Goal: Information Seeking & Learning: Learn about a topic

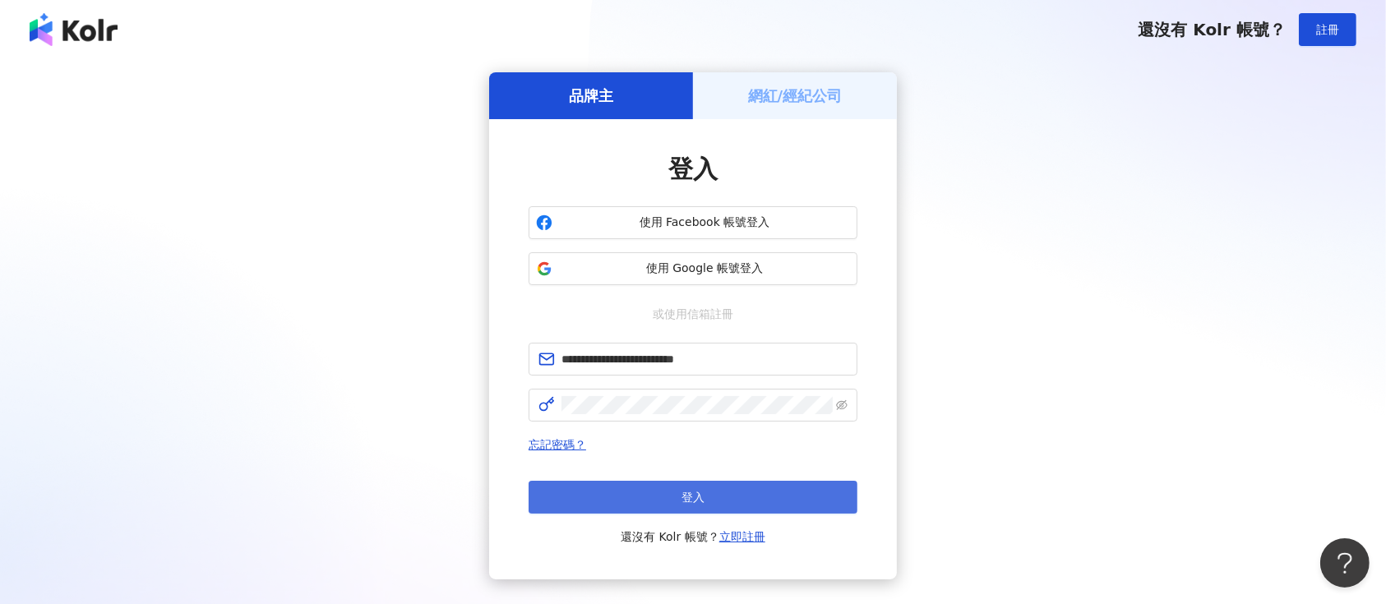
click at [580, 494] on button "登入" at bounding box center [693, 497] width 329 height 33
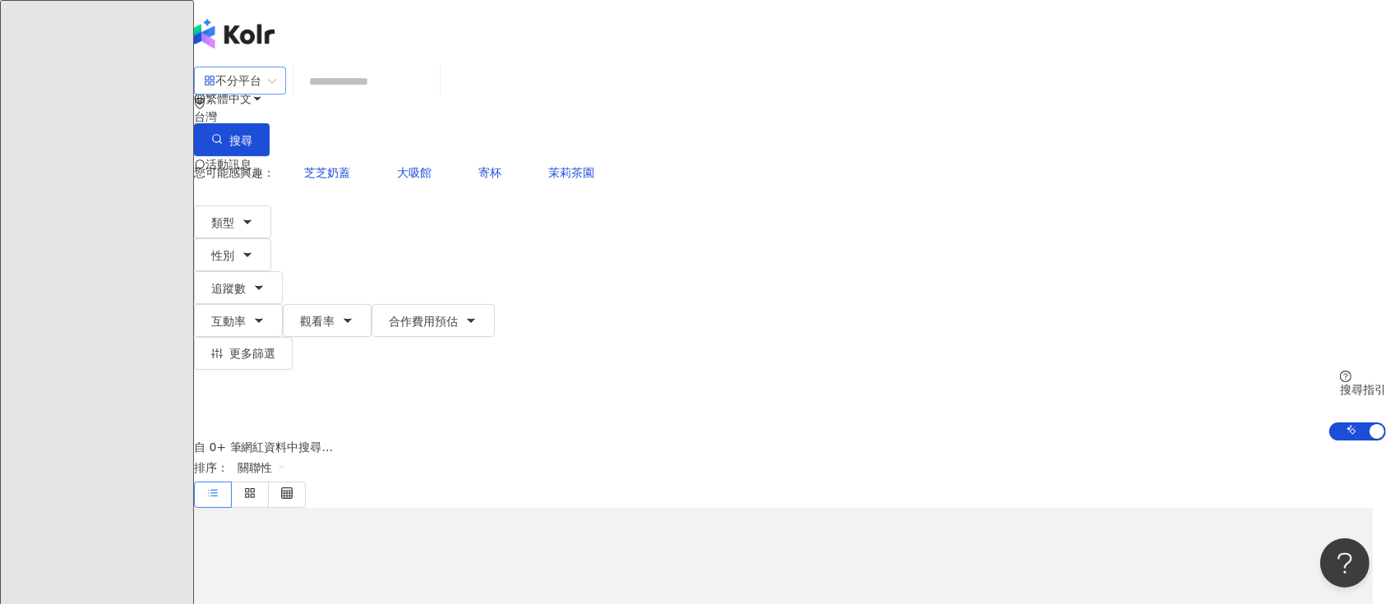
click at [286, 95] on div "不分平台" at bounding box center [240, 81] width 92 height 28
click at [367, 206] on div "Facebook" at bounding box center [349, 197] width 82 height 18
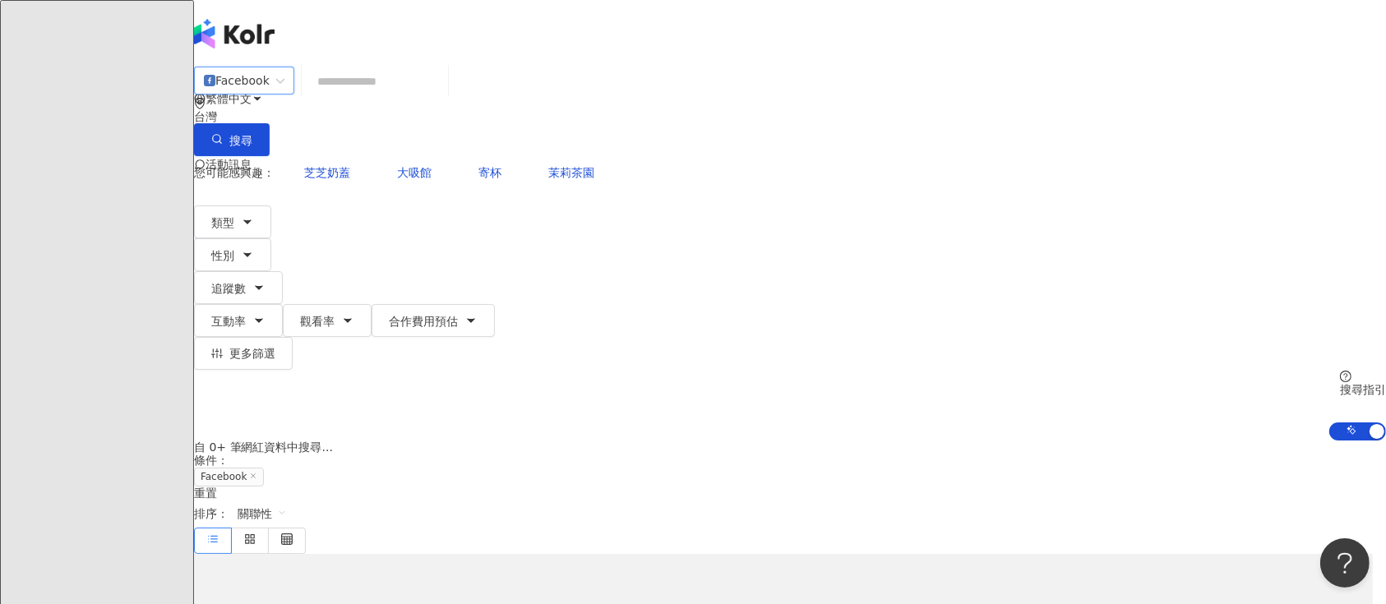
click at [441, 97] on input "search" at bounding box center [374, 81] width 133 height 31
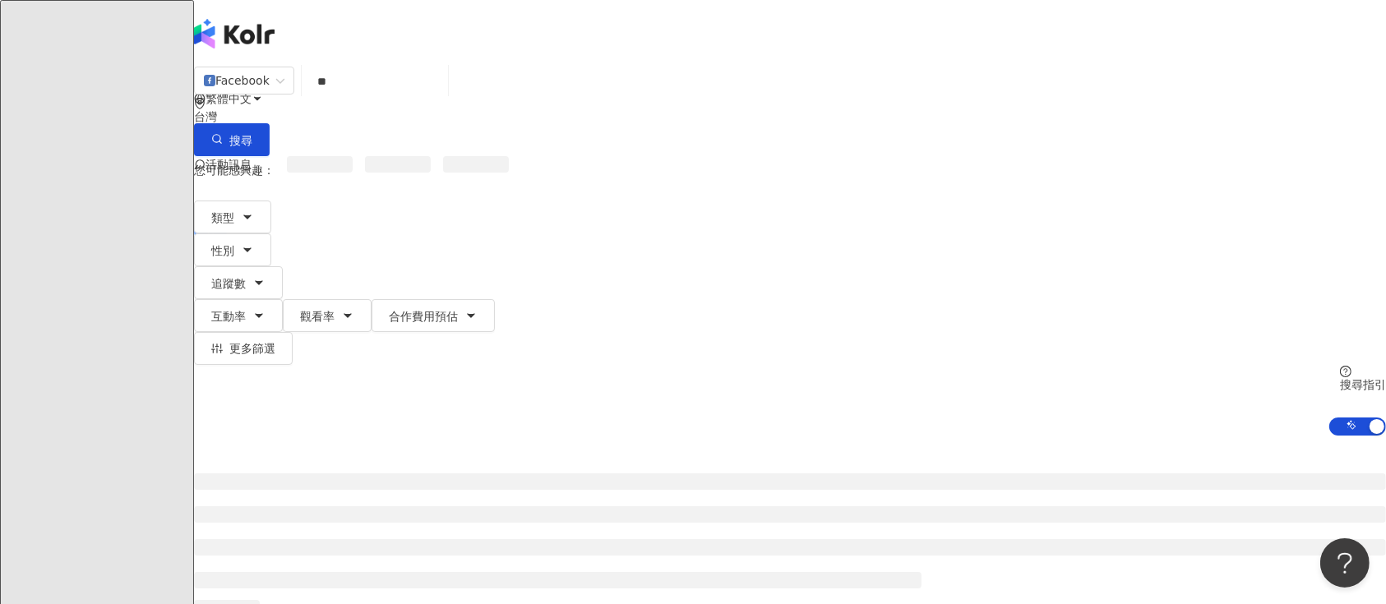
type input "**"
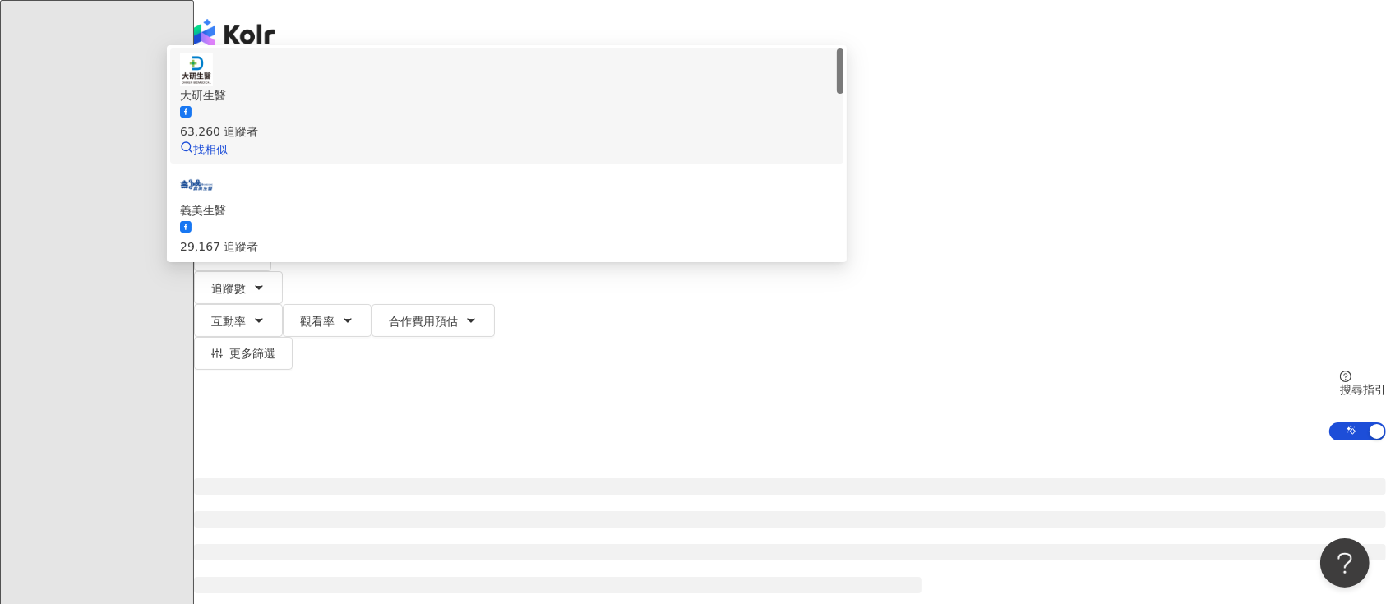
click at [536, 141] on div "63,260 追蹤者" at bounding box center [507, 131] width 654 height 18
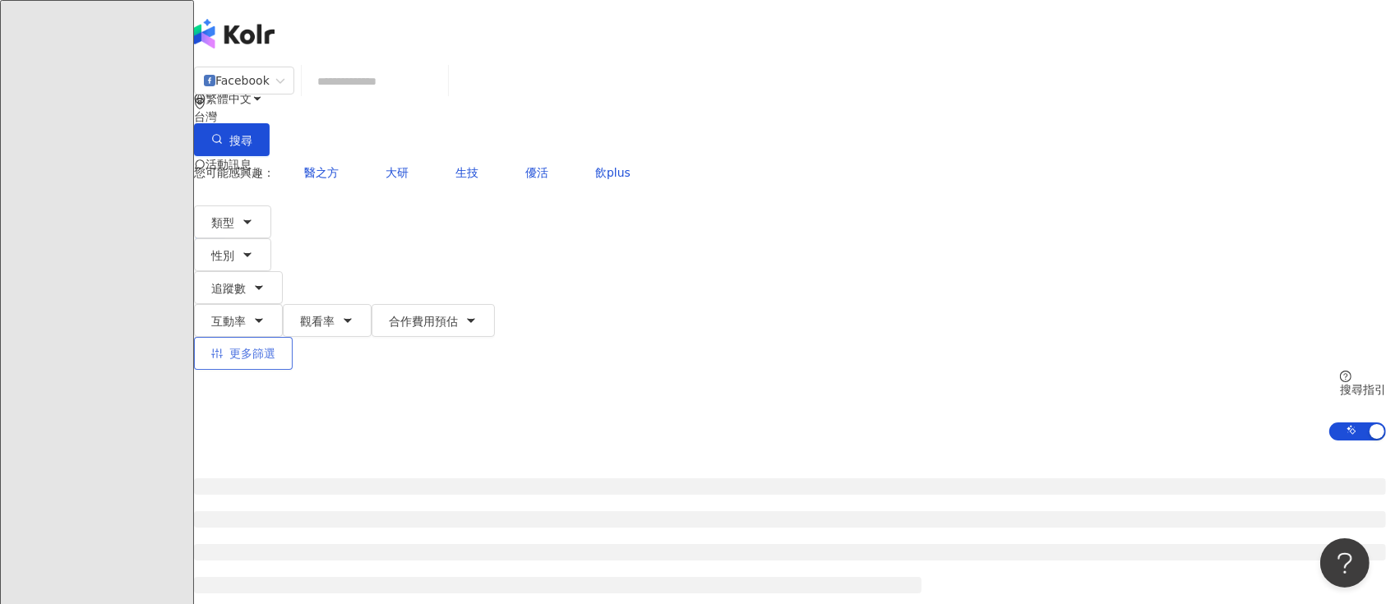
click at [275, 347] on span "更多篩選" at bounding box center [252, 353] width 46 height 13
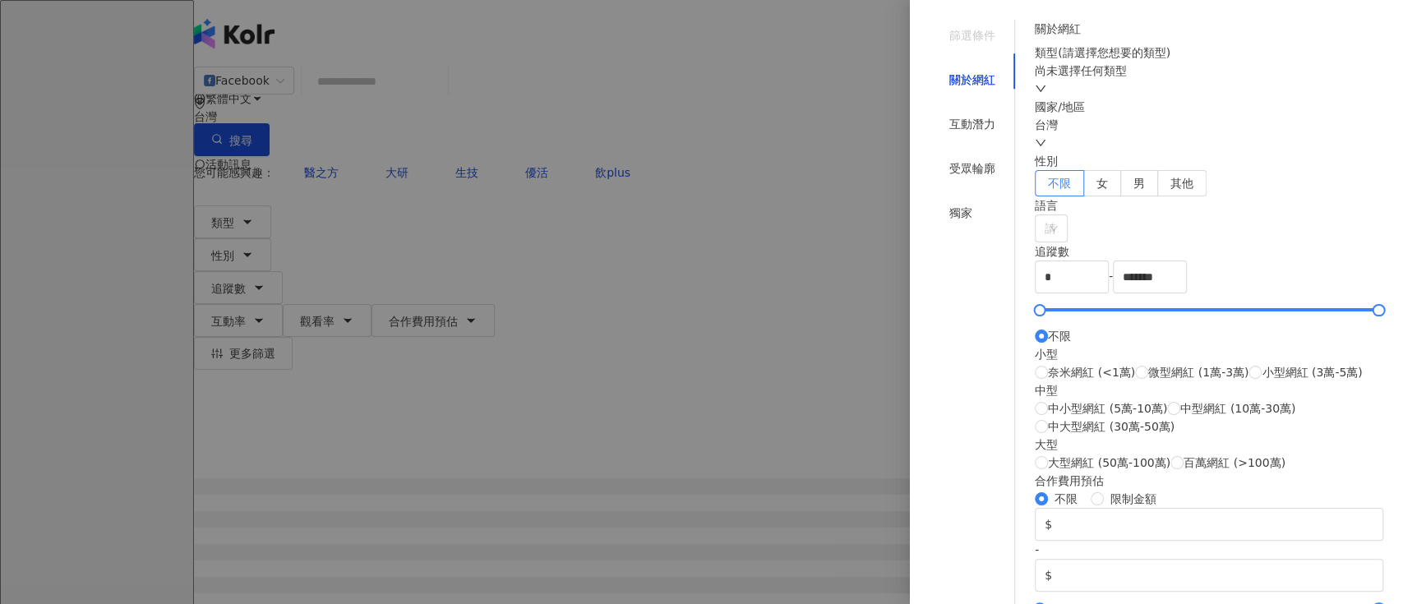
click at [1110, 98] on div "類型 ( 請選擇您想要的類型 ) 尚未選擇任何類型" at bounding box center [1209, 71] width 349 height 54
click at [1108, 80] on div "尚未選擇任何類型" at bounding box center [1209, 71] width 349 height 18
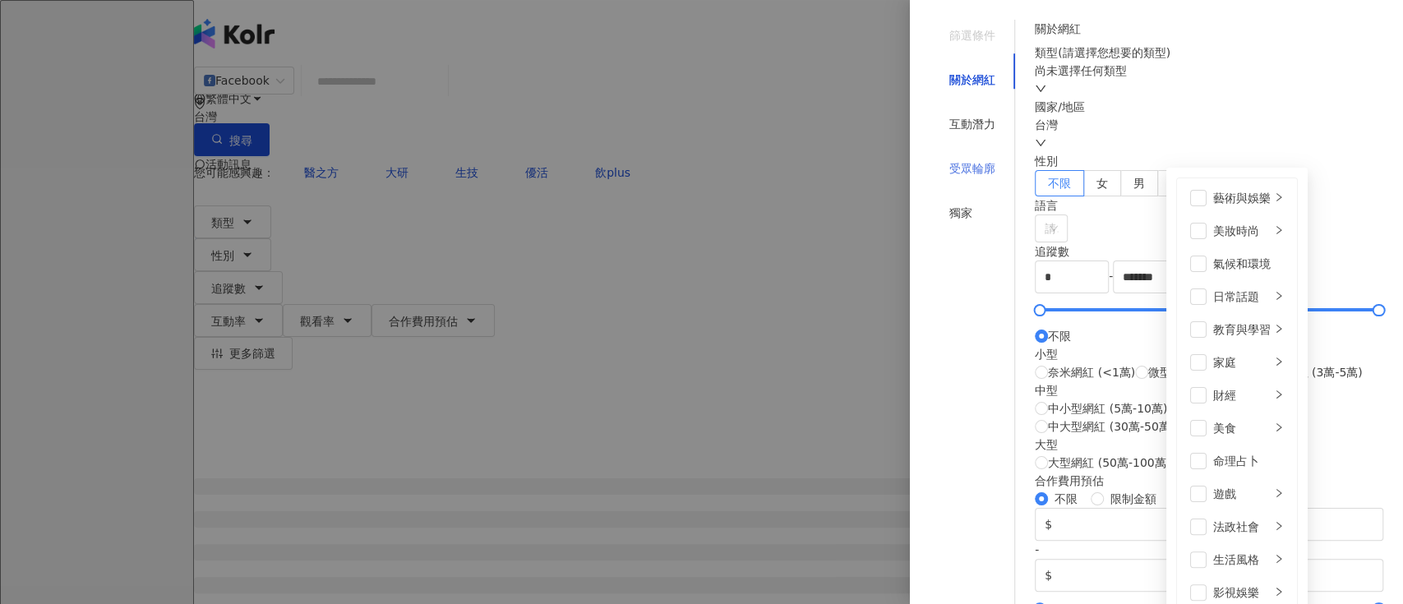
click at [992, 153] on div "受眾輪廓" at bounding box center [972, 168] width 85 height 31
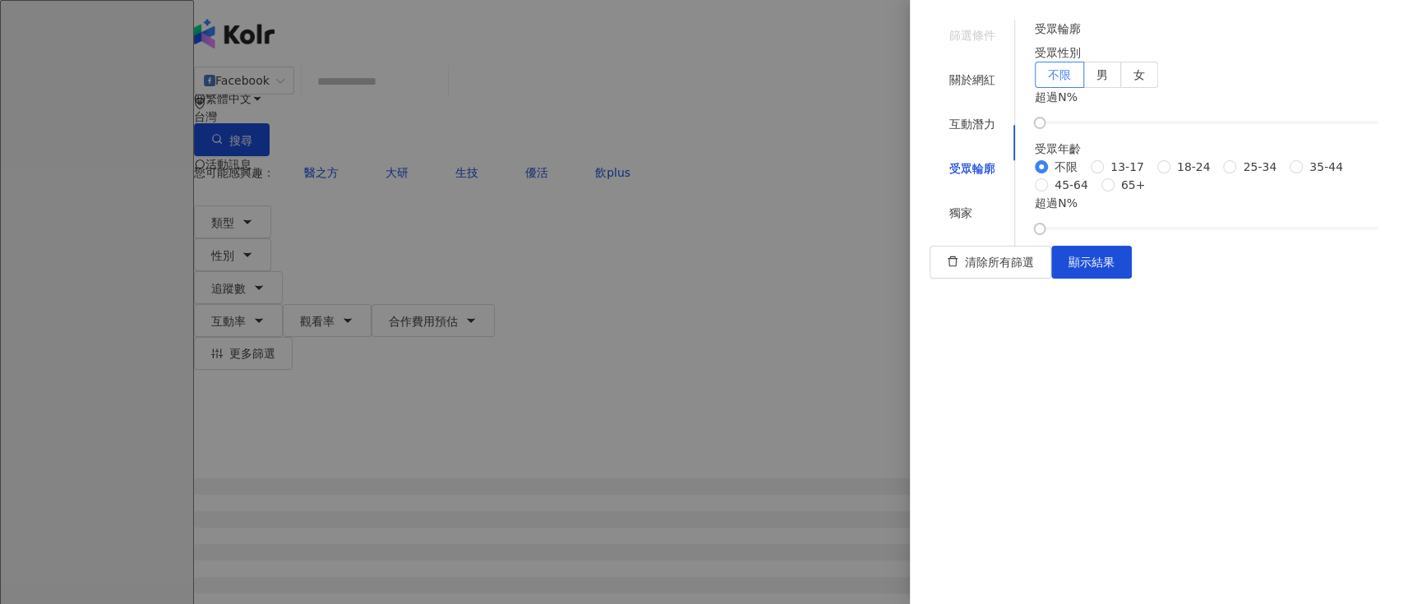
drag, startPoint x: 1070, startPoint y: 189, endPoint x: 1128, endPoint y: 194, distance: 58.6
click at [1128, 127] on div at bounding box center [1210, 123] width 340 height 10
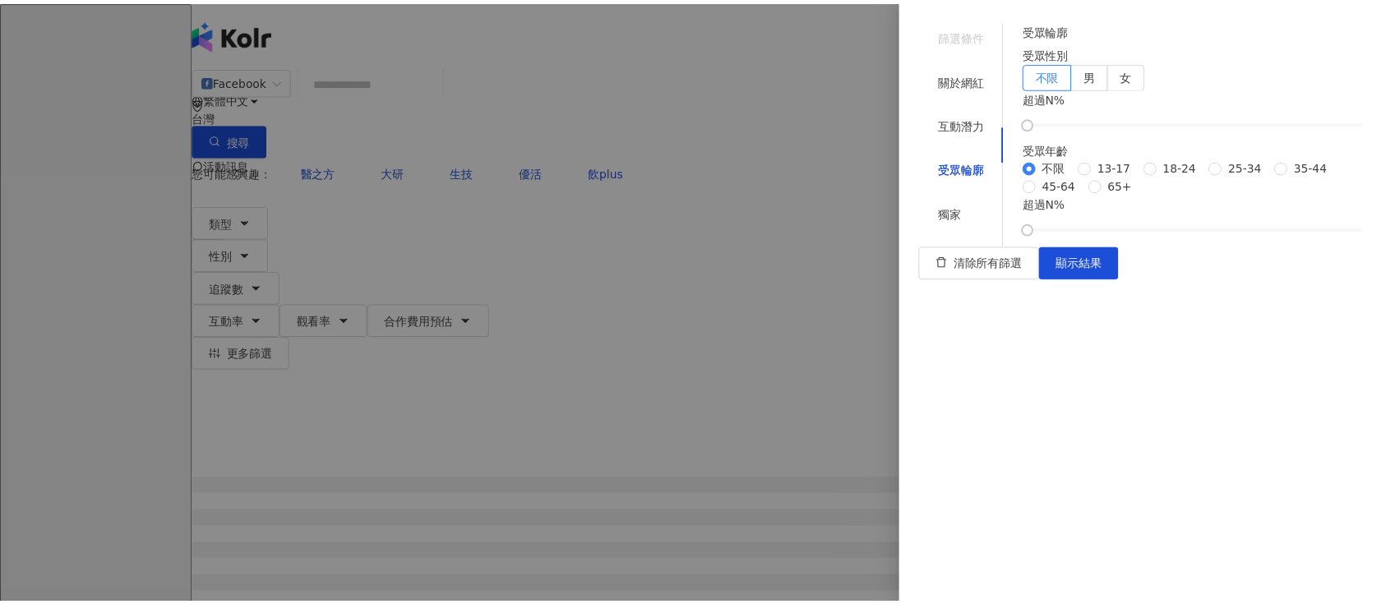
scroll to position [36, 0]
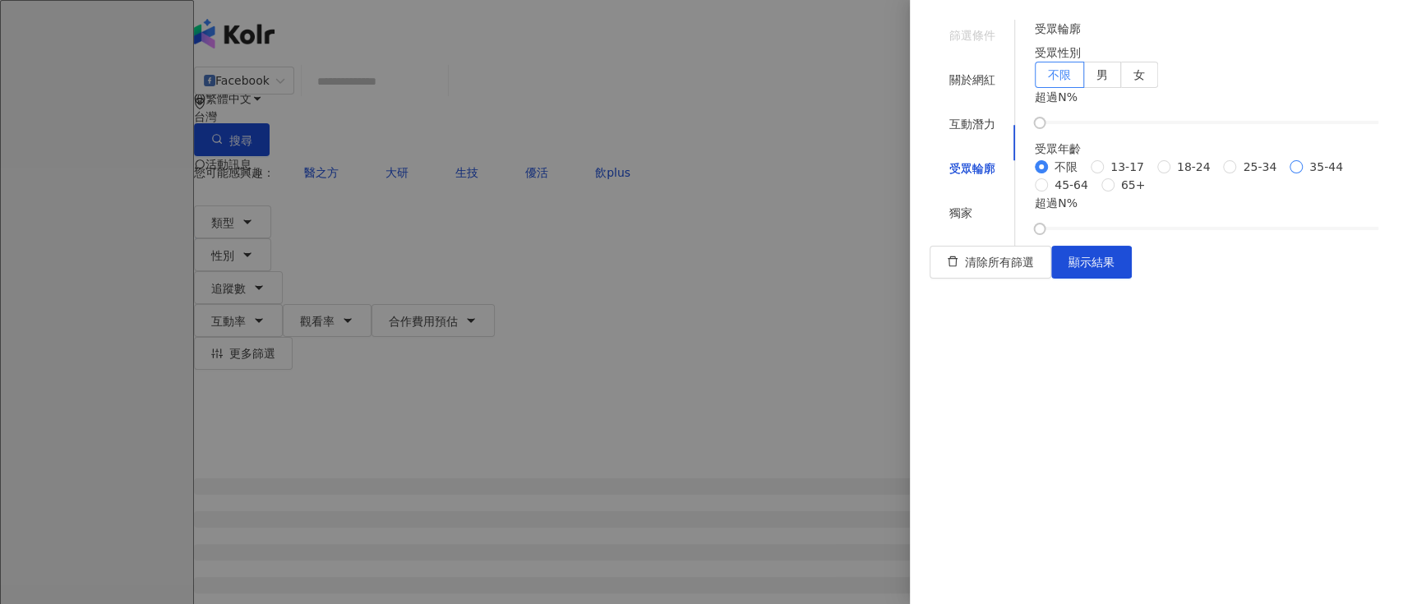
click at [1303, 176] on span "35-44" at bounding box center [1326, 167] width 47 height 18
click at [1115, 194] on span "65+" at bounding box center [1134, 185] width 38 height 18
click at [1102, 194] on div "不限 13-17 18-24 25-34 35-44 45-64 65+" at bounding box center [1209, 176] width 349 height 36
click at [1303, 176] on span "35-44" at bounding box center [1326, 167] width 47 height 18
drag, startPoint x: 1065, startPoint y: 503, endPoint x: 1199, endPoint y: 503, distance: 134.0
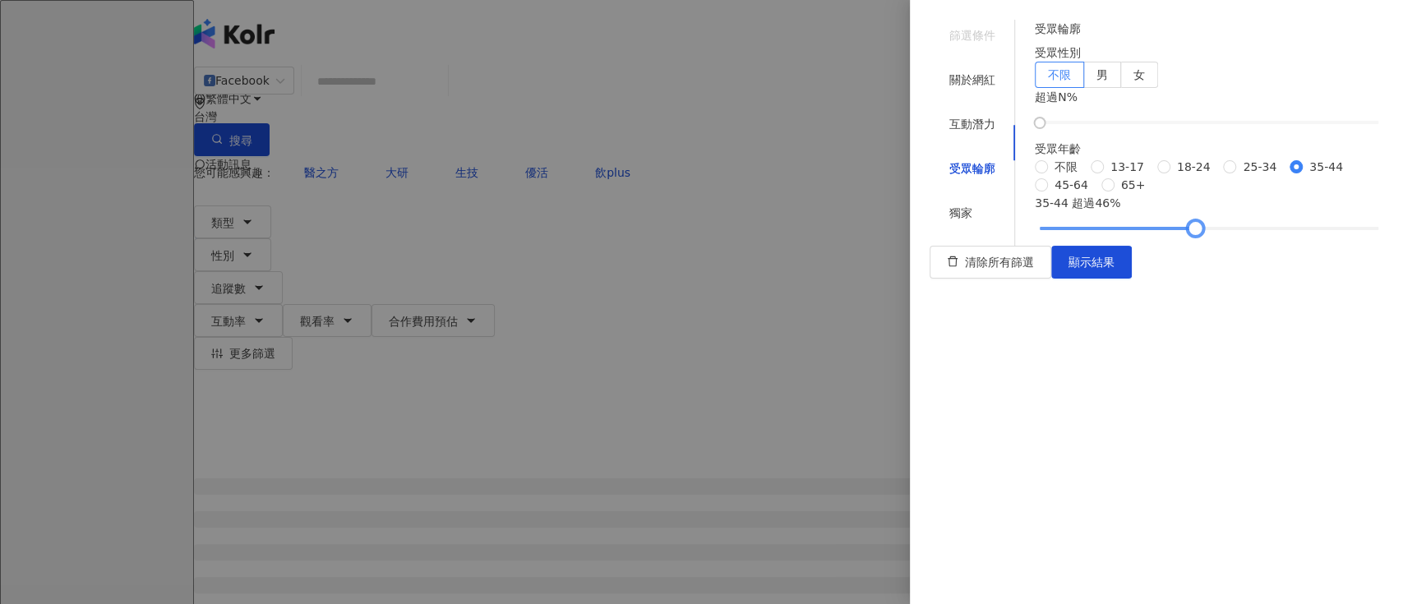
click at [1199, 233] on div at bounding box center [1195, 228] width 9 height 9
drag, startPoint x: 1199, startPoint y: 503, endPoint x: 1130, endPoint y: 511, distance: 69.5
click at [1119, 233] on div at bounding box center [1114, 228] width 9 height 9
drag, startPoint x: 1134, startPoint y: 510, endPoint x: 1173, endPoint y: 504, distance: 39.9
click at [1162, 233] on div at bounding box center [1157, 228] width 9 height 9
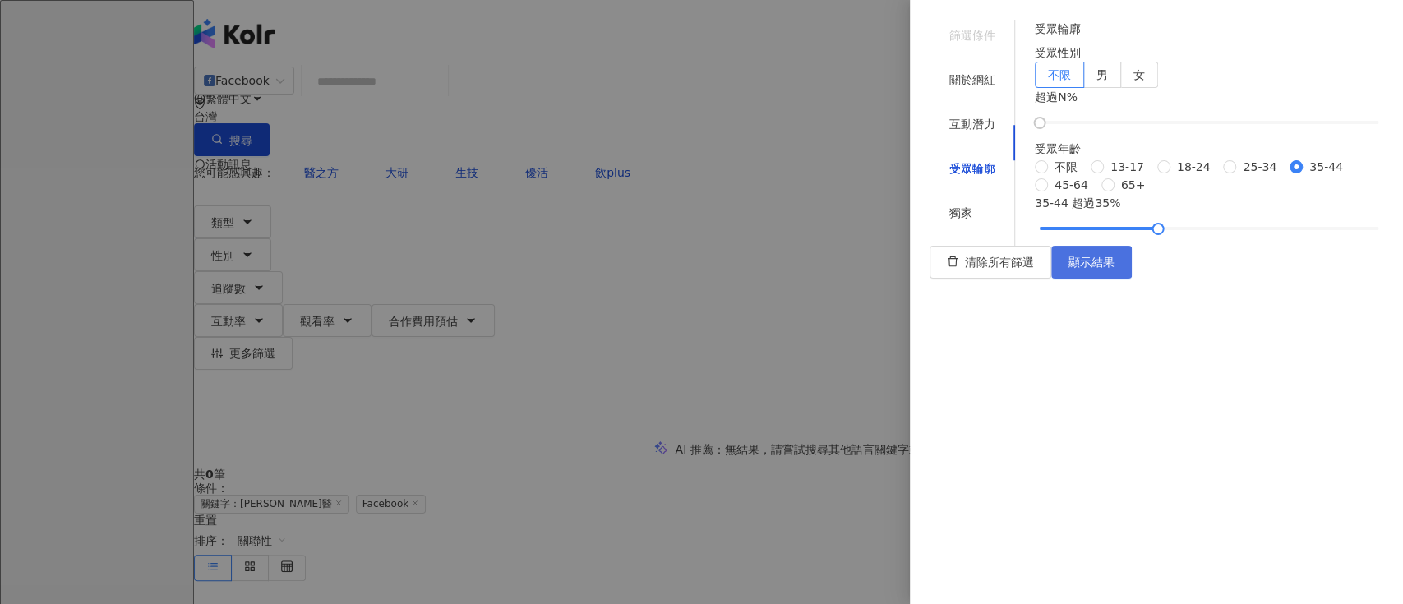
click at [1132, 279] on button "顯示結果" at bounding box center [1091, 262] width 81 height 33
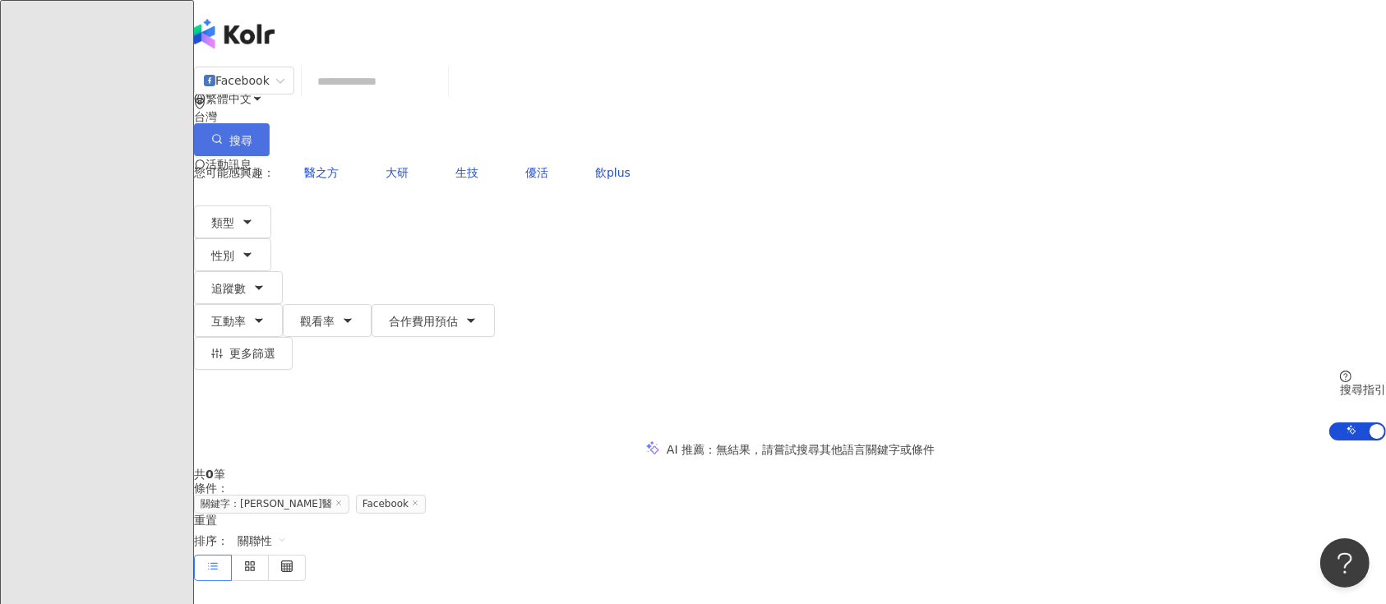
click at [270, 123] on button "搜尋" at bounding box center [232, 139] width 76 height 33
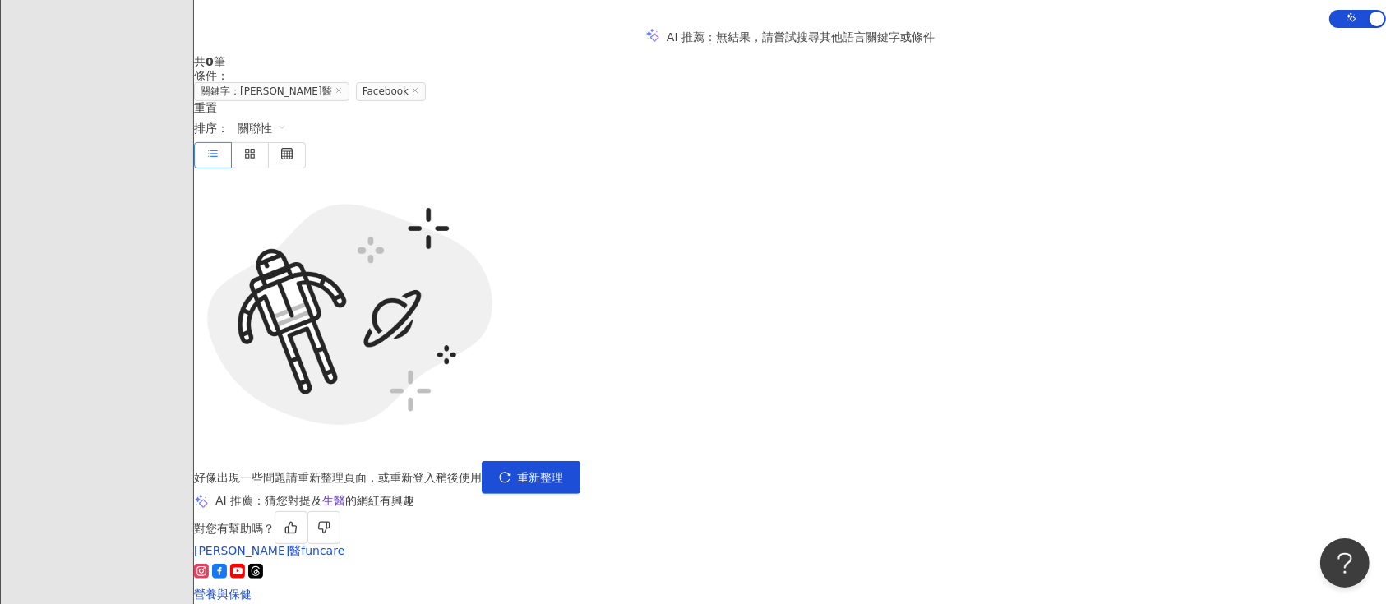
scroll to position [438, 0]
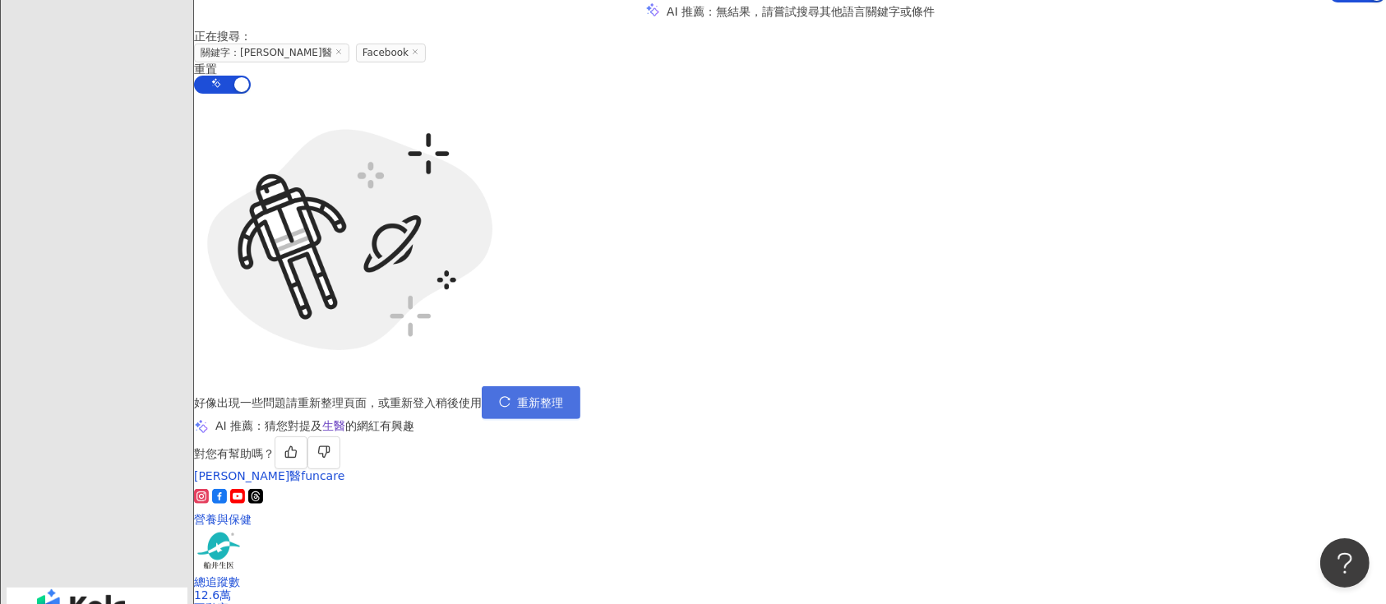
click at [511, 396] on icon "reload" at bounding box center [505, 402] width 12 height 12
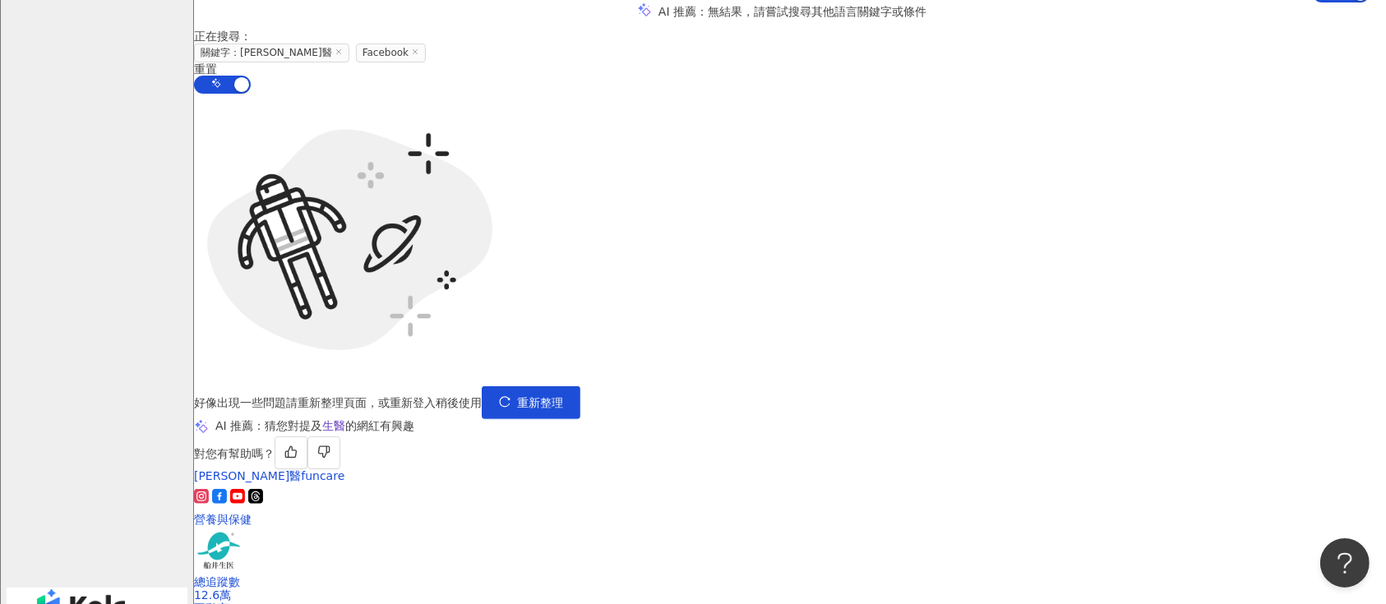
scroll to position [0, 0]
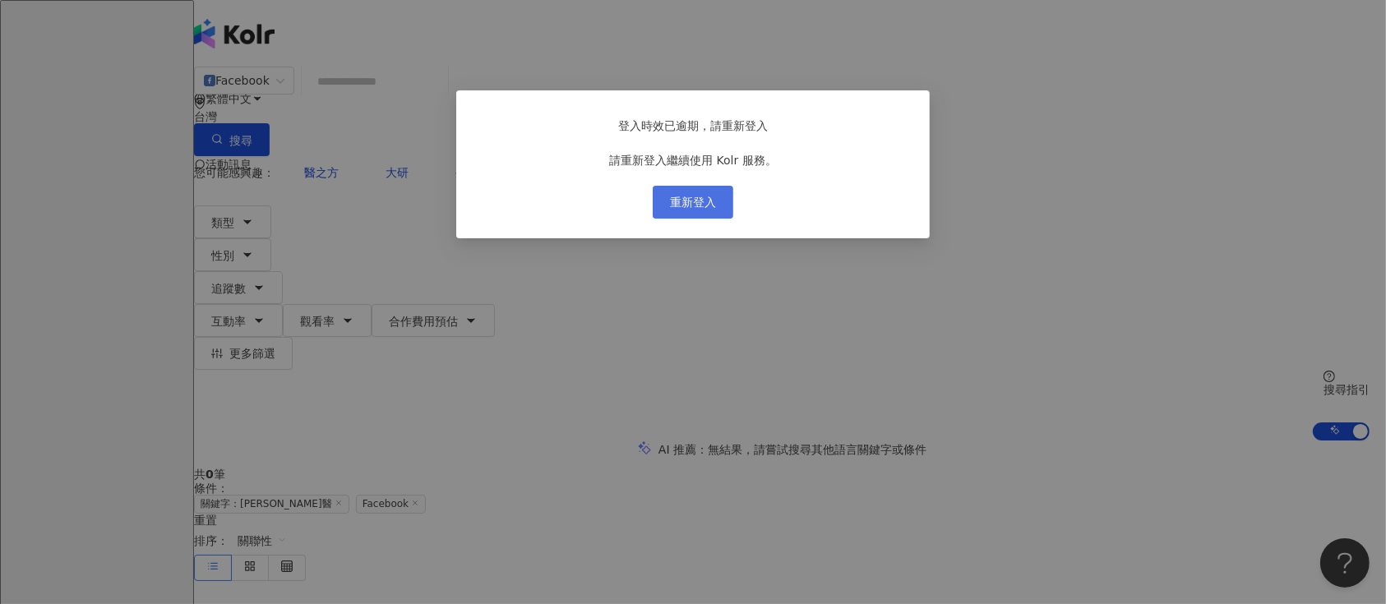
click at [704, 209] on span "重新登入" at bounding box center [693, 202] width 46 height 13
click at [703, 209] on span "重新登入" at bounding box center [693, 202] width 46 height 13
click at [1072, 230] on div "登入時效已逾期，請重新登入 請重新登入繼續使用 Kolr 服務。 重新登入" at bounding box center [693, 302] width 1386 height 604
click at [678, 209] on span "重新登入" at bounding box center [693, 202] width 46 height 13
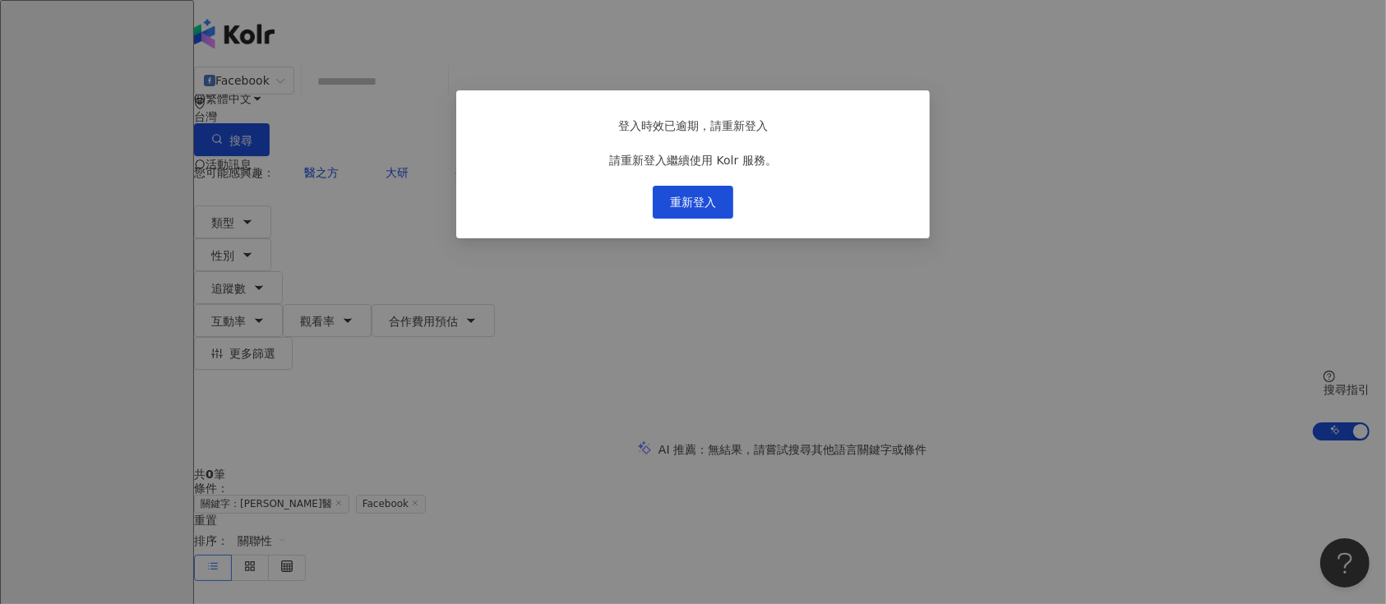
click at [762, 380] on div "登入時效已逾期，請重新登入 請重新登入繼續使用 Kolr 服務。 重新登入" at bounding box center [693, 302] width 1386 height 604
click at [695, 206] on button "重新登入" at bounding box center [693, 202] width 81 height 33
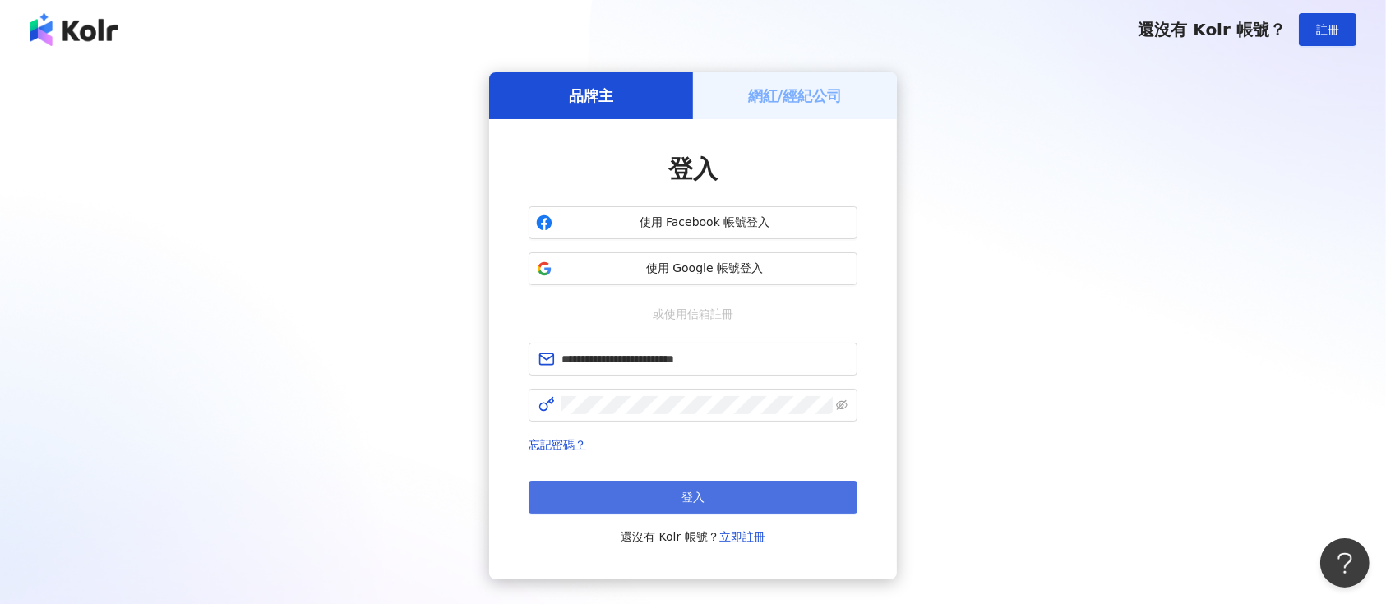
click at [612, 484] on button "登入" at bounding box center [693, 497] width 329 height 33
type input "**********"
click at [640, 489] on button "登入" at bounding box center [693, 497] width 329 height 33
click at [677, 492] on button "登入" at bounding box center [693, 497] width 329 height 33
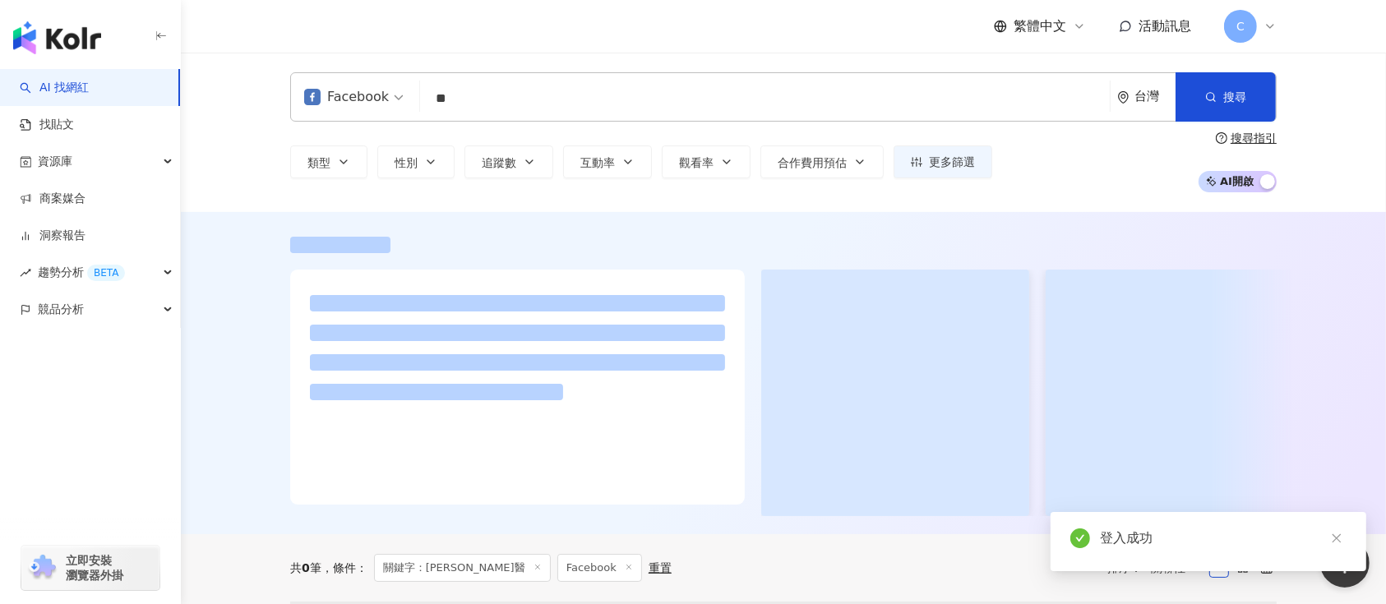
click at [649, 99] on input "**" at bounding box center [765, 98] width 677 height 31
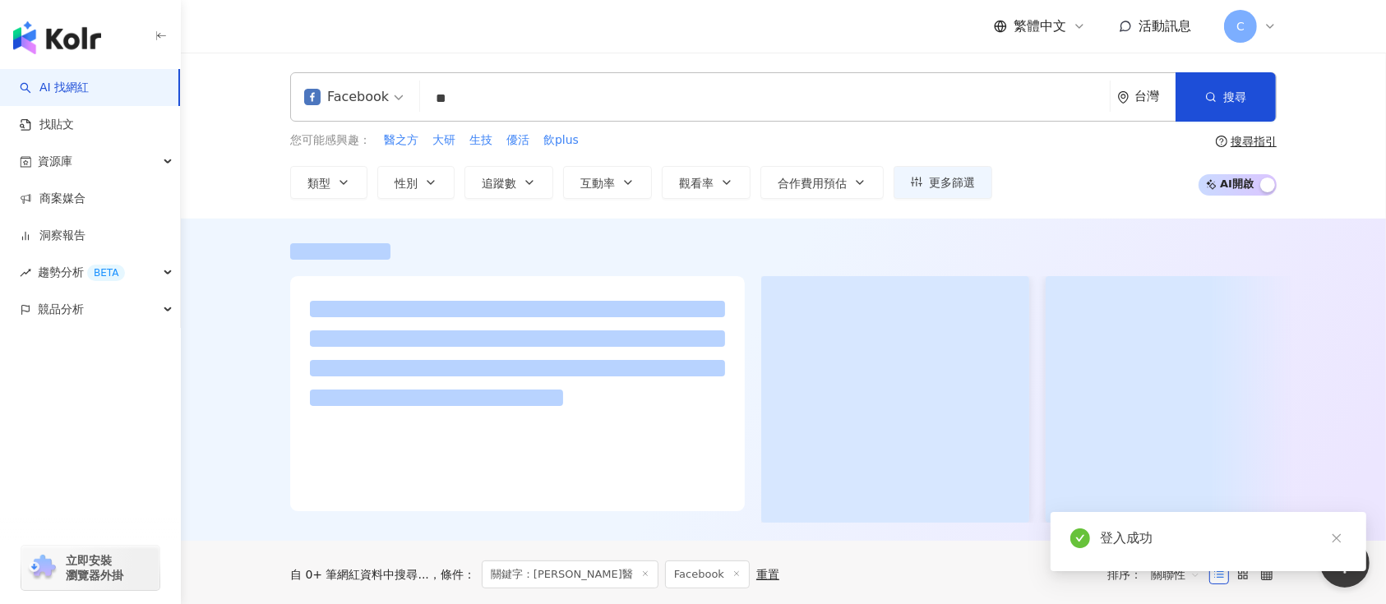
drag, startPoint x: 477, startPoint y: 95, endPoint x: 418, endPoint y: 93, distance: 58.4
click at [418, 93] on div "Facebook 生醫 ** 台灣 搜尋" at bounding box center [783, 96] width 987 height 49
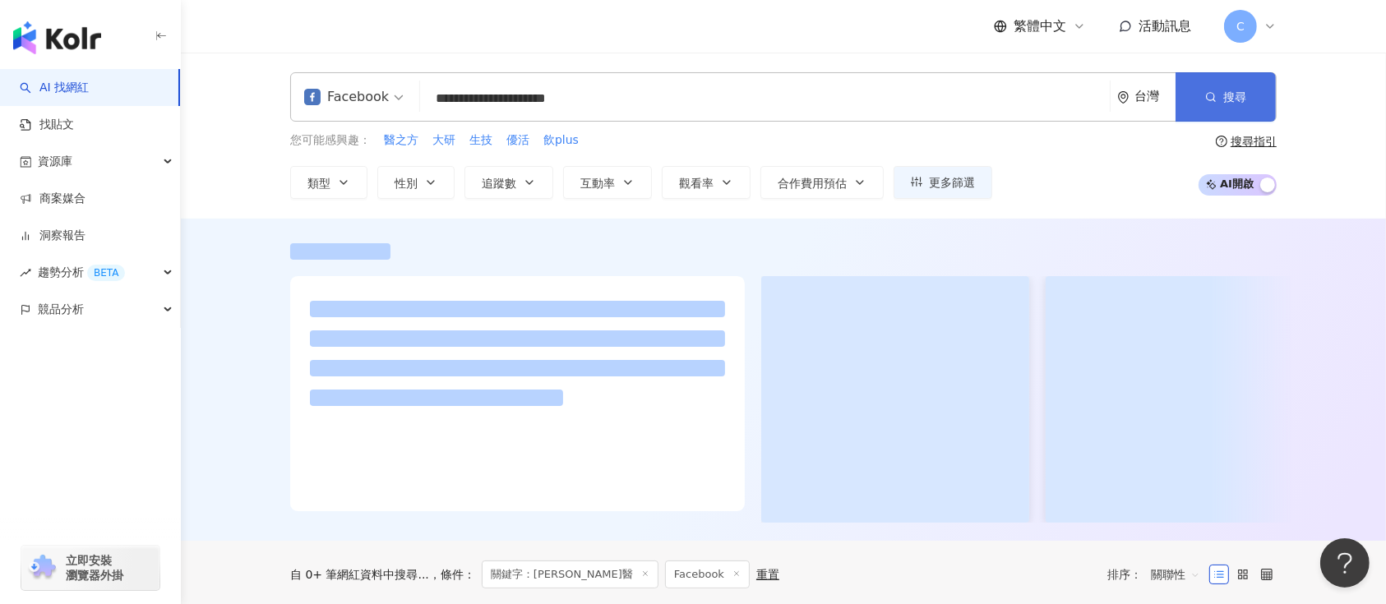
type input "**********"
click at [1197, 109] on button "搜尋" at bounding box center [1226, 96] width 100 height 49
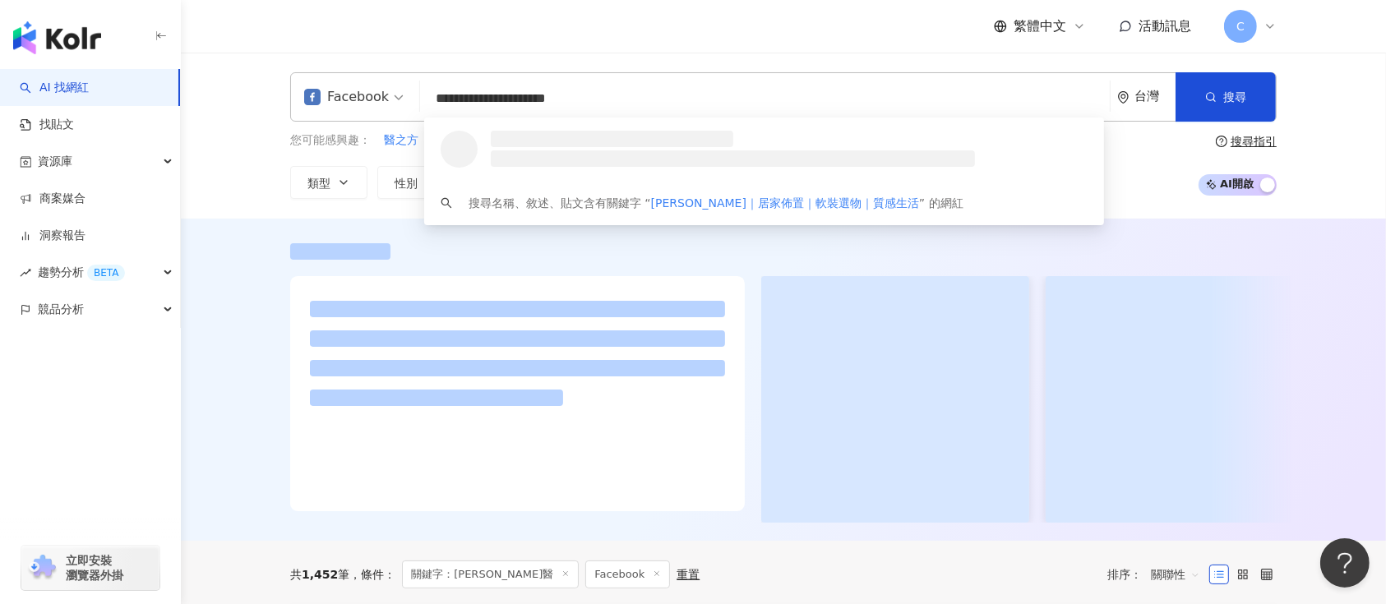
click at [381, 102] on div "Facebook" at bounding box center [346, 97] width 85 height 26
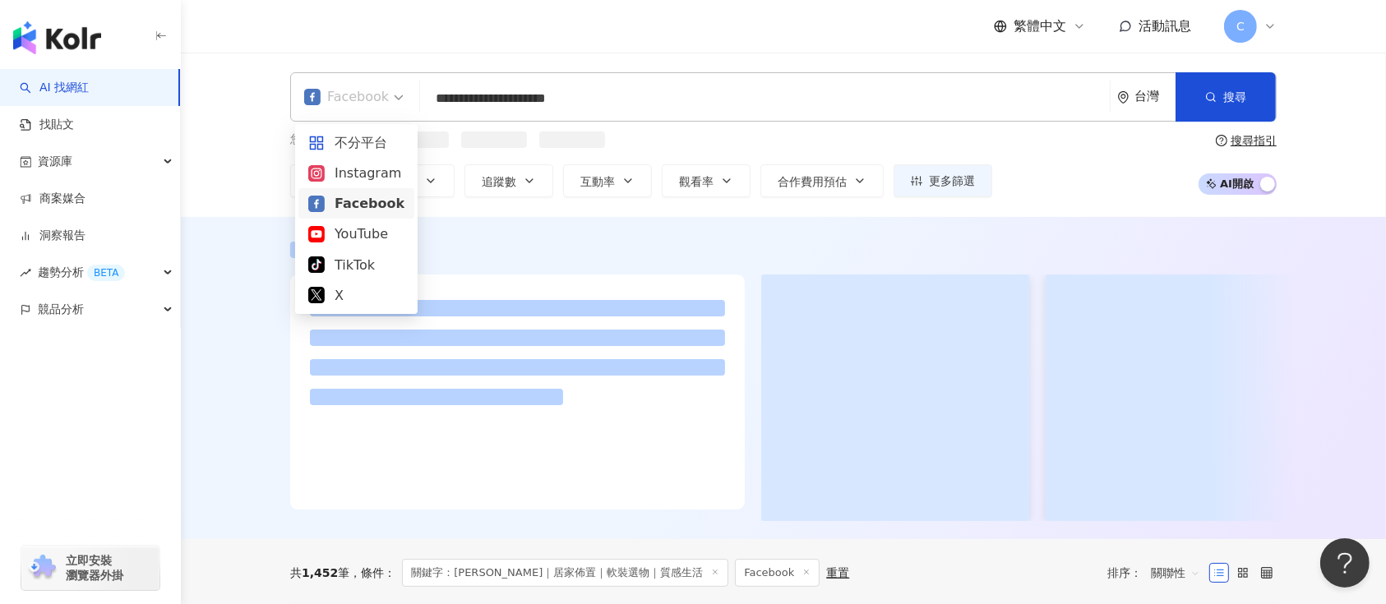
click at [359, 178] on div "不分平台 Instagram Facebook YouTube TikTok X" at bounding box center [356, 218] width 116 height 183
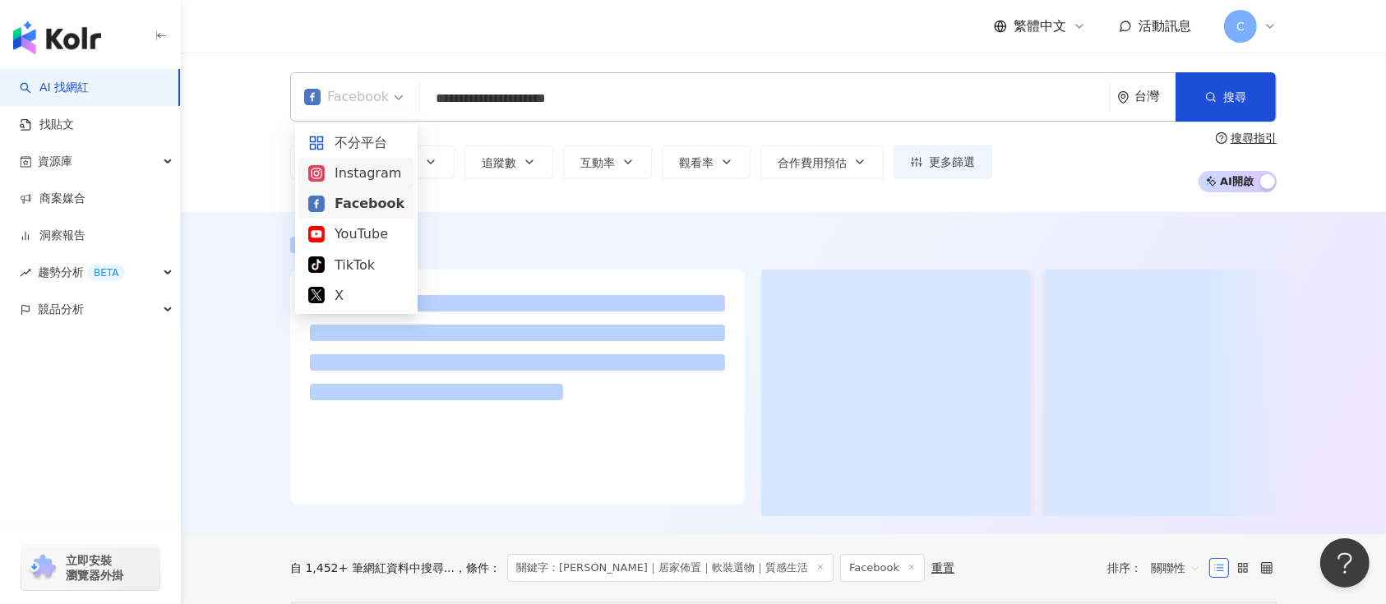
click at [358, 169] on div "Instagram" at bounding box center [356, 173] width 96 height 21
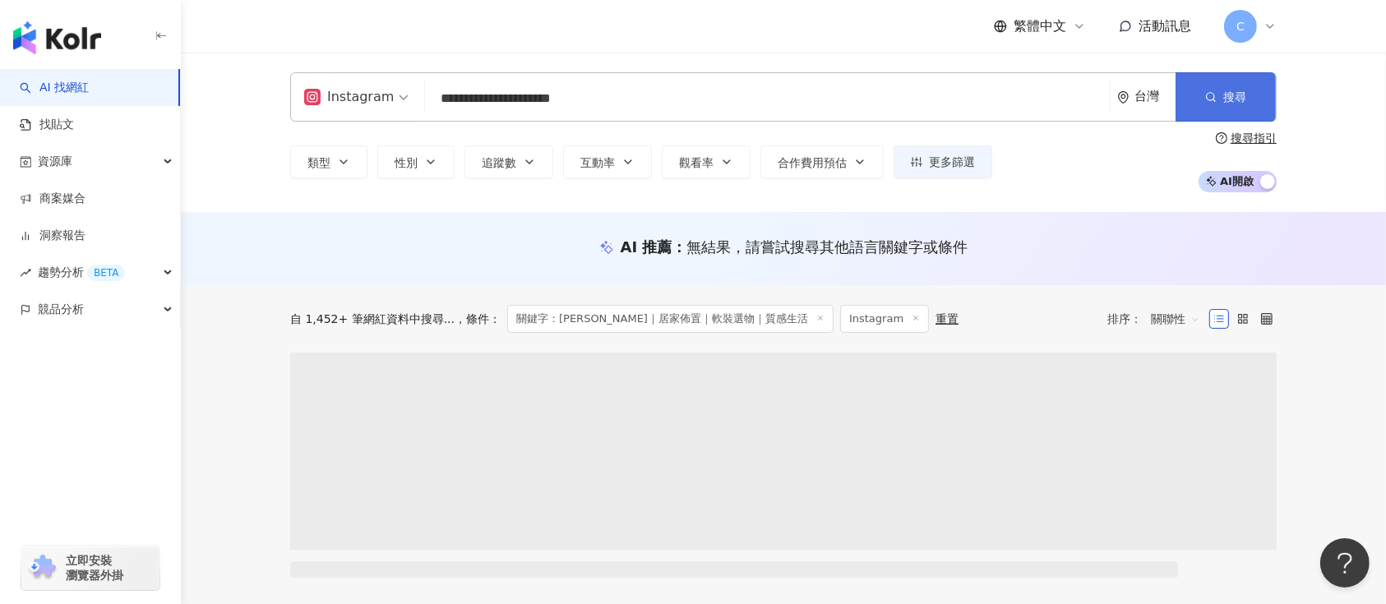
click at [1259, 83] on button "搜尋" at bounding box center [1226, 96] width 100 height 49
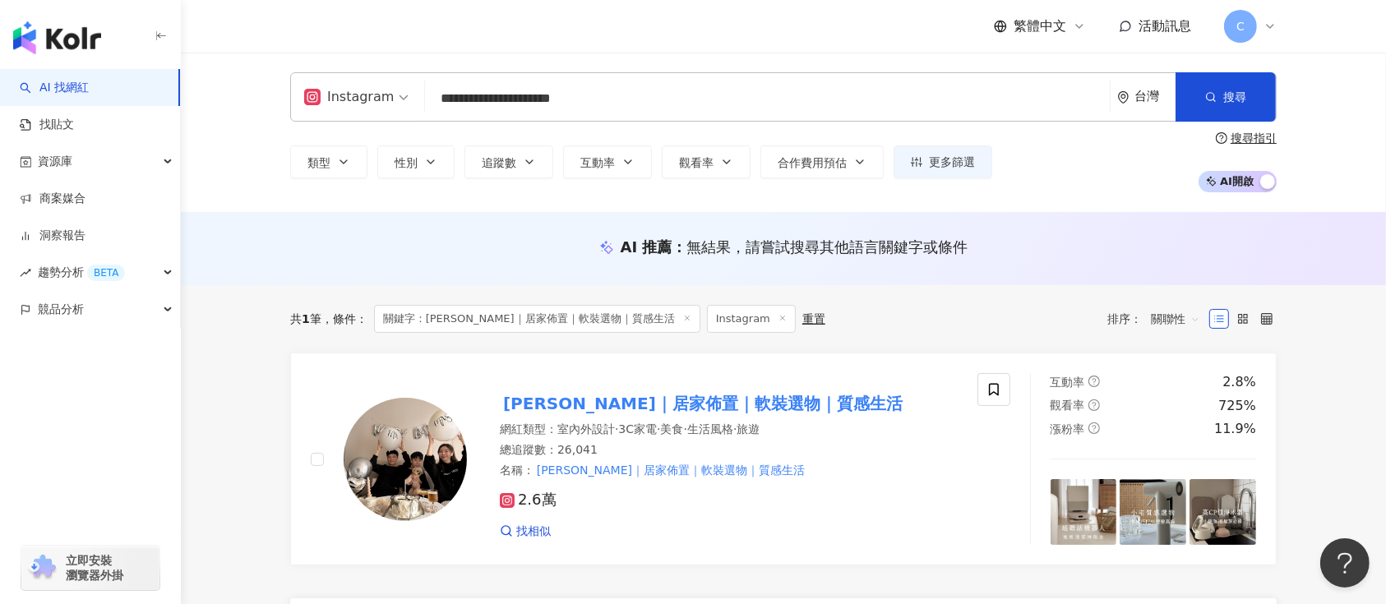
scroll to position [109, 0]
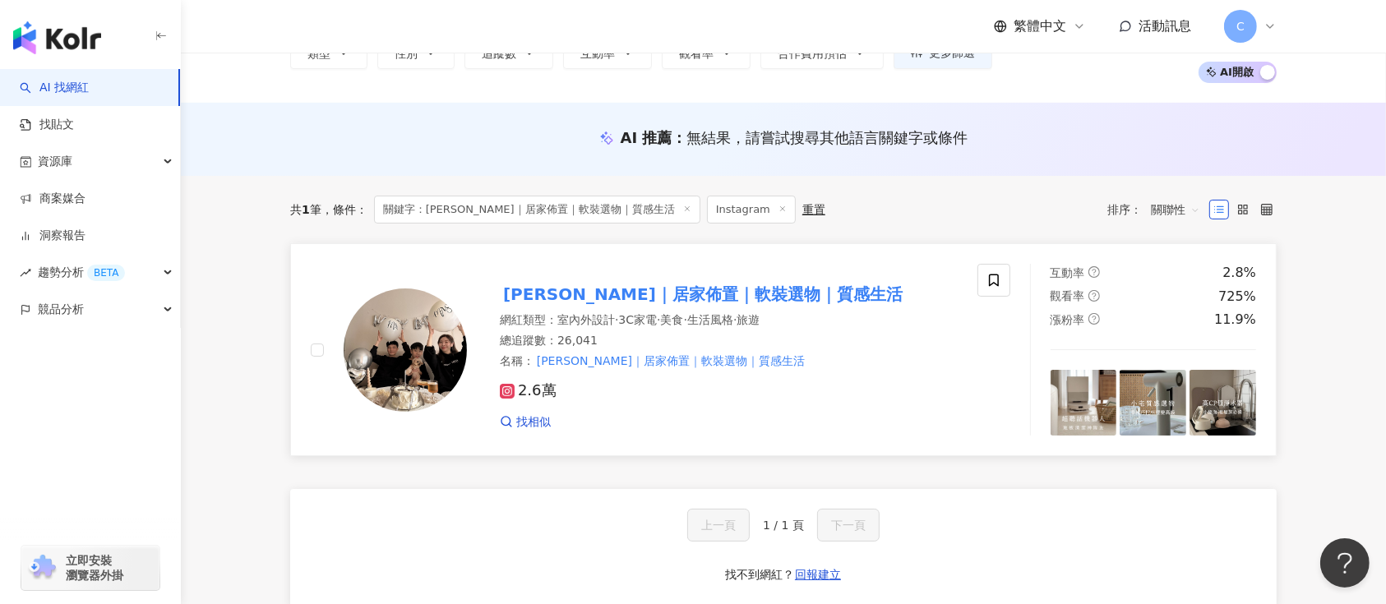
click at [626, 286] on mark "Irene’s｜居家佈置｜軟裝選物｜質感生活" at bounding box center [703, 294] width 406 height 26
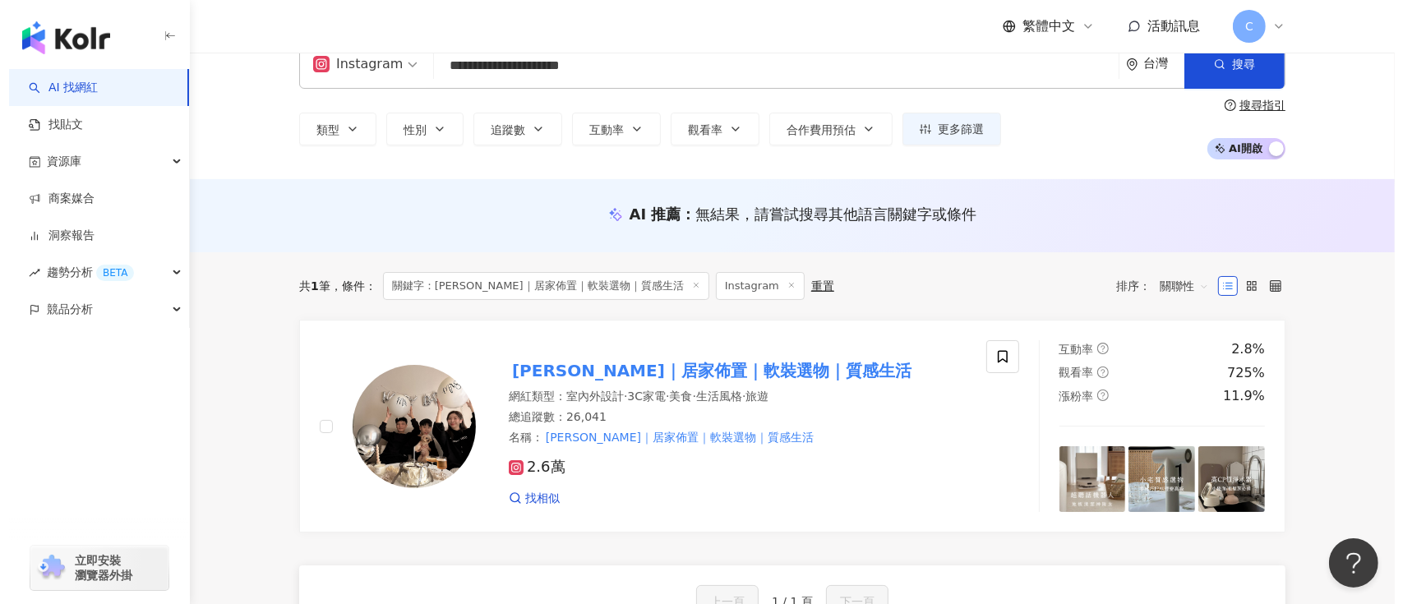
scroll to position [0, 0]
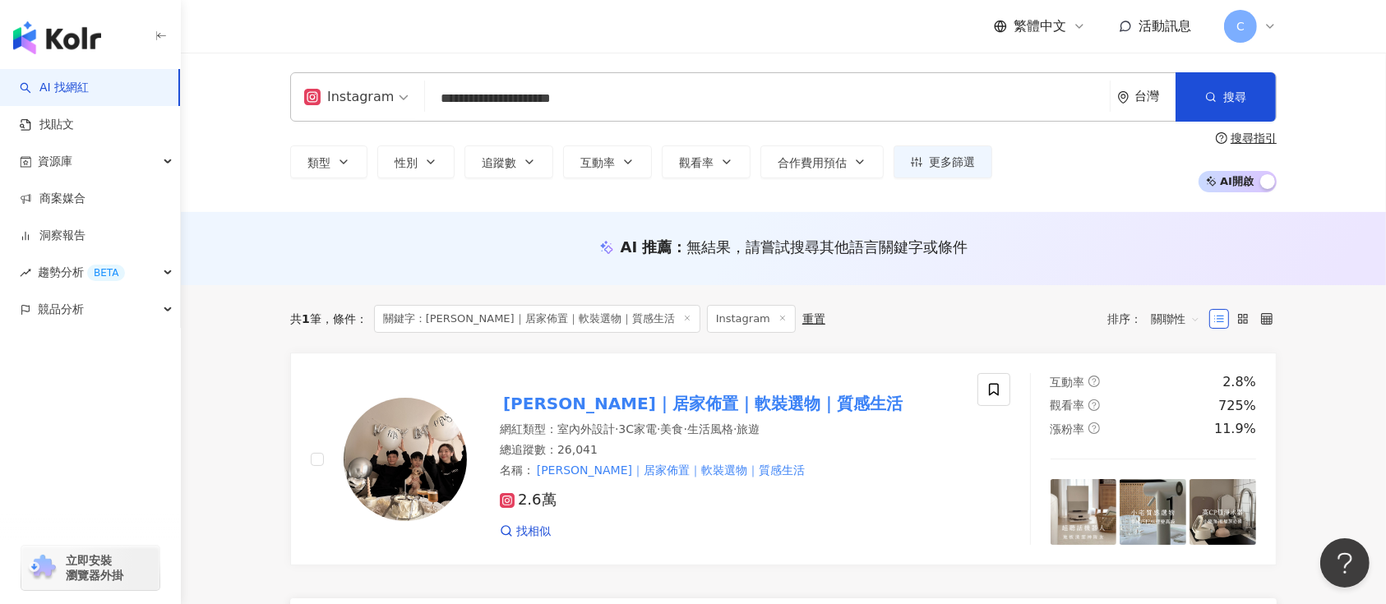
click at [380, 90] on div "**********" at bounding box center [783, 96] width 987 height 49
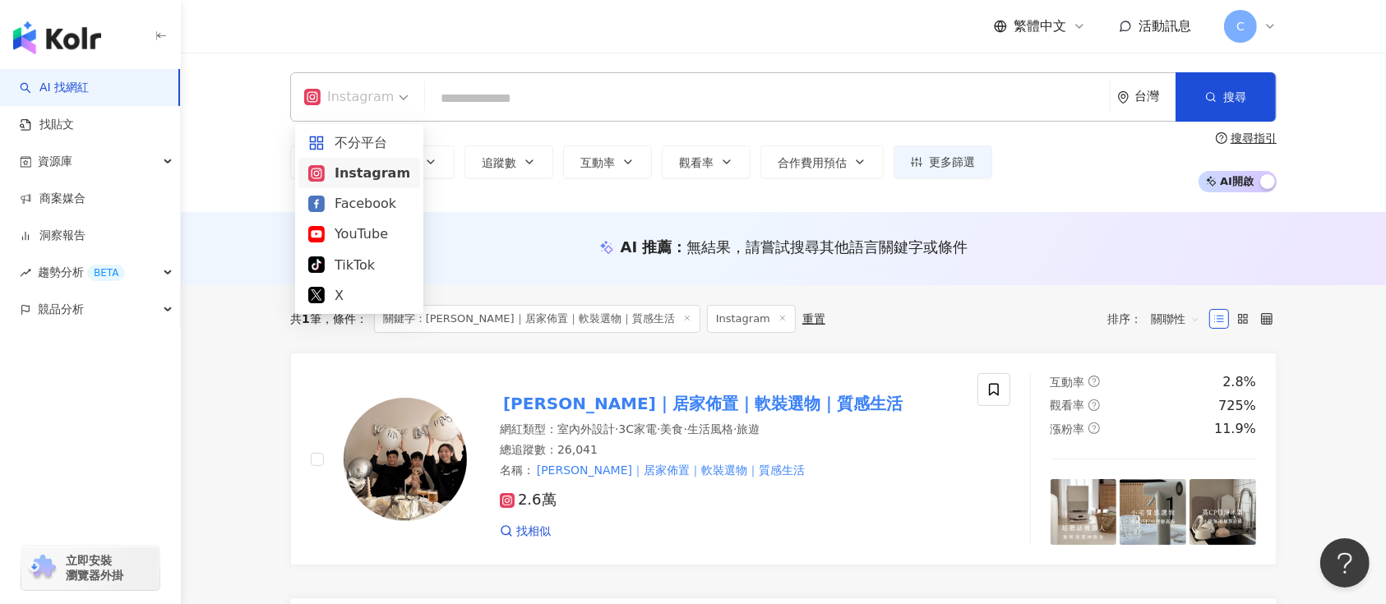
click at [377, 98] on div "Instagram" at bounding box center [349, 97] width 90 height 26
click at [363, 202] on div "Facebook" at bounding box center [359, 203] width 102 height 21
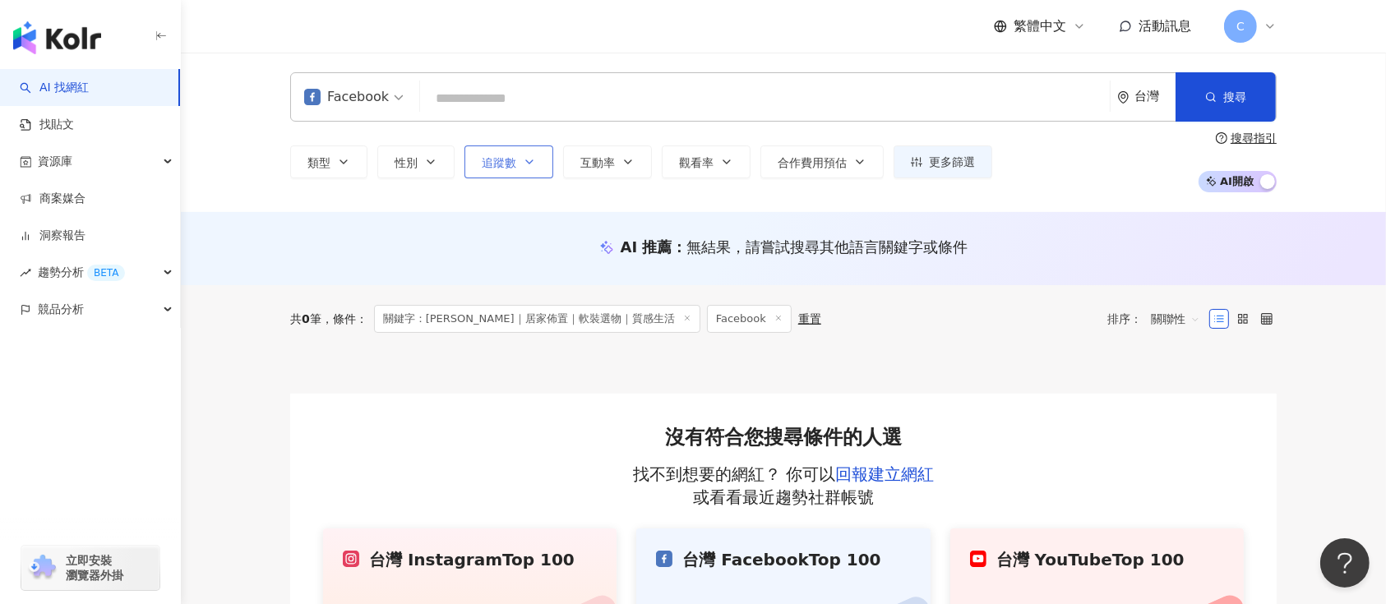
click at [501, 168] on span "追蹤數" at bounding box center [499, 162] width 35 height 13
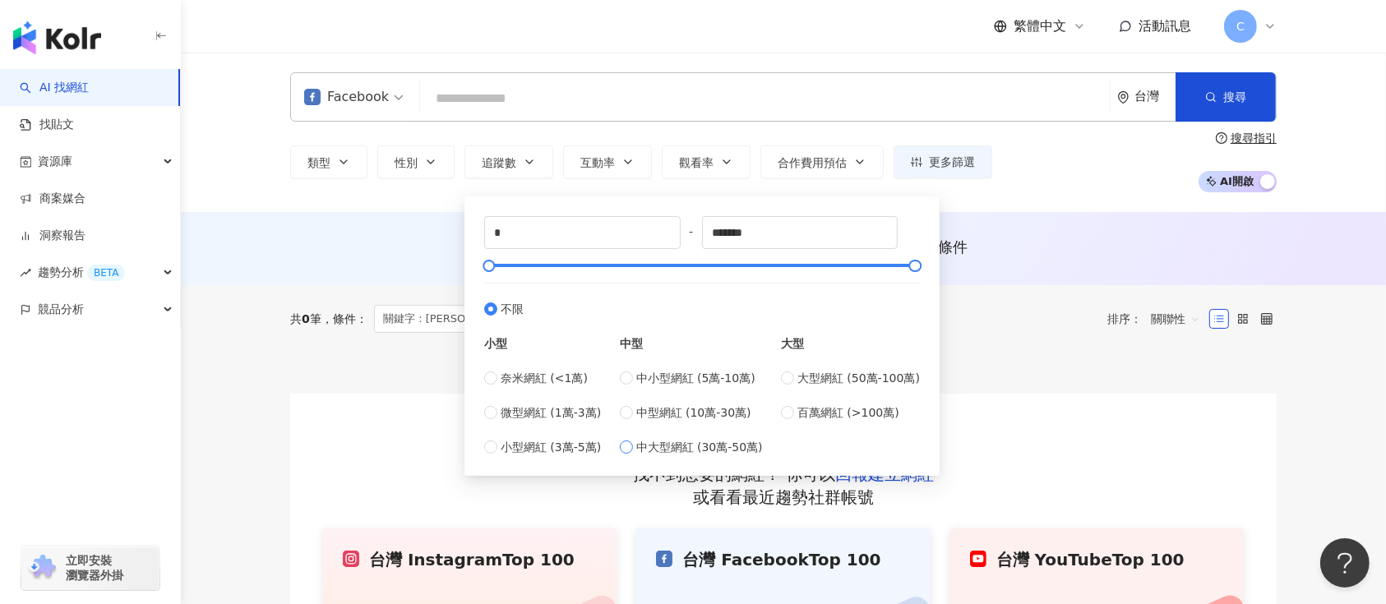
click at [697, 451] on span "中大型網紅 (30萬-50萬)" at bounding box center [699, 447] width 127 height 18
type input "******"
click at [511, 312] on span "不限" at bounding box center [512, 309] width 23 height 18
type input "*"
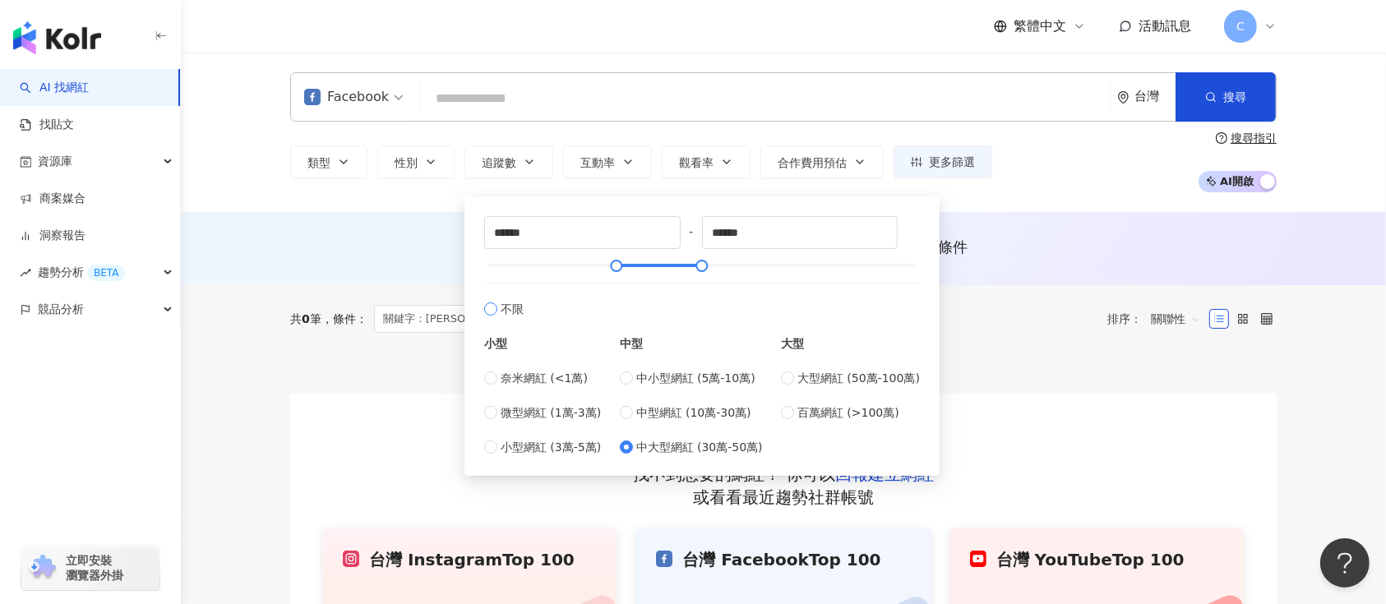
type input "*******"
click at [954, 166] on span "更多篩選" at bounding box center [952, 161] width 46 height 13
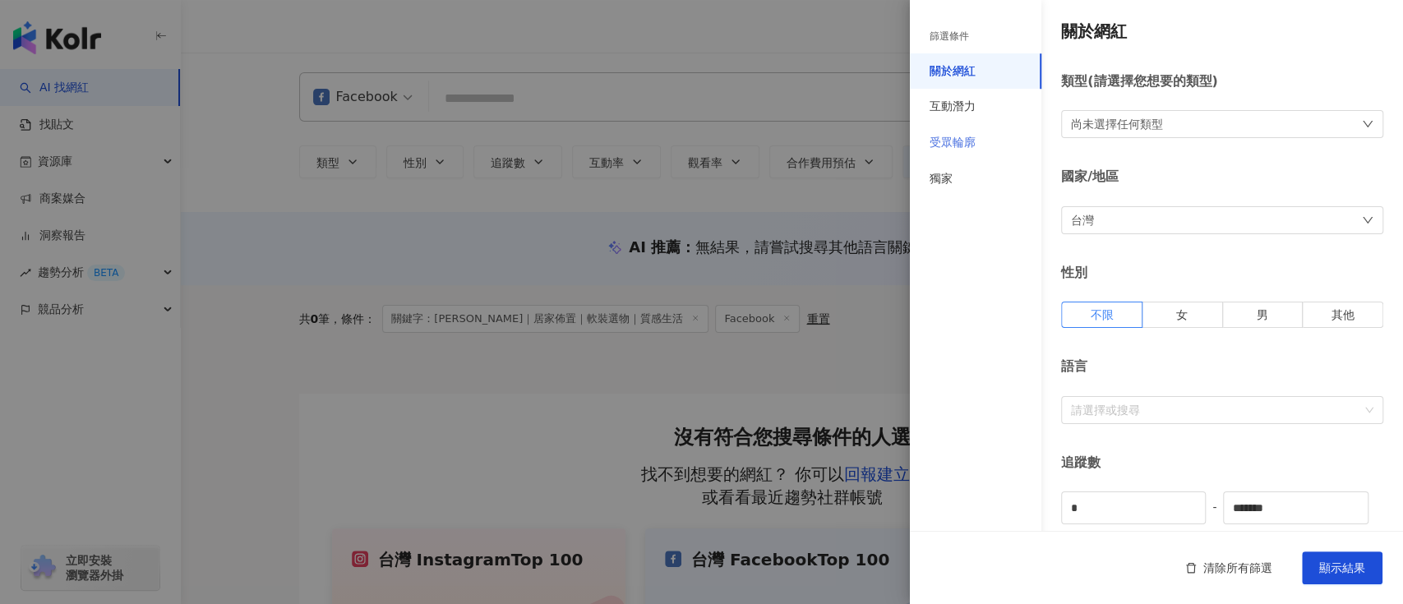
click at [954, 155] on div "受眾輪廓" at bounding box center [976, 143] width 132 height 36
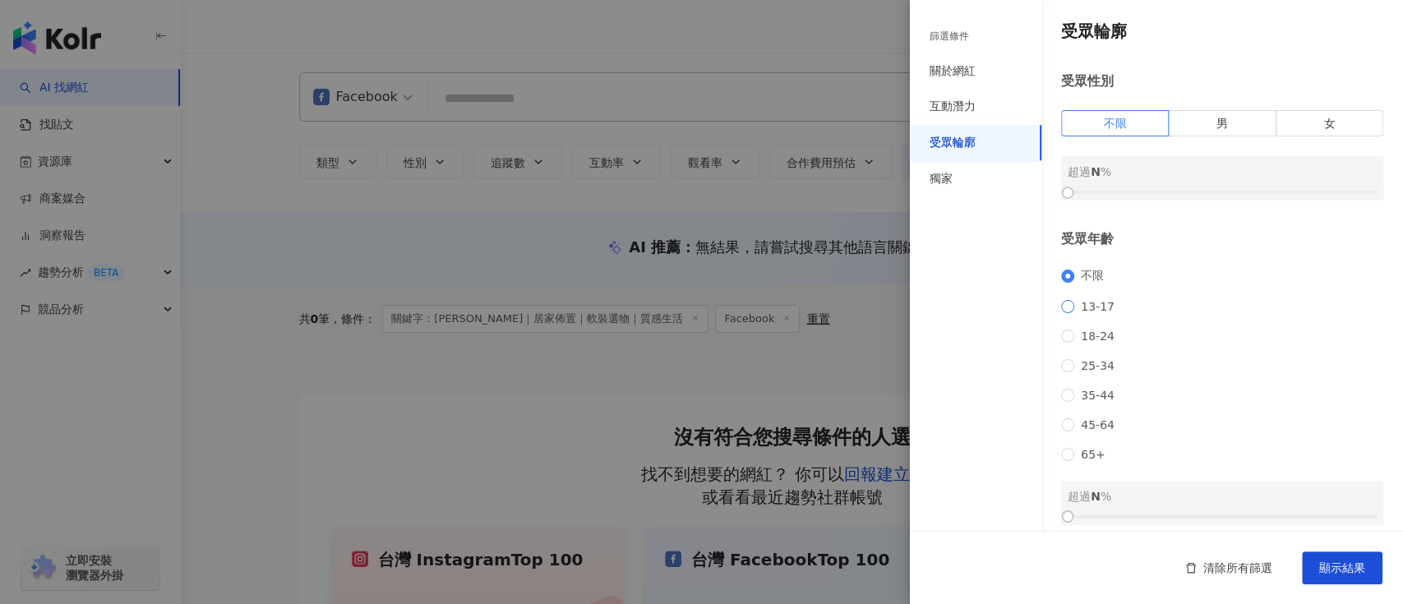
scroll to position [109, 0]
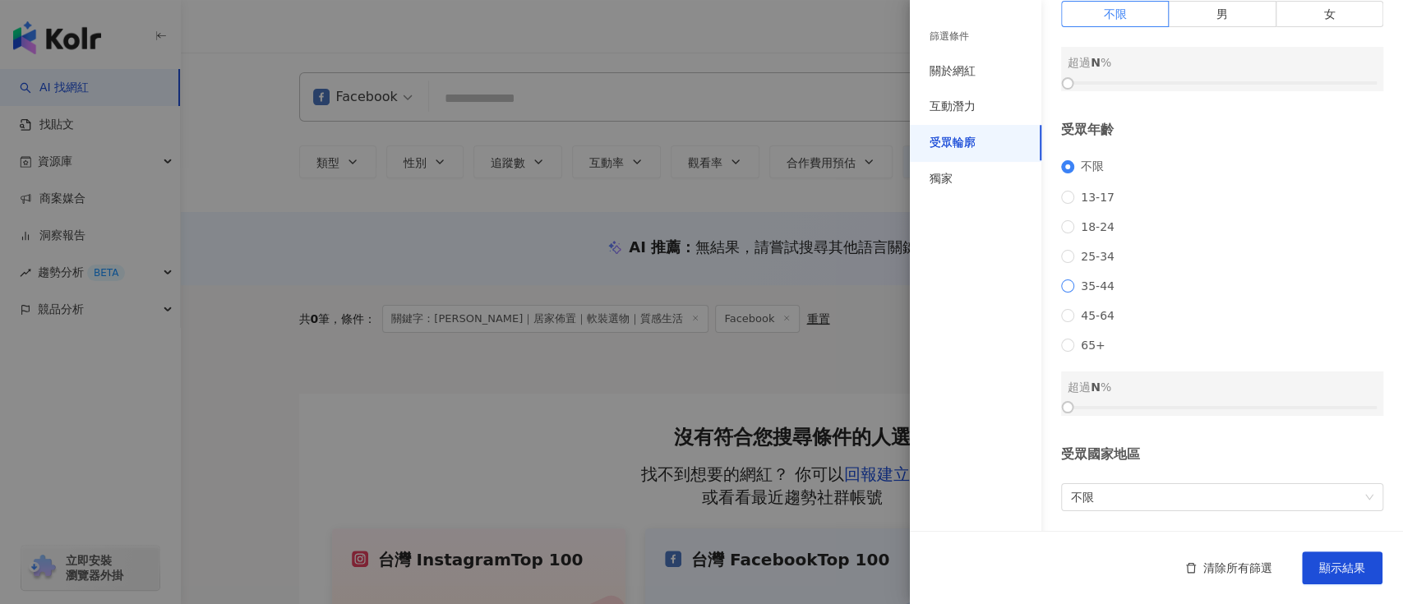
click at [1102, 293] on span "35-44" at bounding box center [1097, 286] width 47 height 13
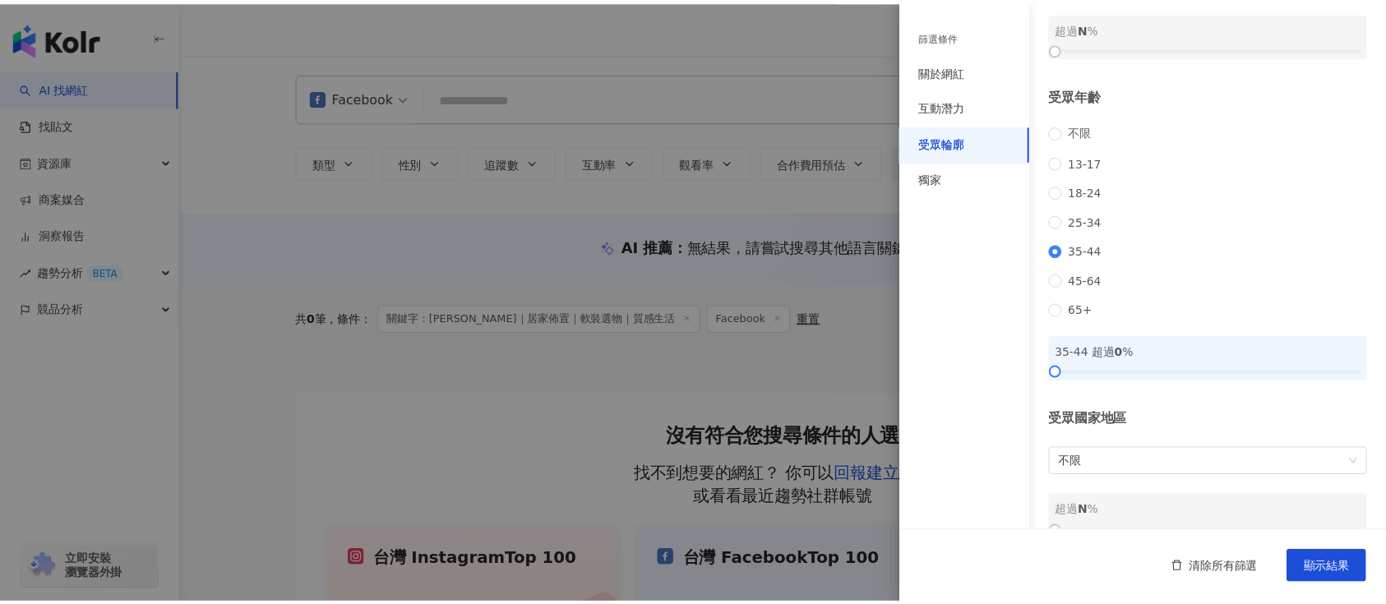
scroll to position [196, 0]
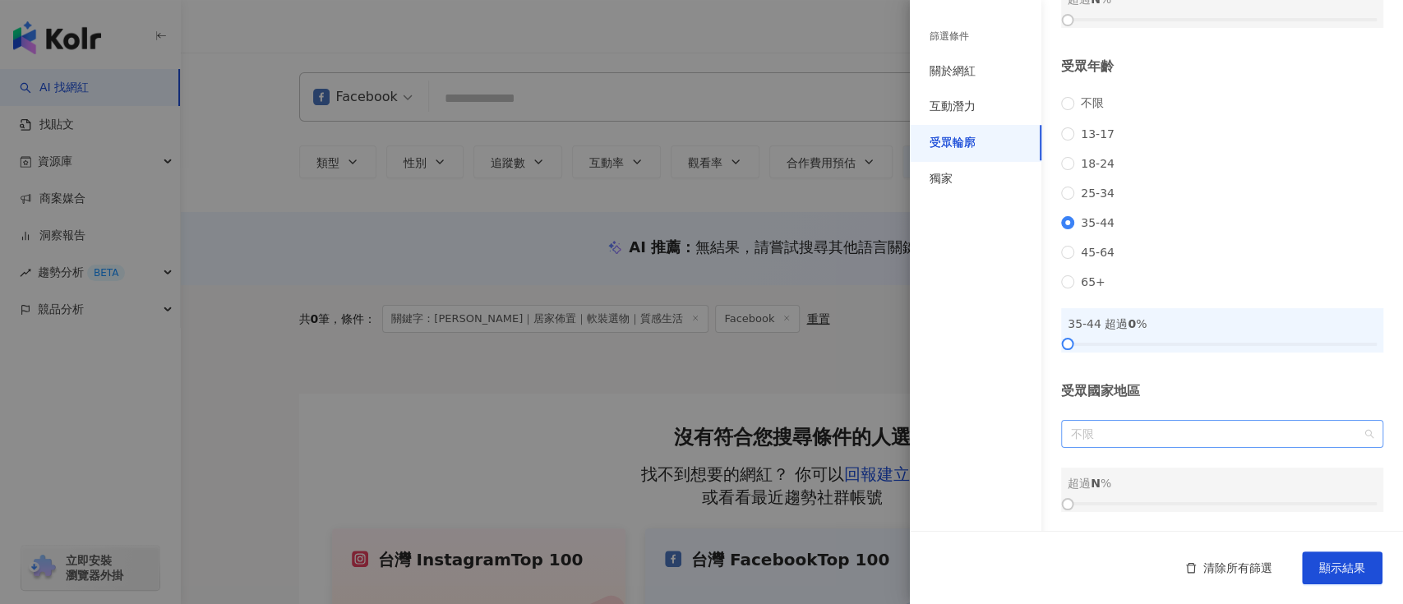
click at [1079, 431] on span "不限" at bounding box center [1222, 434] width 303 height 26
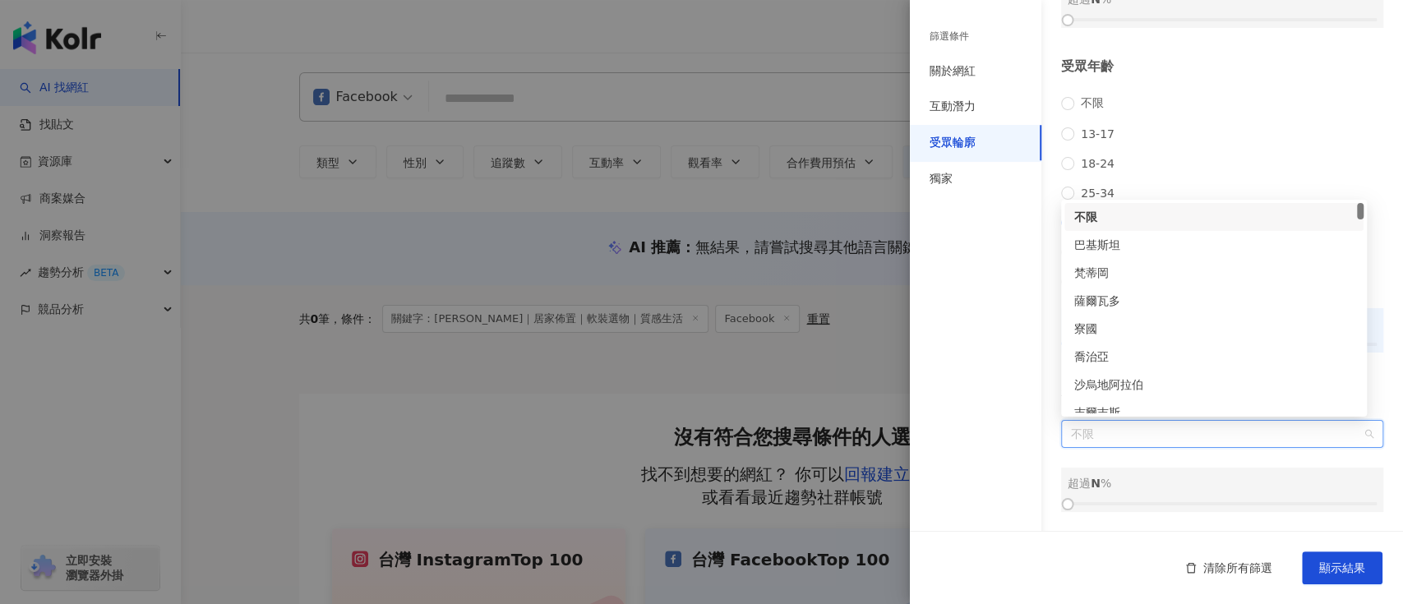
click at [1078, 425] on span "不限" at bounding box center [1222, 434] width 303 height 26
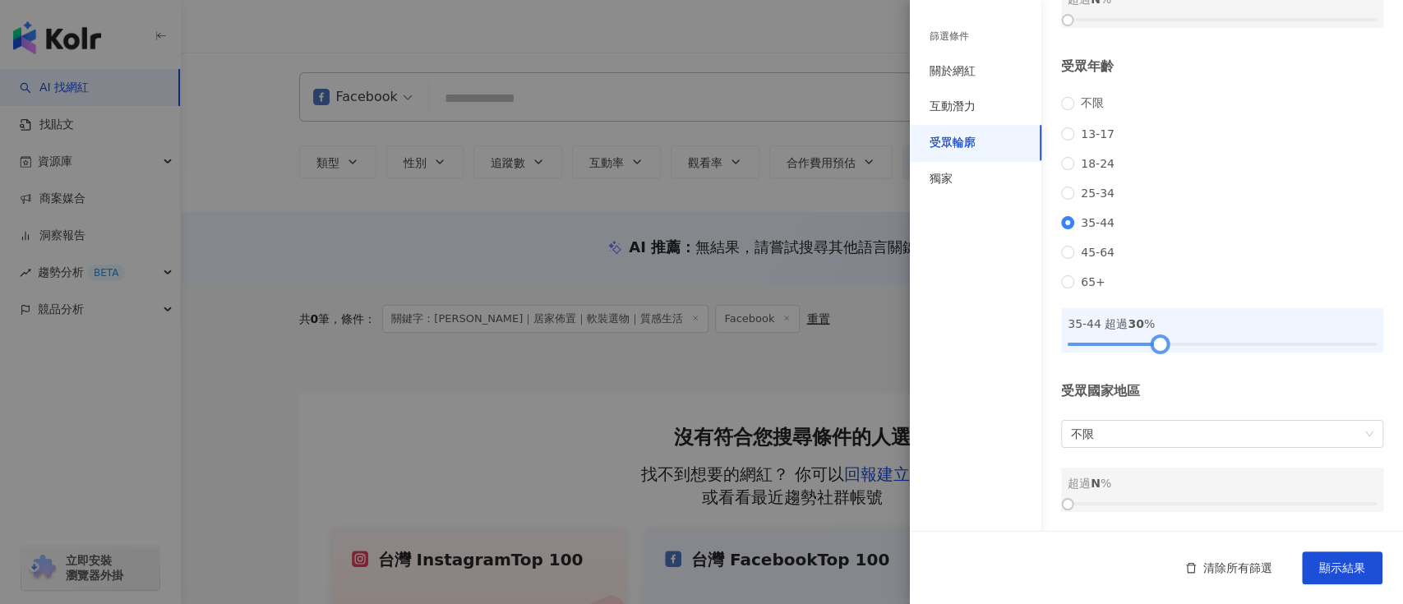
drag, startPoint x: 1070, startPoint y: 345, endPoint x: 1158, endPoint y: 339, distance: 89.0
click at [1158, 340] on div at bounding box center [1160, 344] width 9 height 9
click at [1112, 246] on span "45-64" at bounding box center [1097, 252] width 47 height 13
click at [1084, 220] on span "35-44" at bounding box center [1097, 222] width 47 height 13
click at [1326, 569] on span "顯示結果" at bounding box center [1342, 567] width 46 height 13
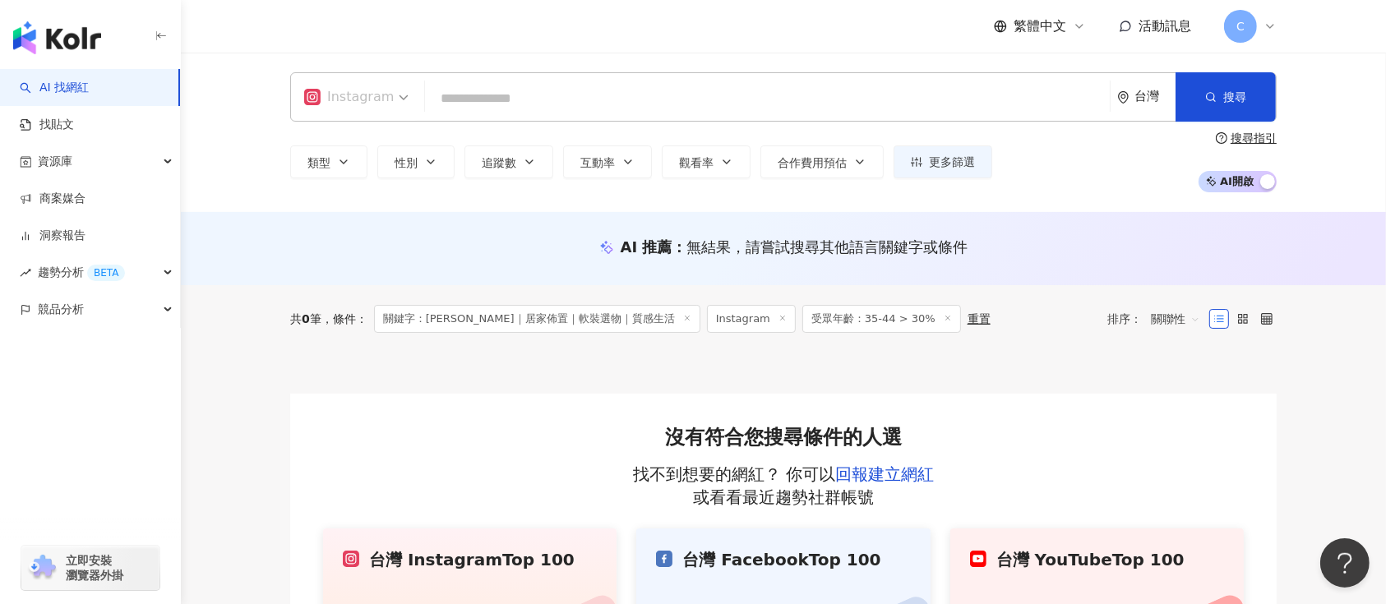
click at [377, 102] on div "Instagram" at bounding box center [349, 97] width 90 height 26
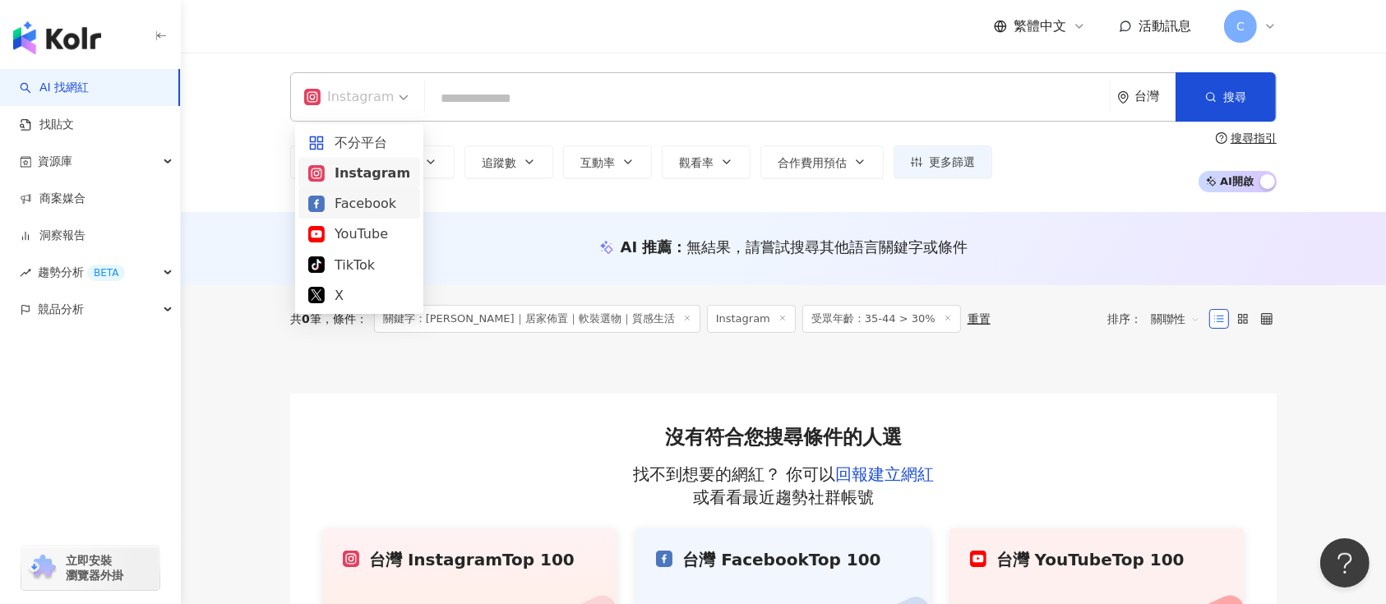
click at [350, 206] on div "Facebook" at bounding box center [359, 203] width 102 height 21
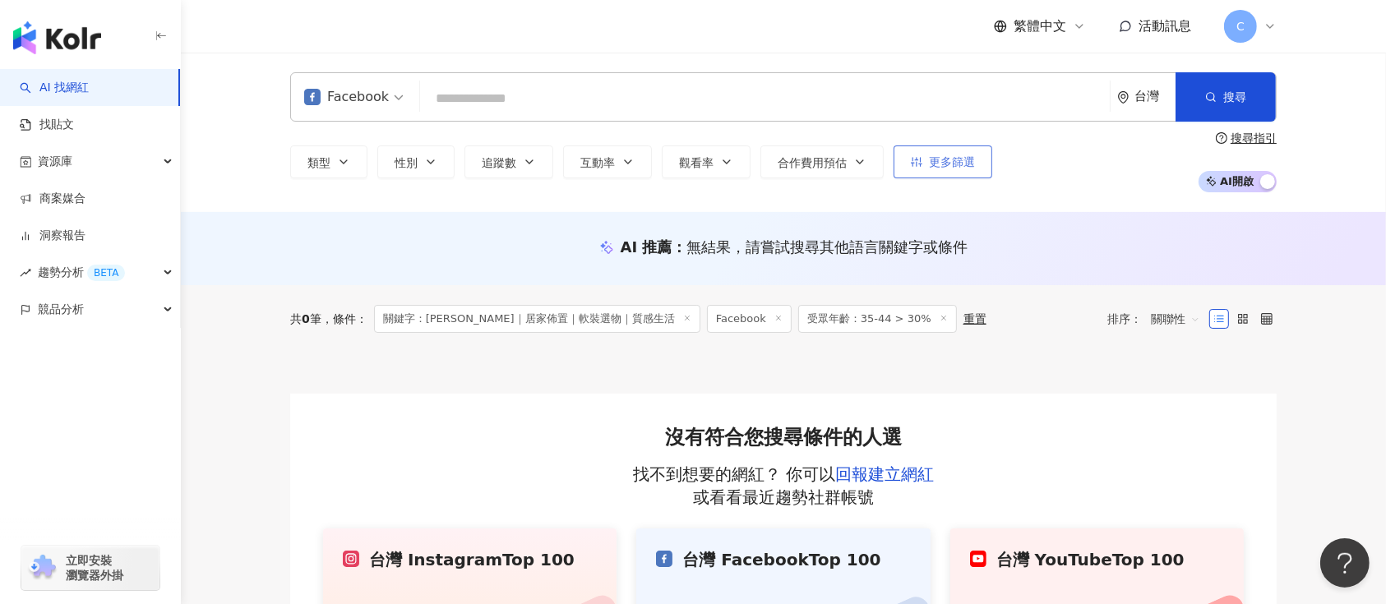
click at [923, 163] on button "更多篩選" at bounding box center [943, 162] width 99 height 33
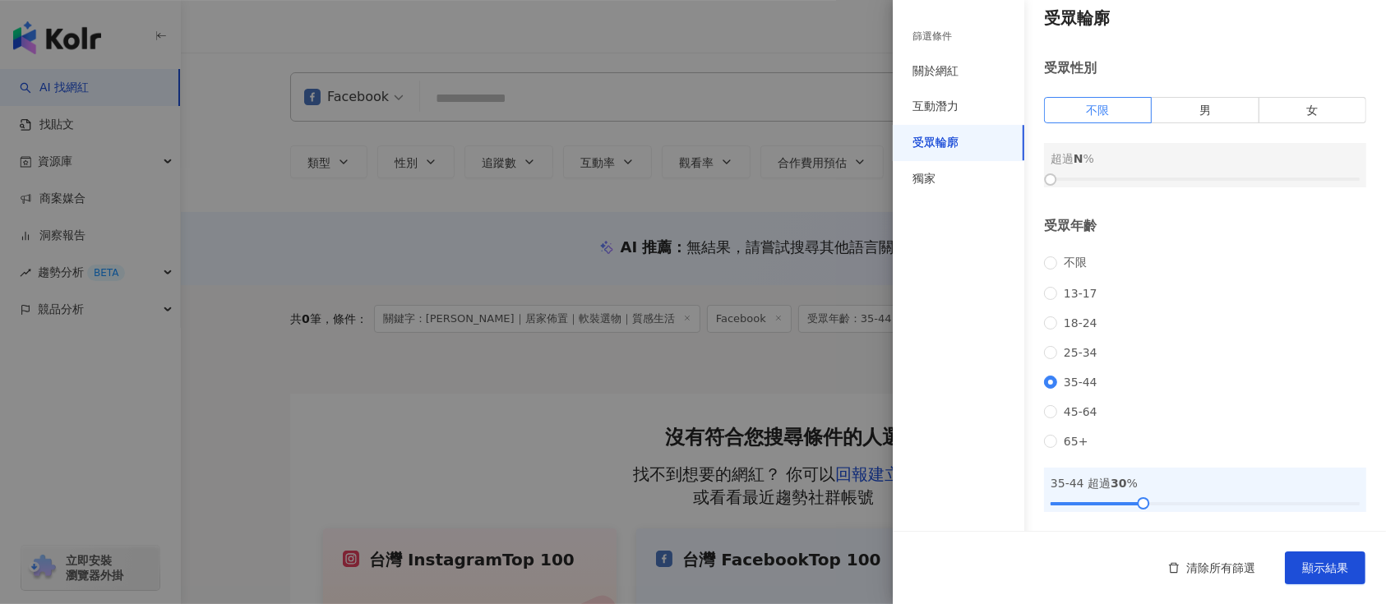
scroll to position [36, 0]
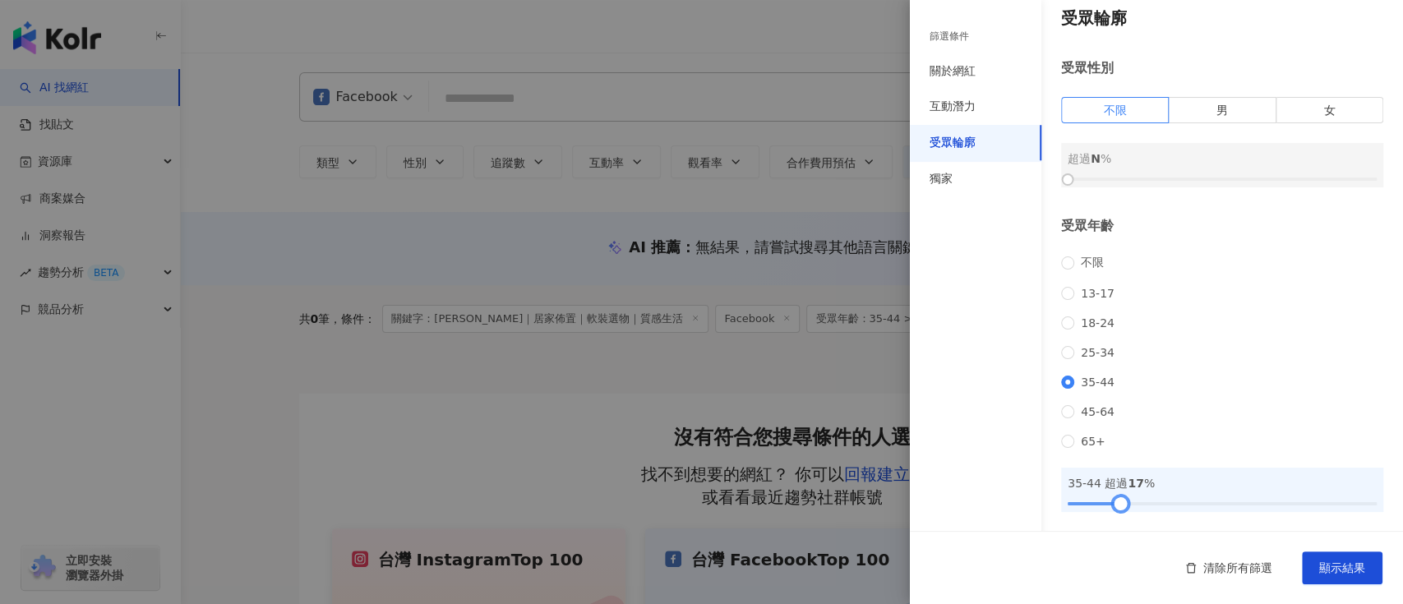
drag, startPoint x: 1149, startPoint y: 504, endPoint x: 1111, endPoint y: 507, distance: 38.0
click at [1116, 507] on div at bounding box center [1120, 503] width 9 height 9
click at [1340, 570] on span "顯示結果" at bounding box center [1342, 567] width 46 height 13
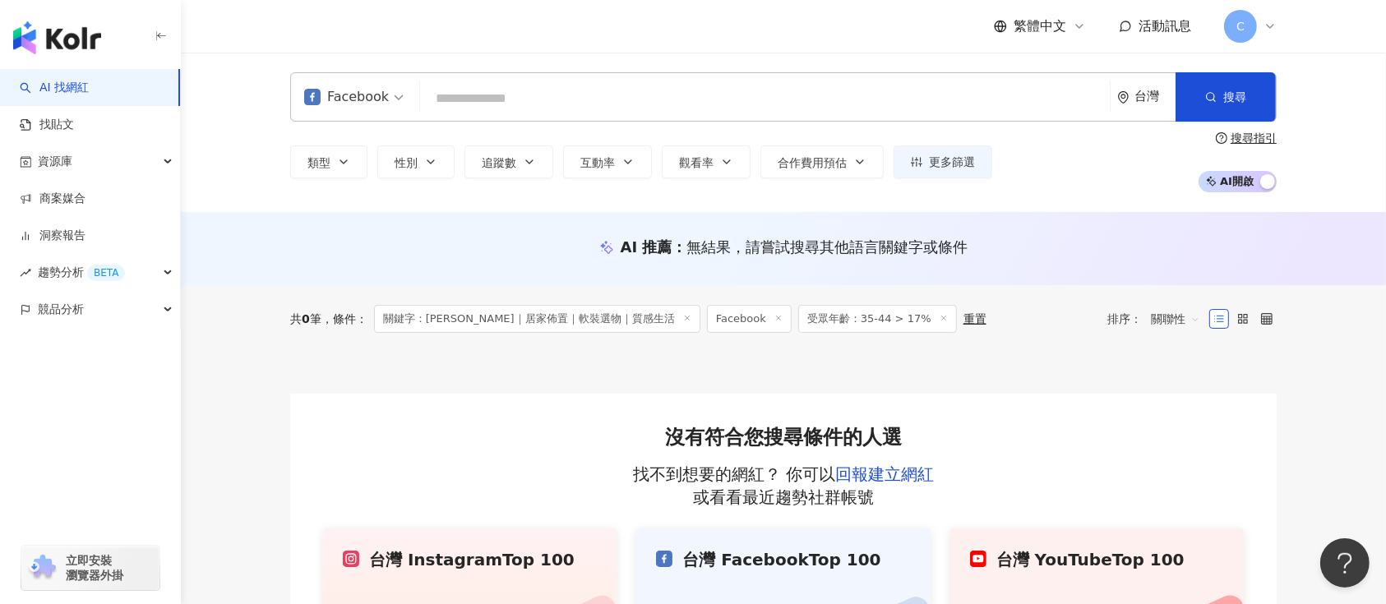
click at [683, 319] on icon at bounding box center [687, 318] width 8 height 8
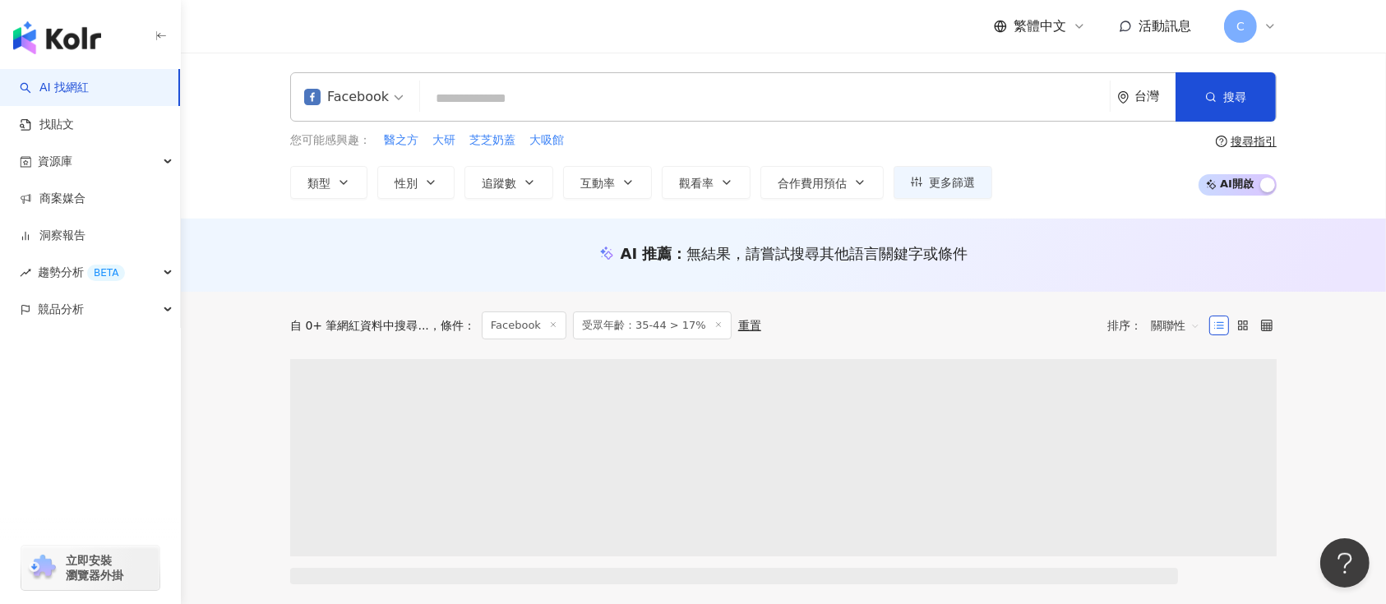
click at [601, 322] on span "受眾年齡：35-44 > 17%" at bounding box center [652, 326] width 159 height 28
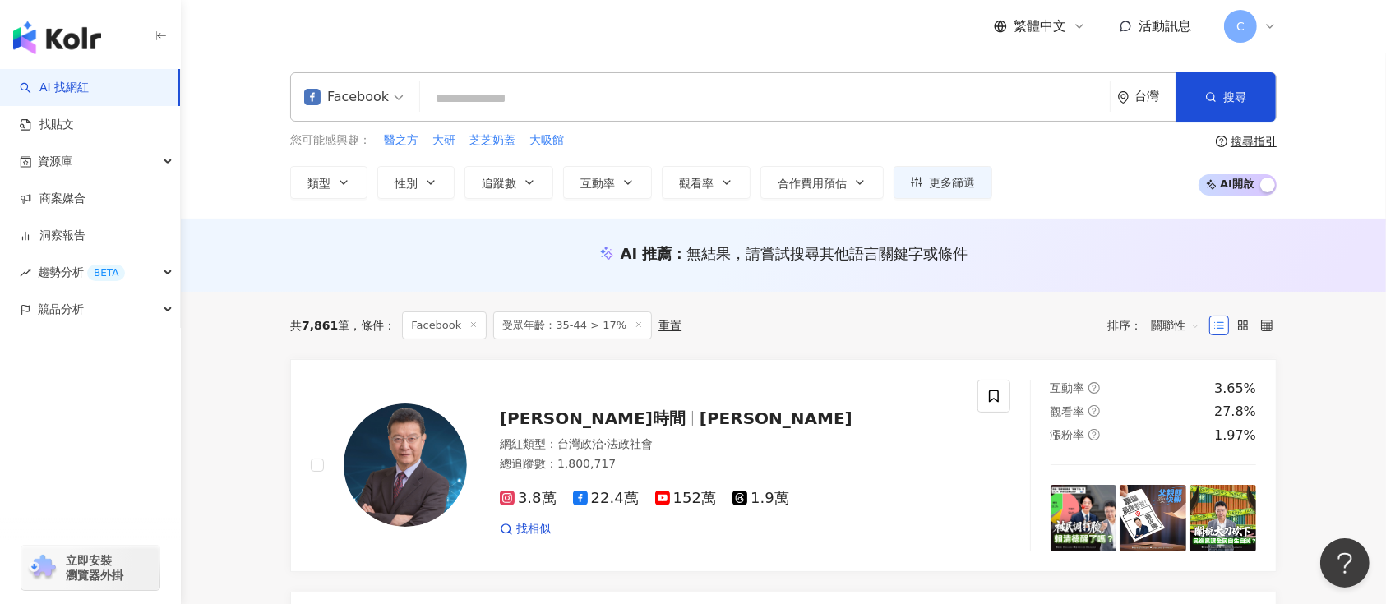
click at [547, 326] on span "受眾年齡：35-44 > 17%" at bounding box center [572, 326] width 159 height 28
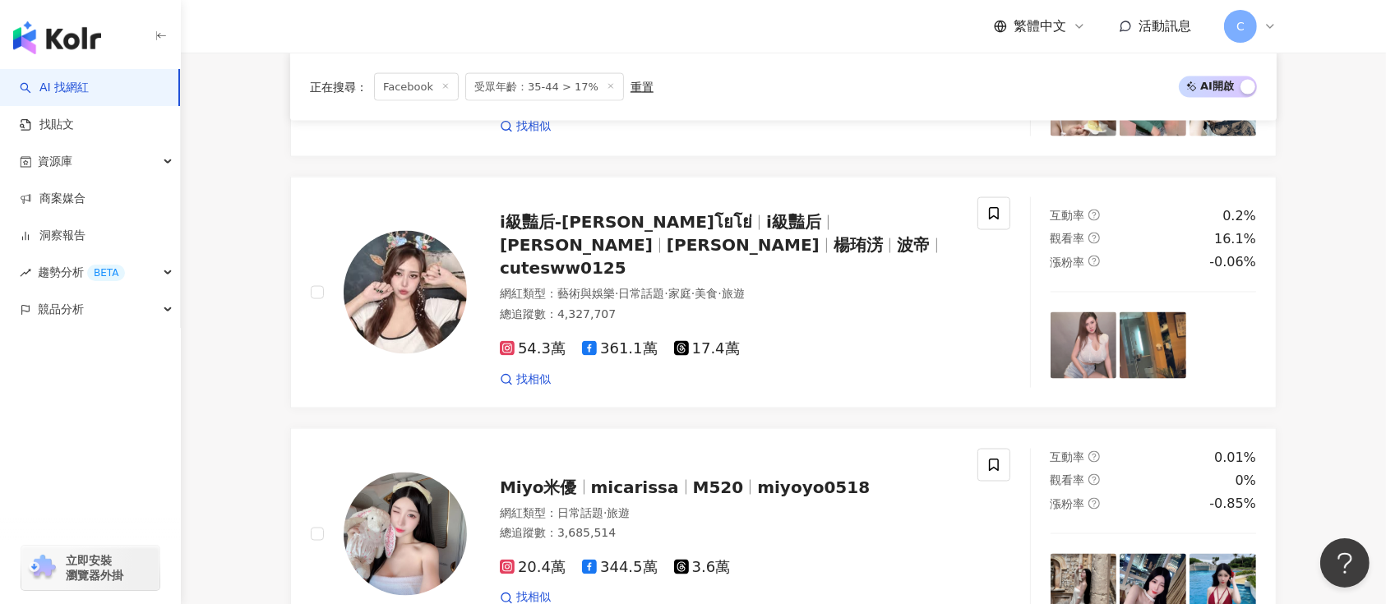
scroll to position [2740, 0]
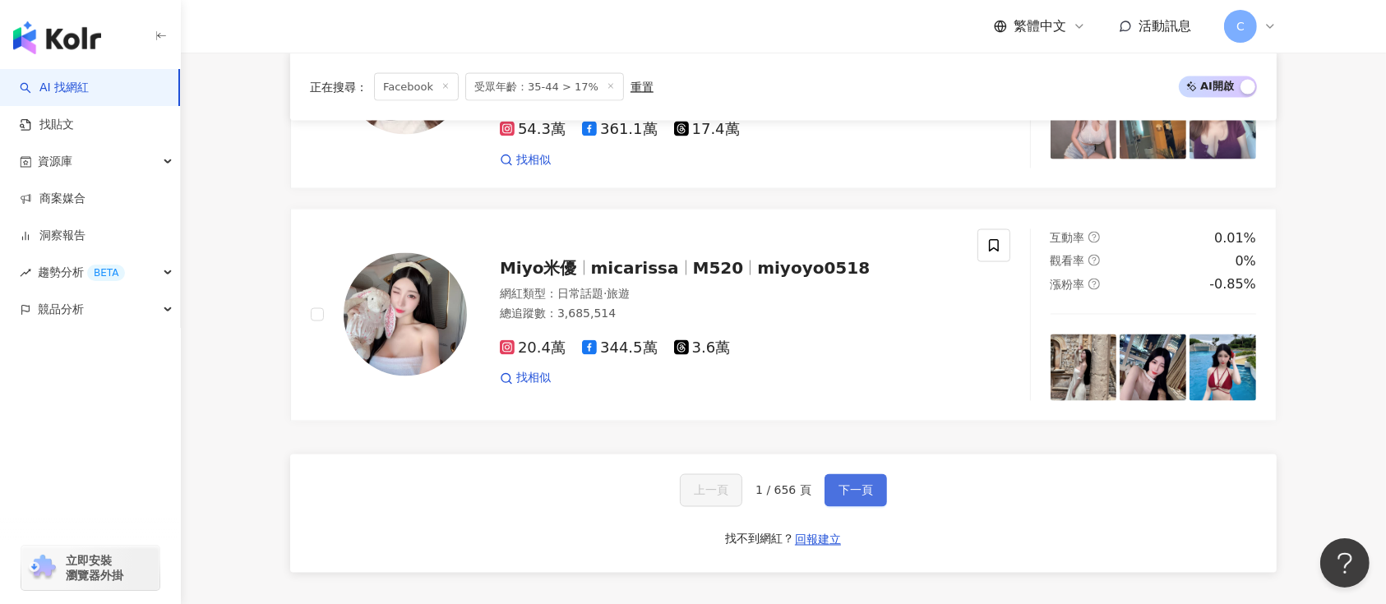
click at [848, 484] on span "下一頁" at bounding box center [856, 490] width 35 height 13
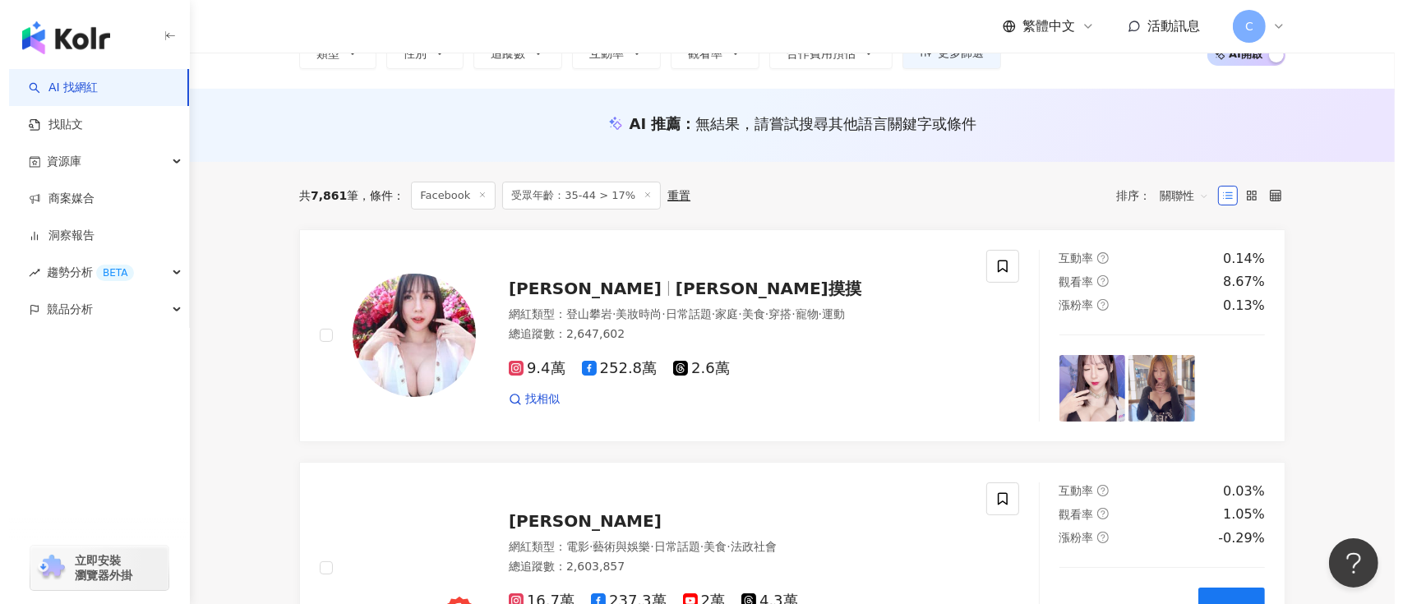
scroll to position [0, 0]
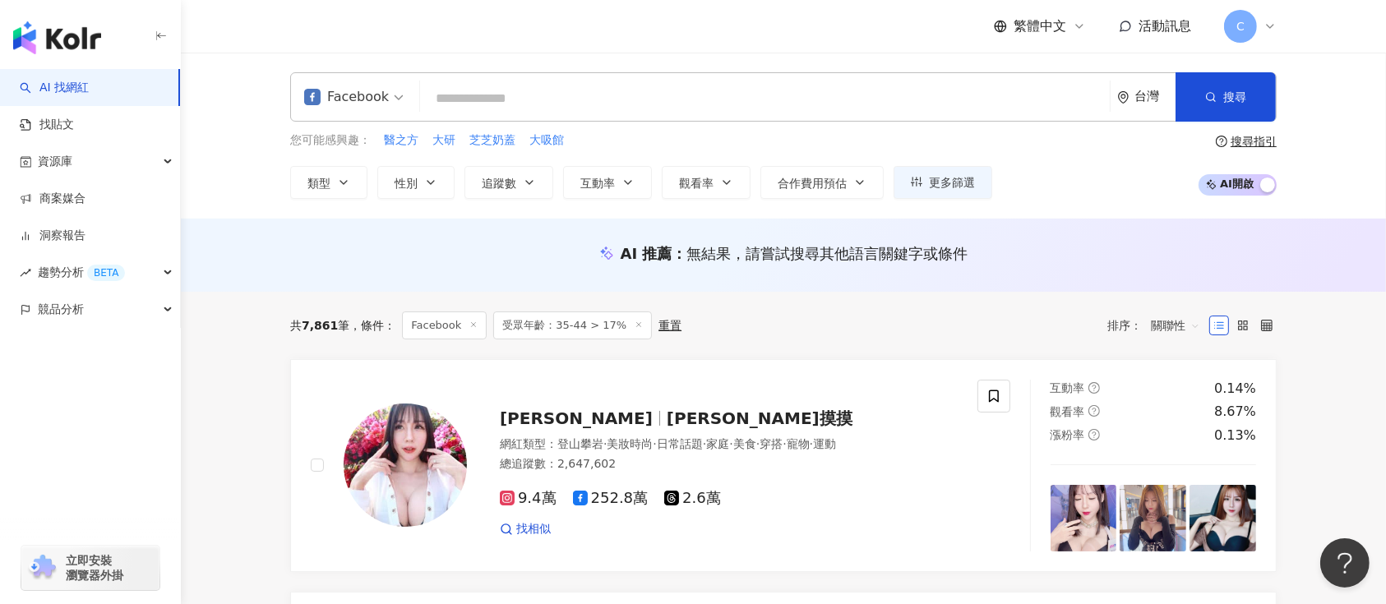
click at [564, 330] on span "受眾年齡：35-44 > 17%" at bounding box center [572, 326] width 159 height 28
click at [658, 322] on div "重置" at bounding box center [669, 325] width 23 height 13
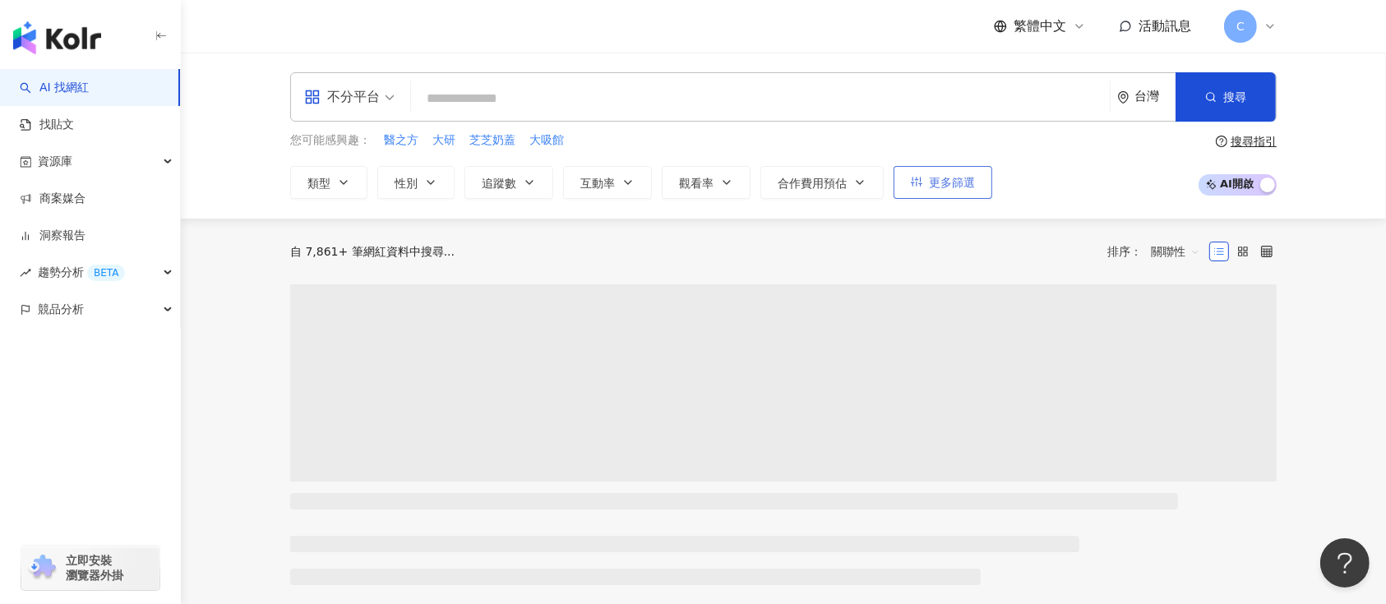
click at [973, 181] on span "更多篩選" at bounding box center [952, 182] width 46 height 13
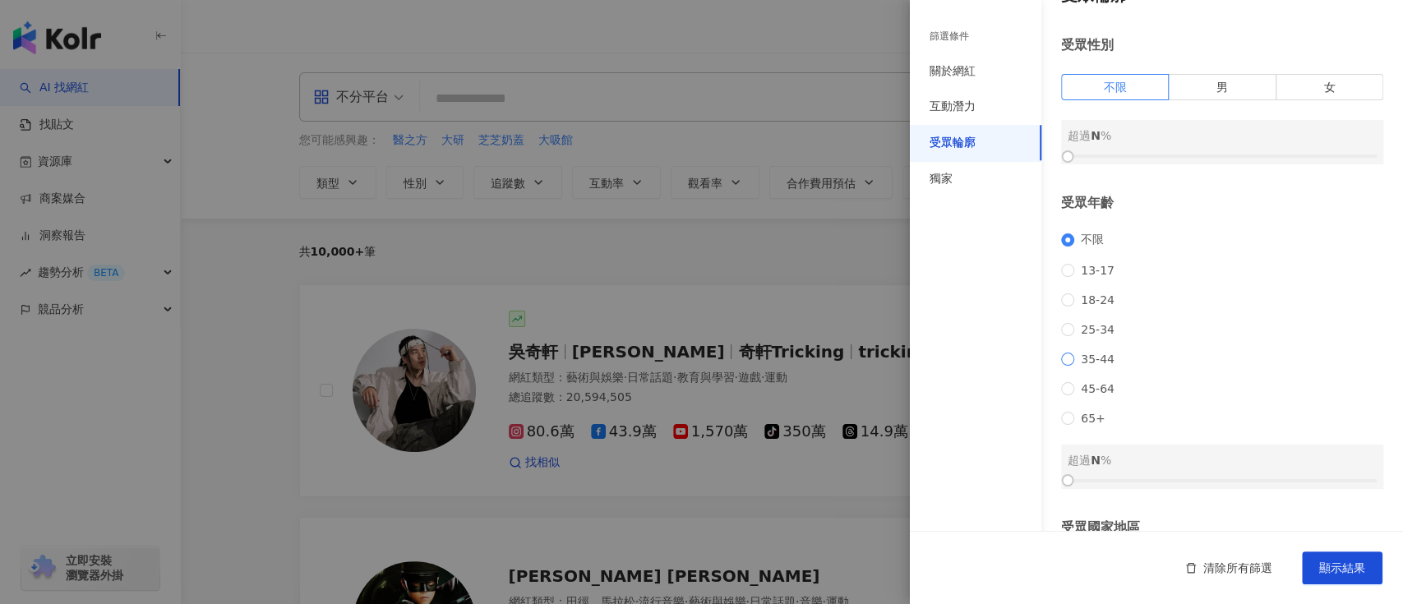
click at [1092, 366] on span "35-44" at bounding box center [1097, 359] width 47 height 13
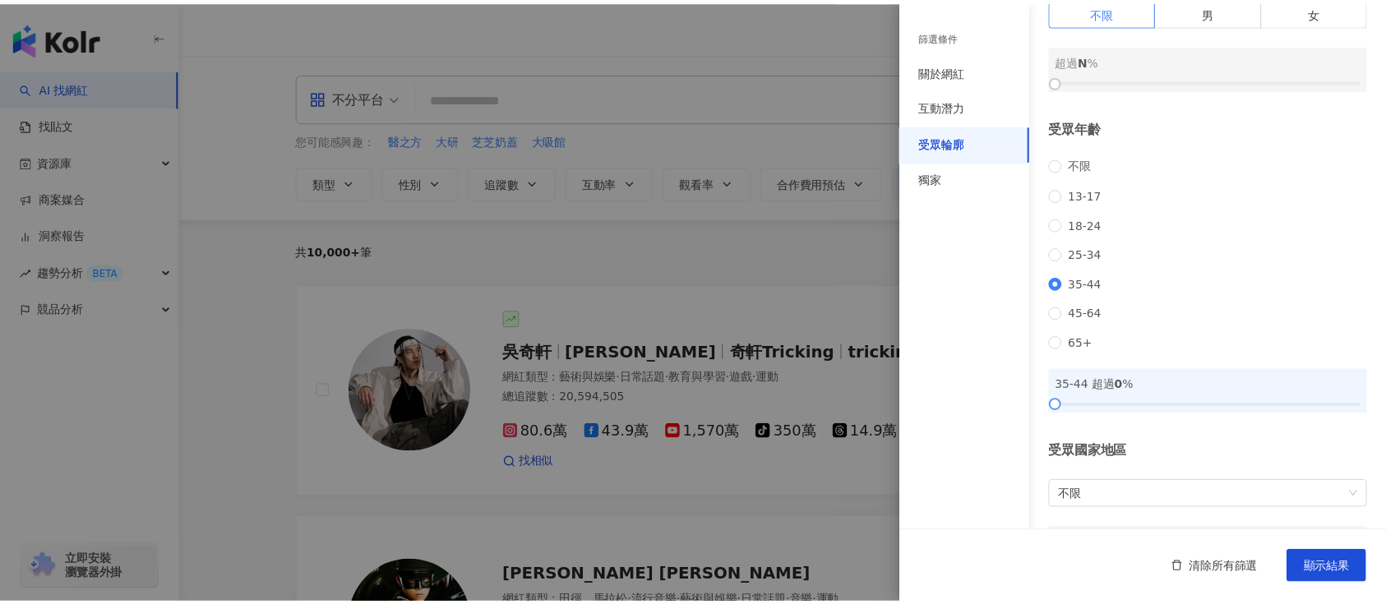
scroll to position [146, 0]
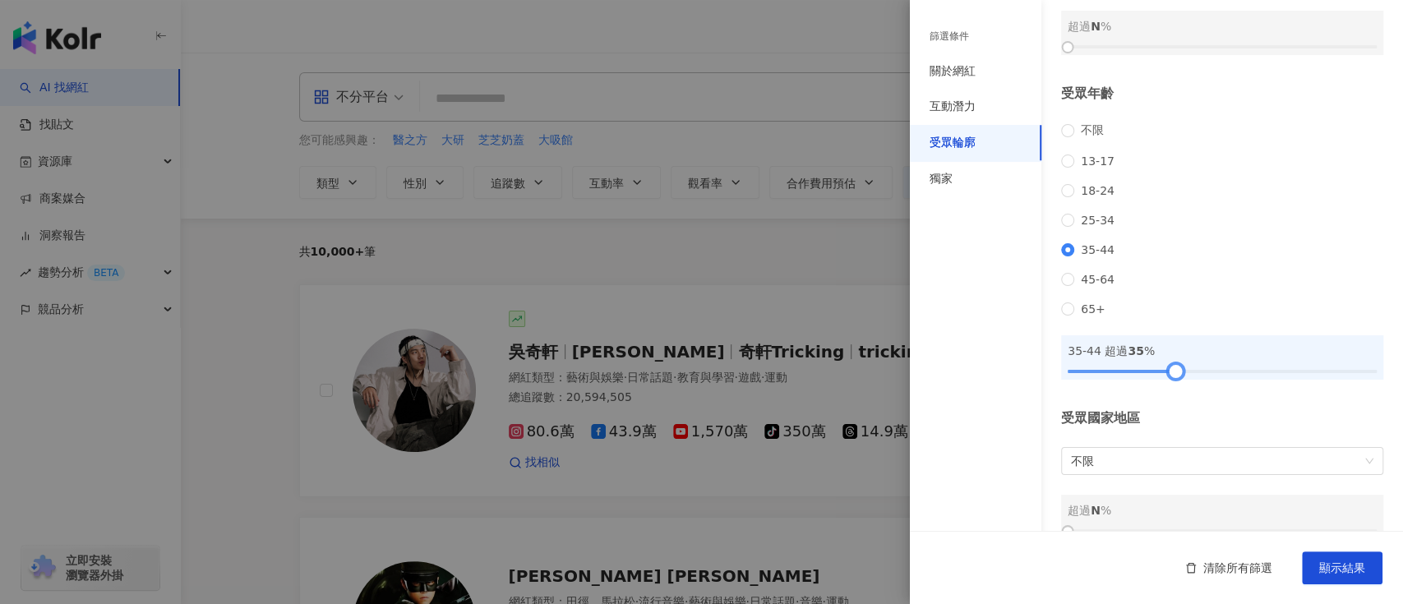
drag, startPoint x: 1069, startPoint y: 390, endPoint x: 1170, endPoint y: 388, distance: 101.1
click at [1171, 376] on div at bounding box center [1175, 371] width 9 height 9
click at [1338, 578] on button "顯示結果" at bounding box center [1342, 568] width 81 height 33
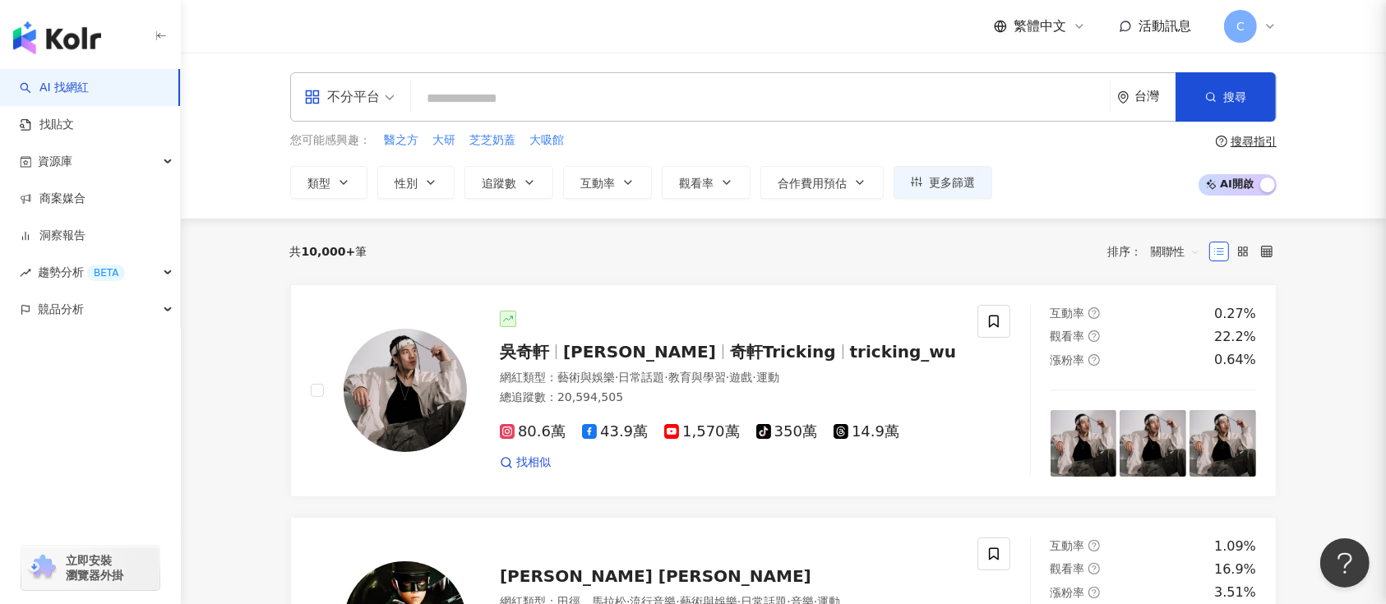
click at [373, 94] on div "不分平台" at bounding box center [342, 97] width 76 height 26
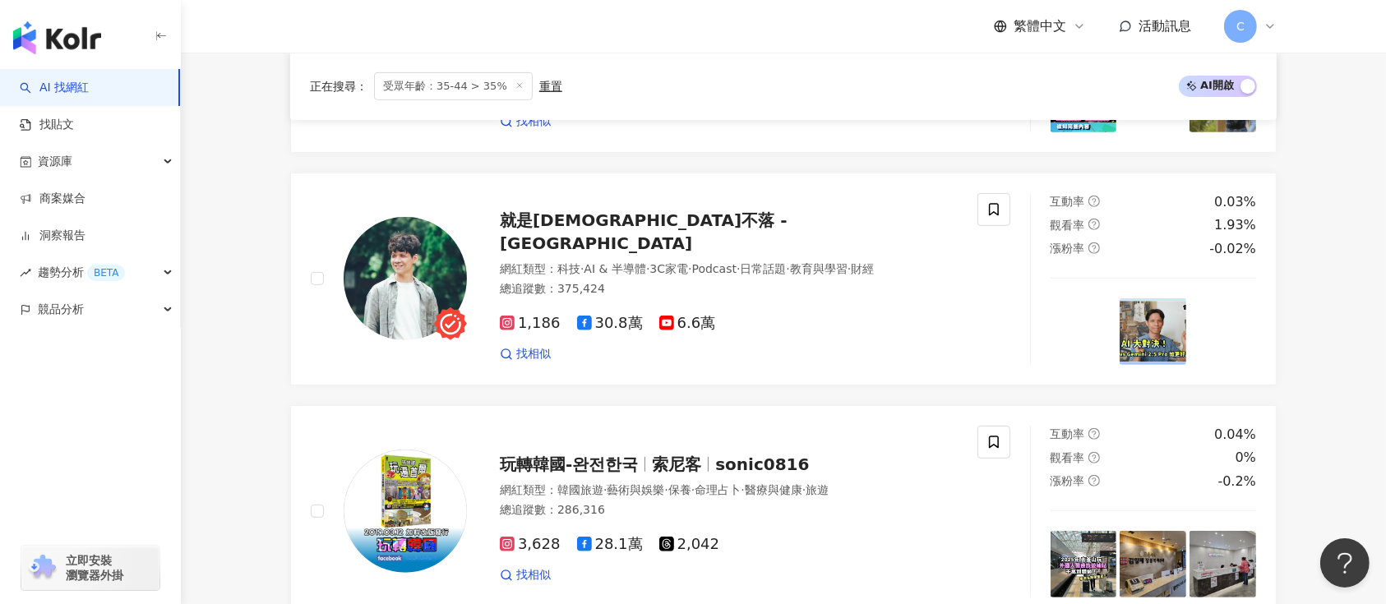
scroll to position [658, 0]
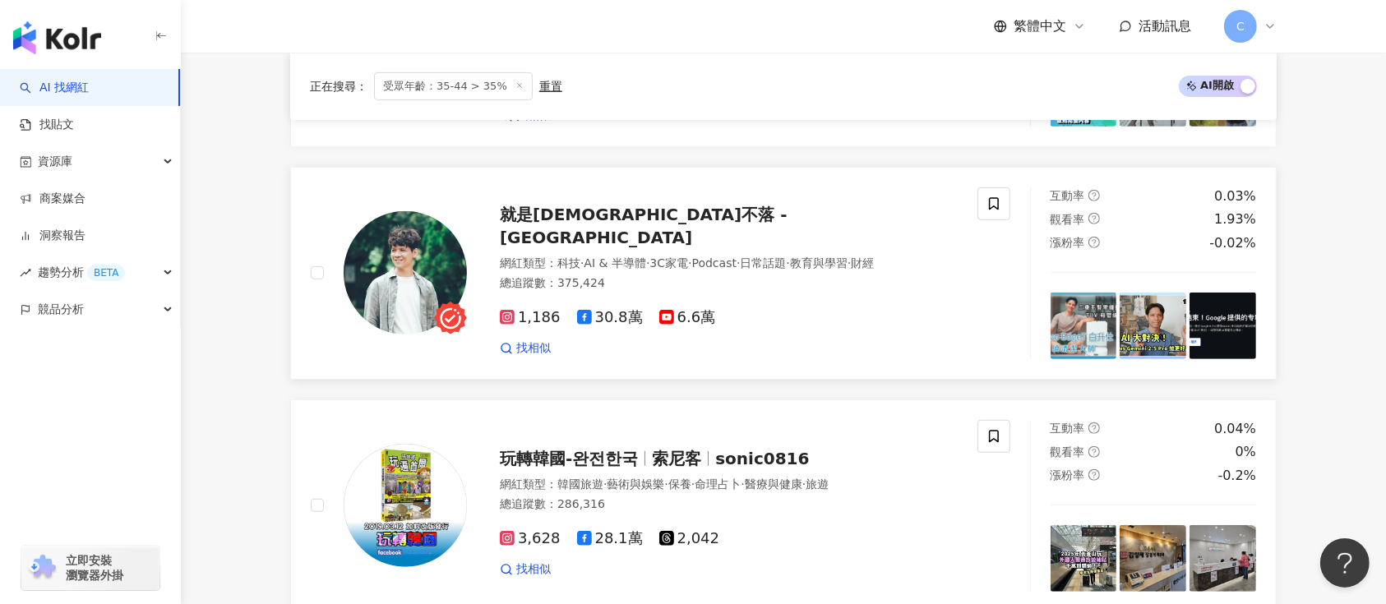
click at [542, 230] on span "就是教不落 - 阿湯" at bounding box center [644, 226] width 288 height 43
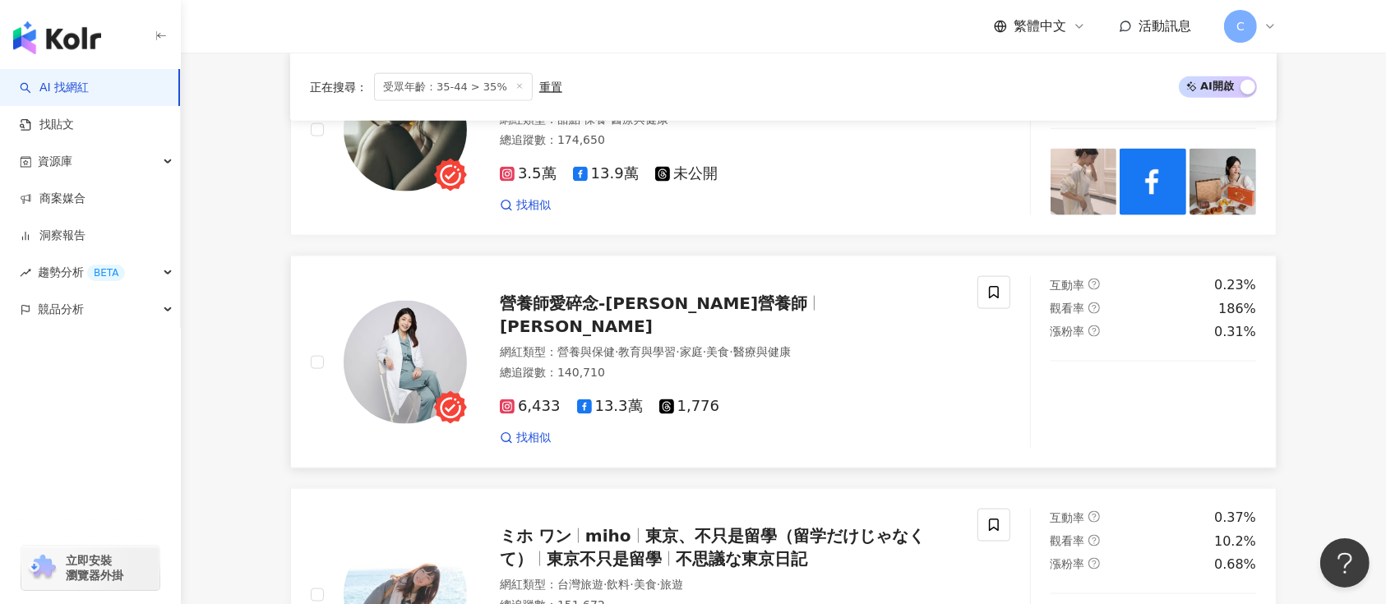
scroll to position [2192, 0]
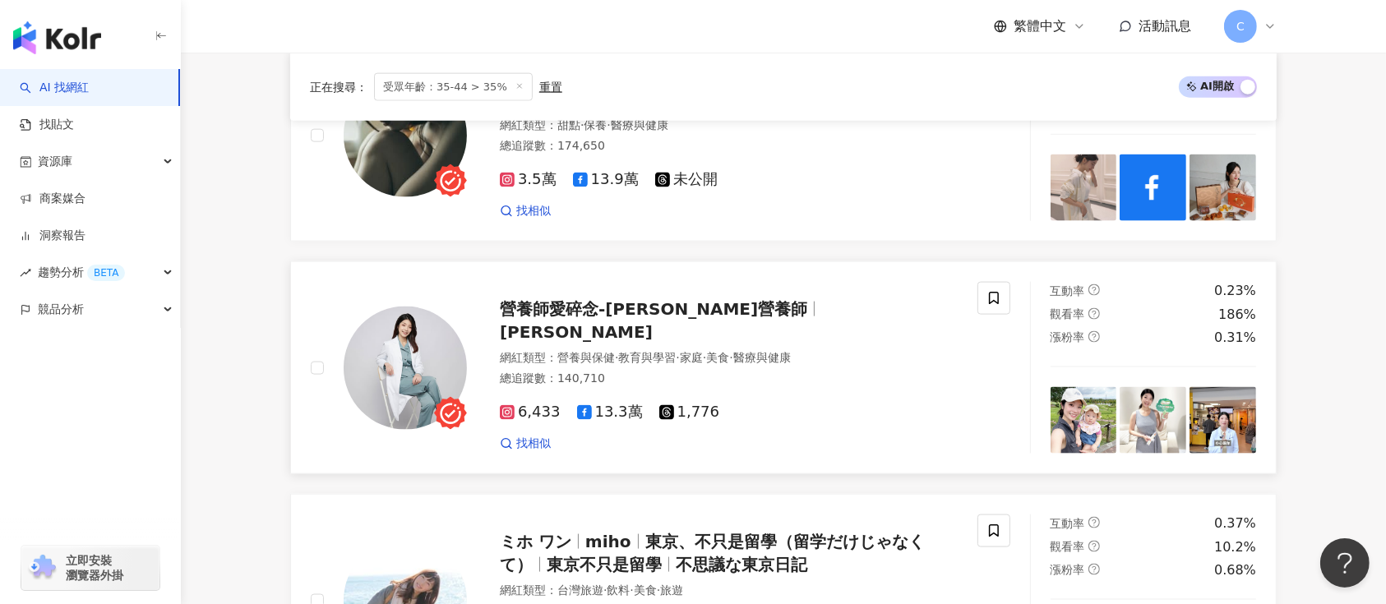
click at [589, 313] on span "營養師愛碎念-孫語霙營養師" at bounding box center [653, 309] width 307 height 20
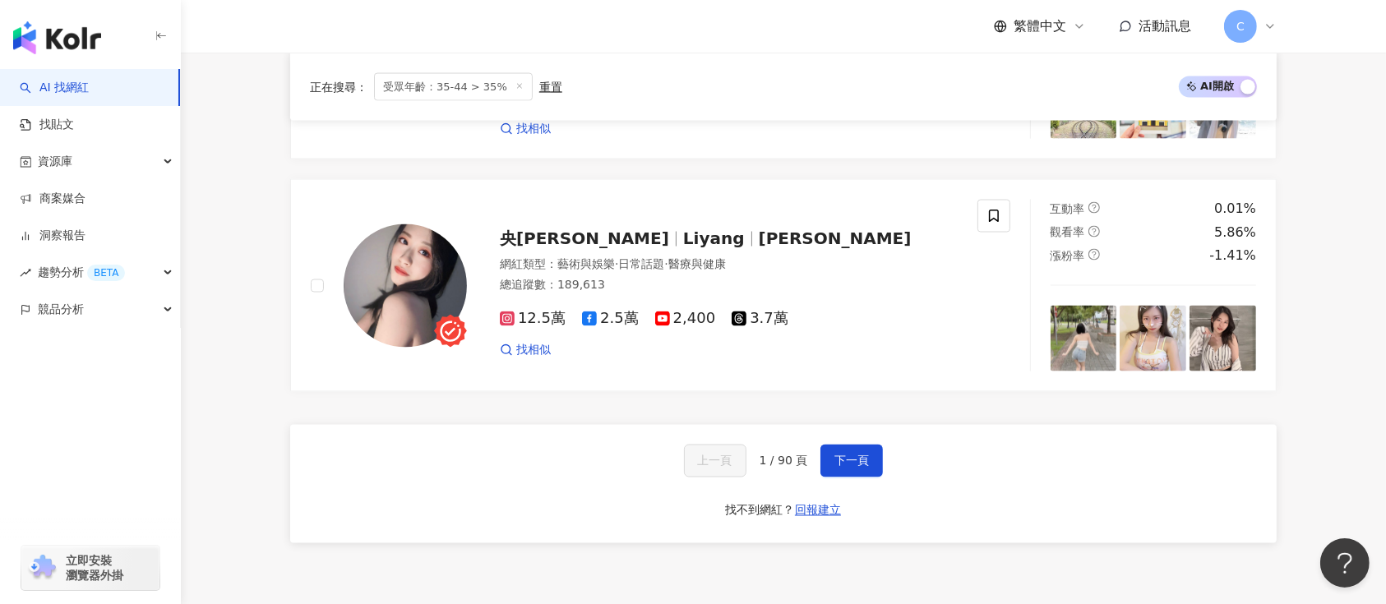
scroll to position [2740, 0]
drag, startPoint x: 854, startPoint y: 461, endPoint x: 889, endPoint y: 493, distance: 47.1
click at [854, 461] on span "下一頁" at bounding box center [851, 460] width 35 height 13
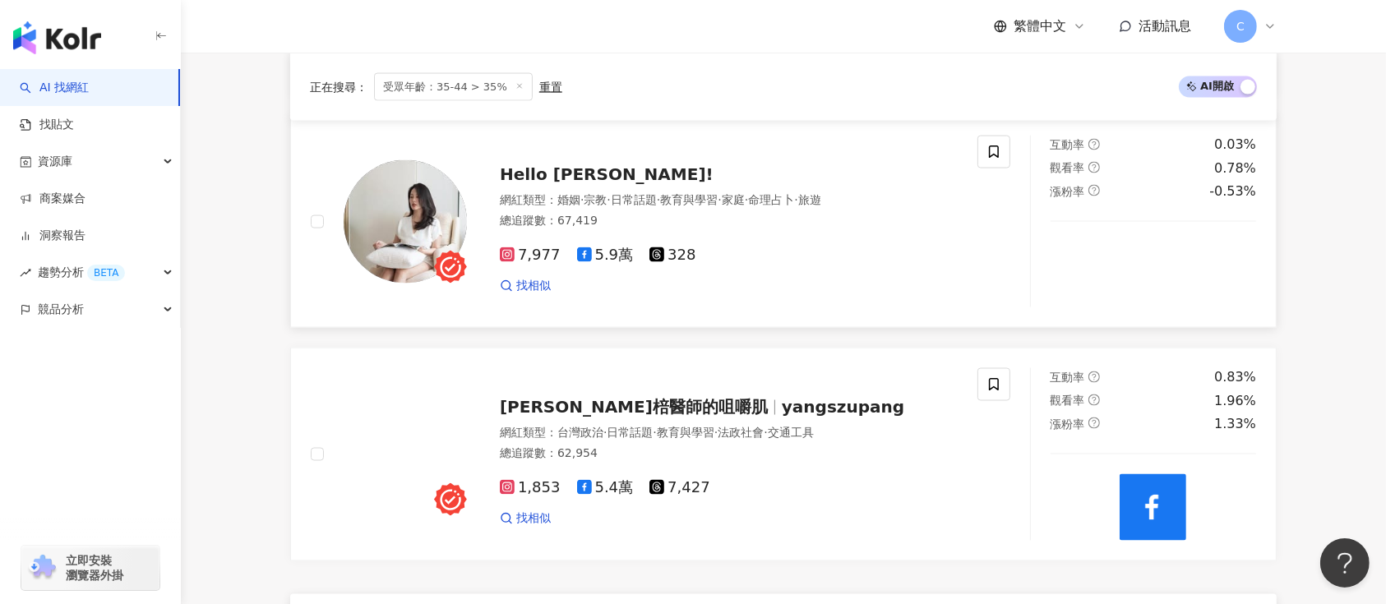
scroll to position [2537, 0]
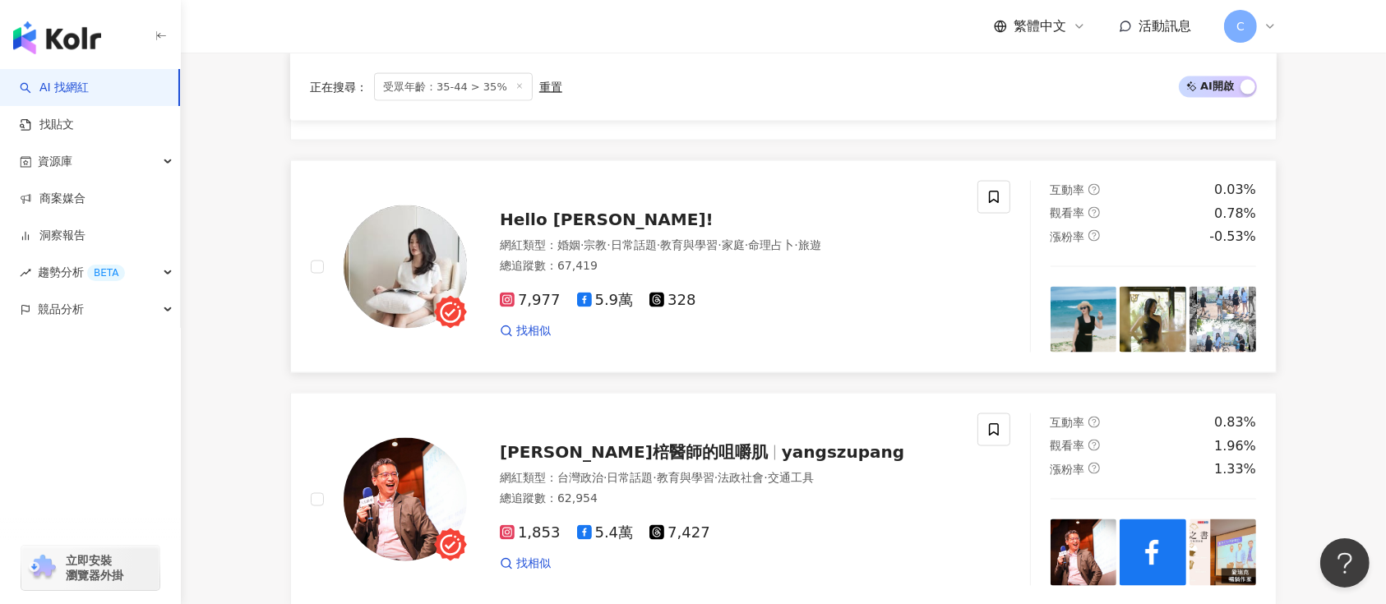
click at [571, 219] on span "Hello Amigo!" at bounding box center [607, 220] width 214 height 20
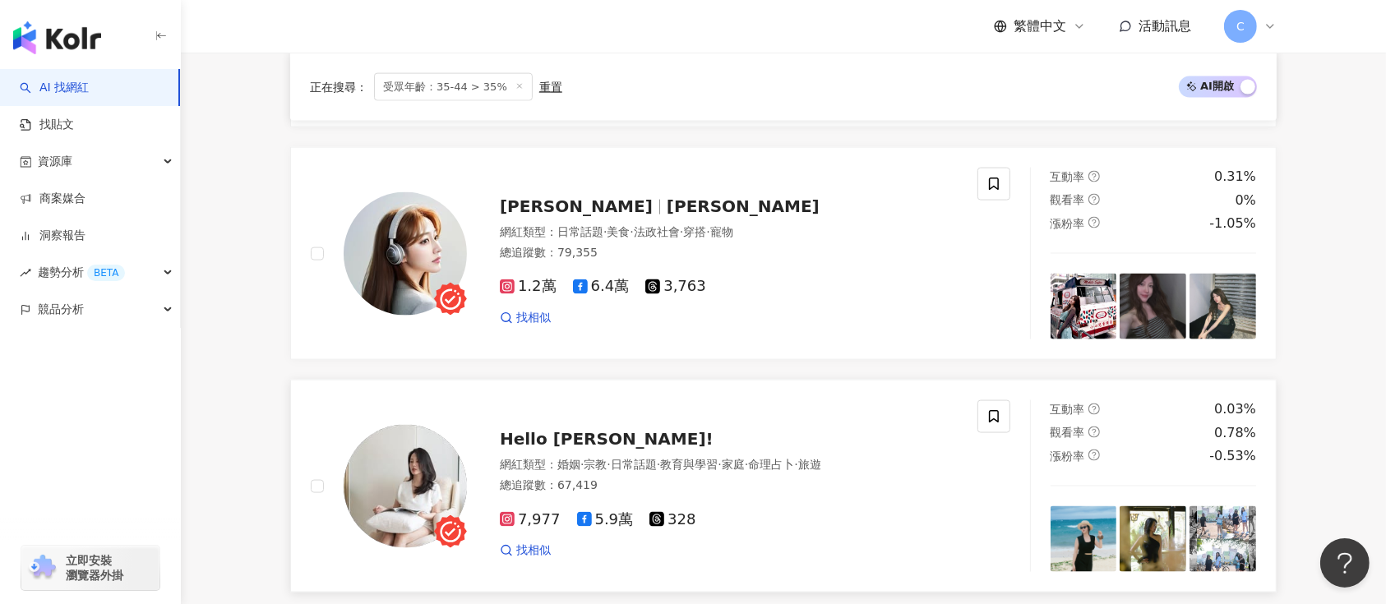
scroll to position [2866, 0]
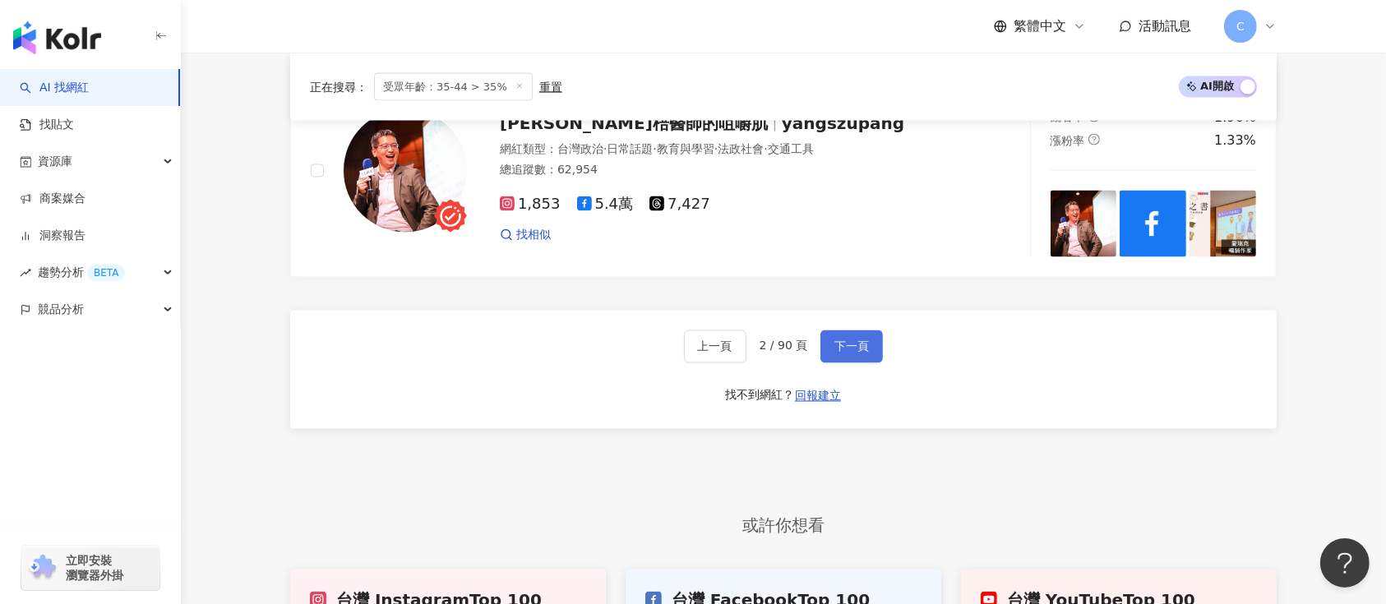
click at [861, 347] on span "下一頁" at bounding box center [851, 346] width 35 height 13
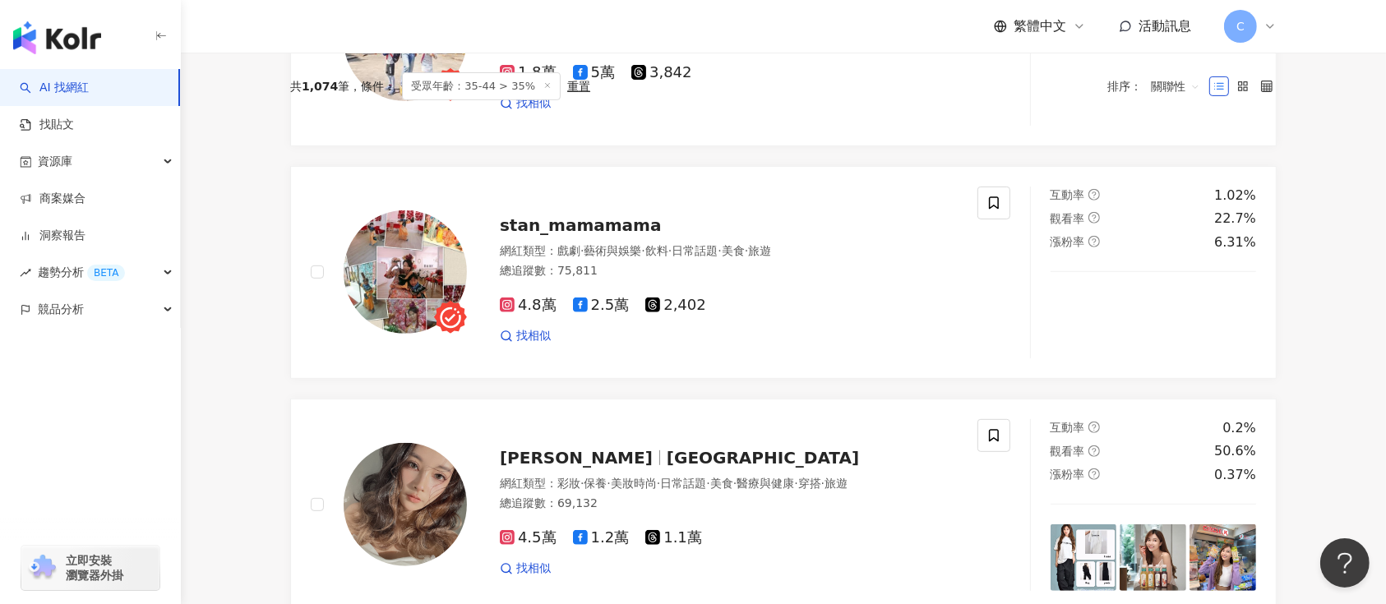
scroll to position [0, 0]
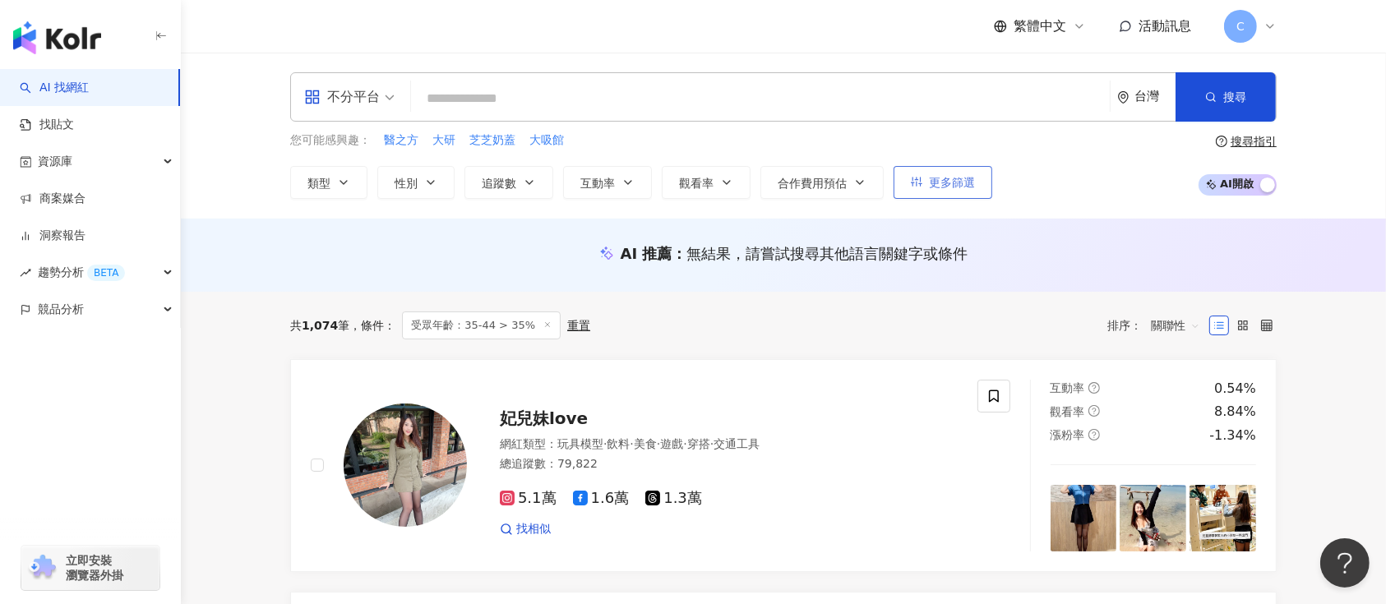
click at [937, 185] on span "更多篩選" at bounding box center [952, 182] width 46 height 13
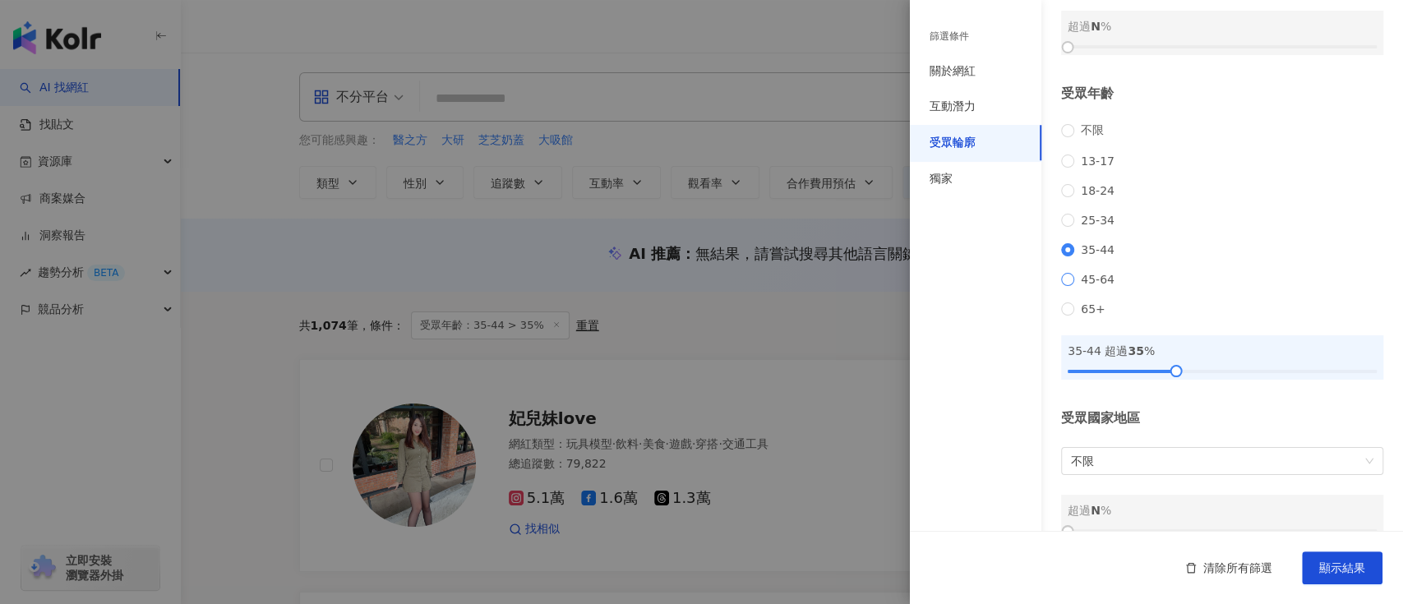
click at [1081, 286] on span "45-64" at bounding box center [1097, 279] width 47 height 13
click at [1366, 566] on button "顯示結果" at bounding box center [1342, 568] width 81 height 33
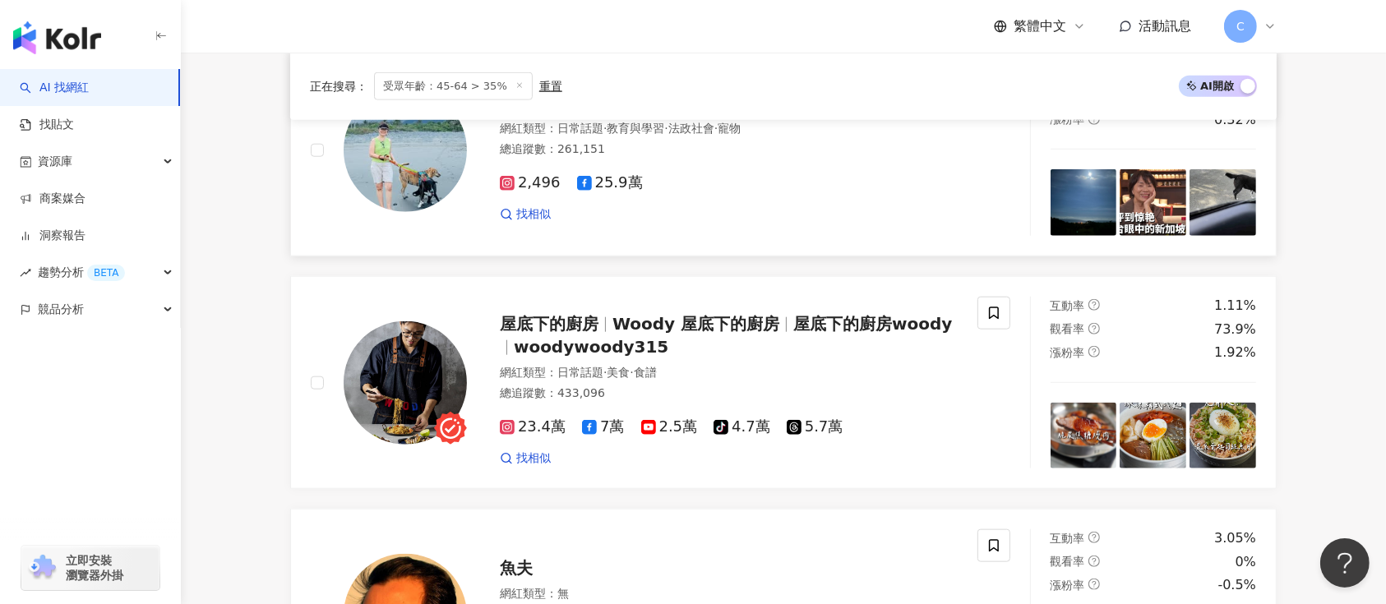
scroll to position [1863, 0]
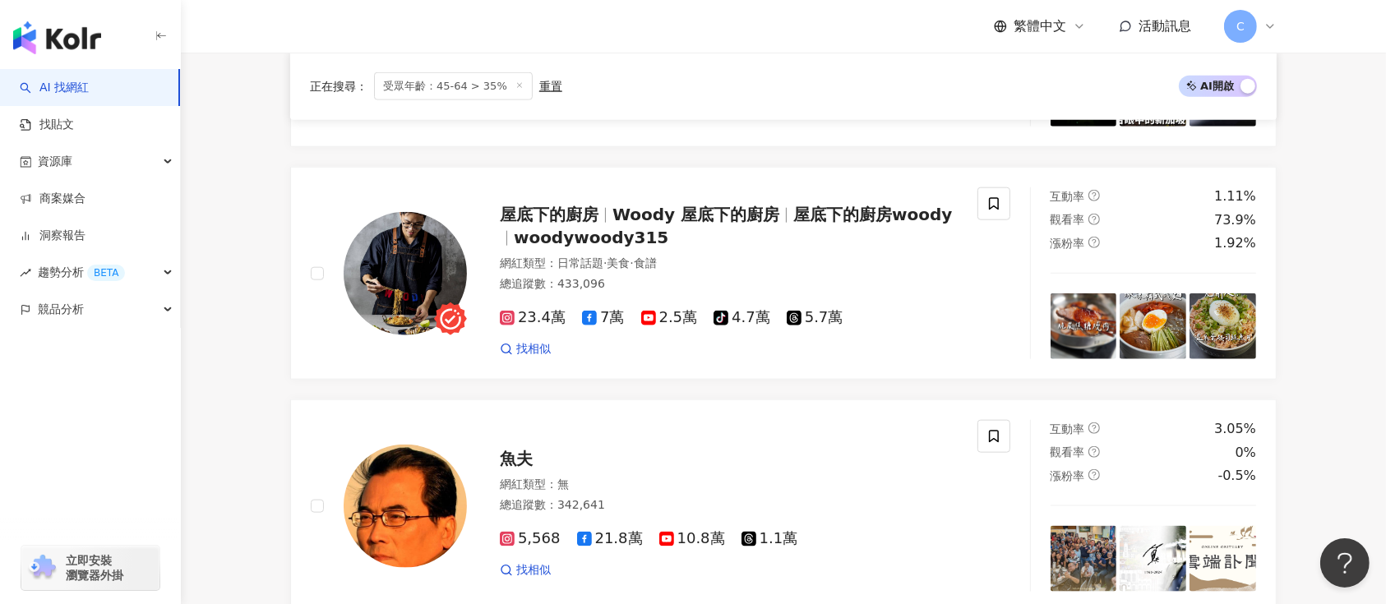
drag, startPoint x: 648, startPoint y: 219, endPoint x: 256, endPoint y: 270, distance: 394.6
click at [256, 270] on main "不分平台 台灣 搜尋 keyword 搜尋名稱、敘述、貼文含有關鍵字 “ Irene’s｜居家佈置｜軟裝選物｜質感生活 ” 的網紅 您可能感興趣： 醫之方 大…" at bounding box center [783, 77] width 1205 height 3774
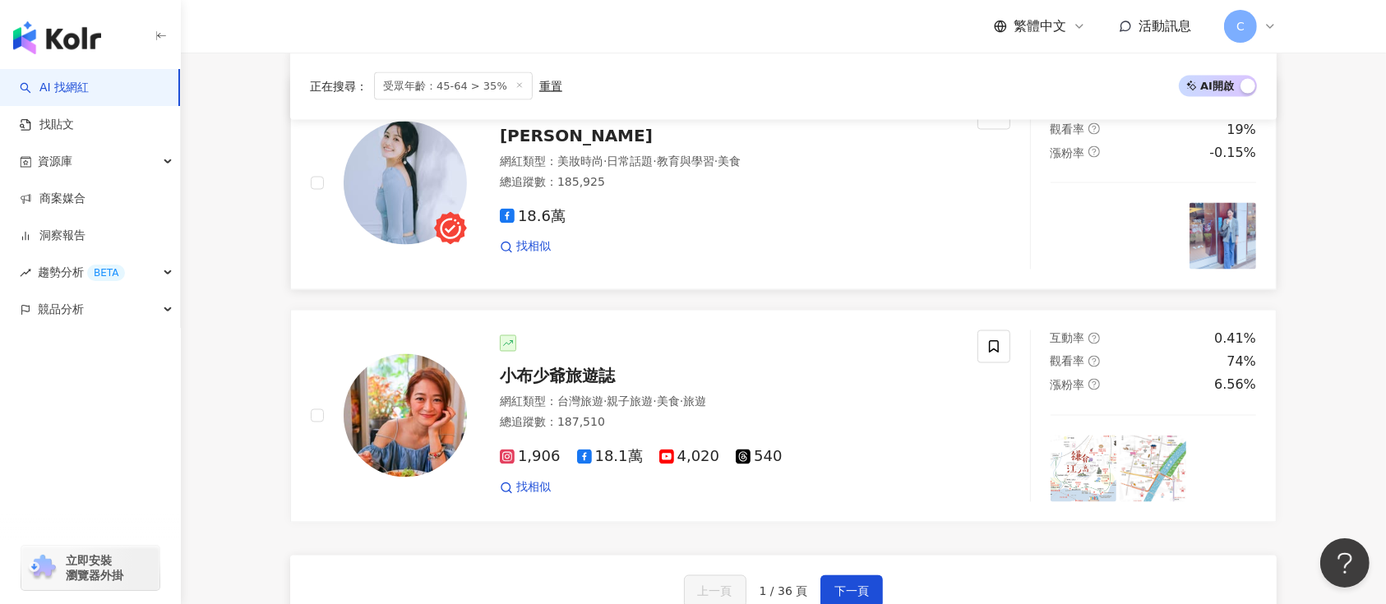
scroll to position [2849, 0]
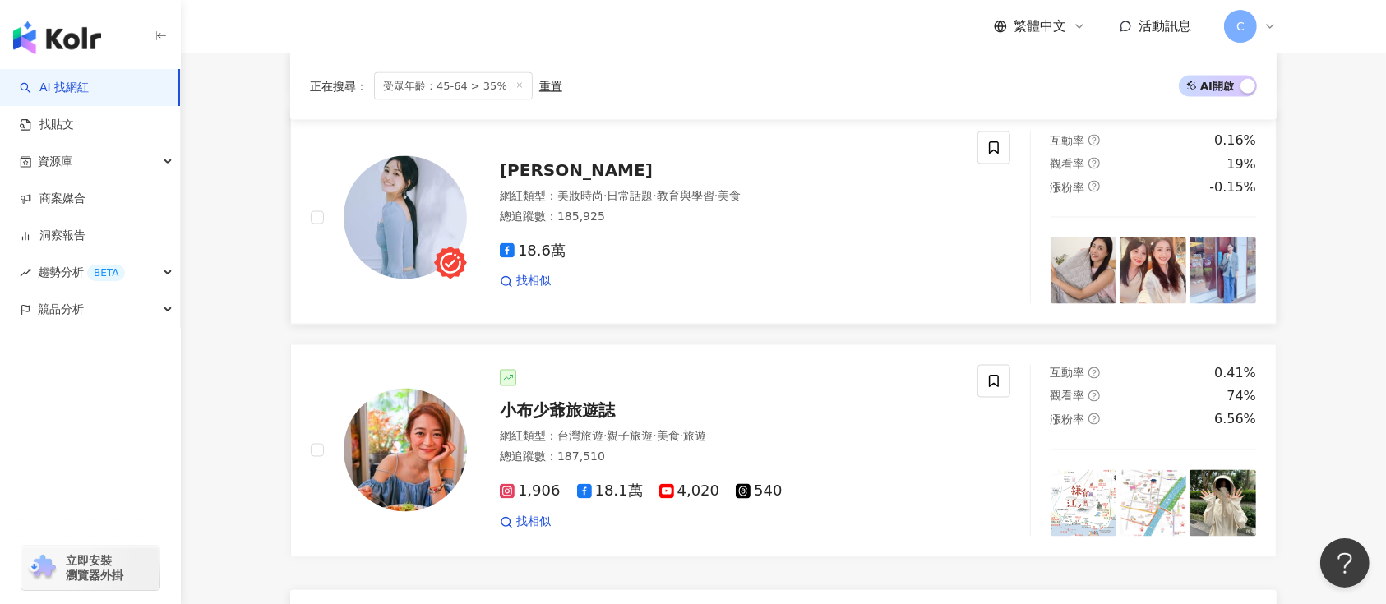
click at [518, 180] on span "郭惠妮" at bounding box center [576, 170] width 153 height 20
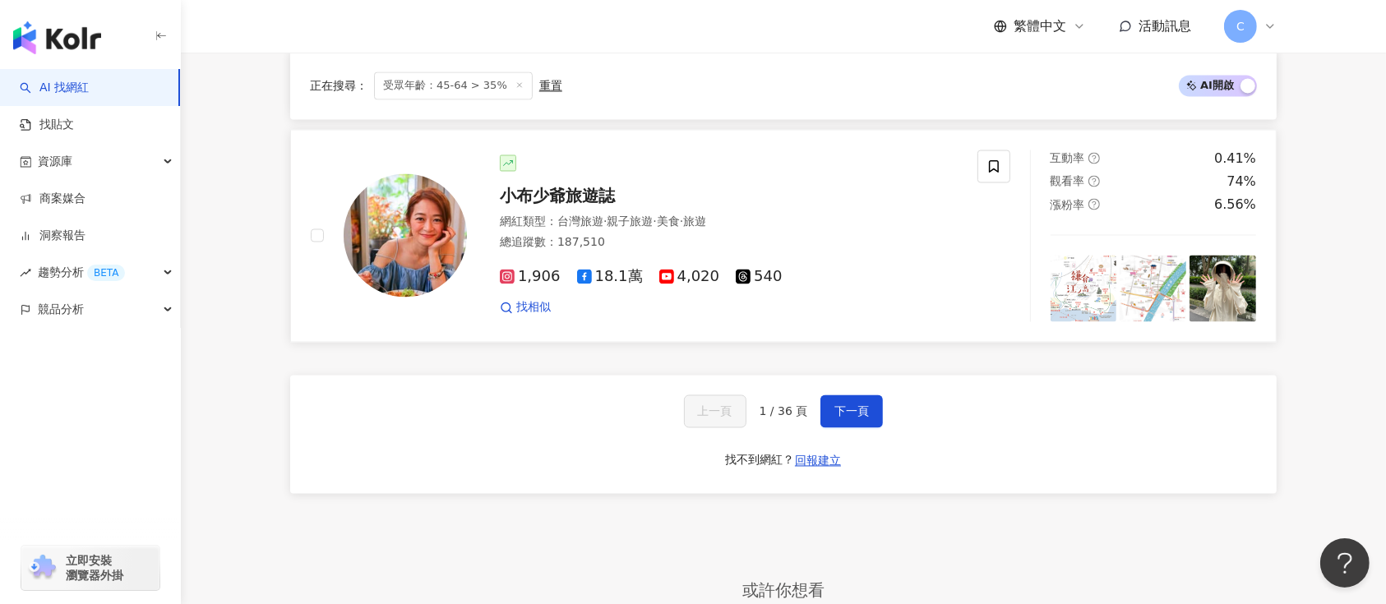
scroll to position [2960, 0]
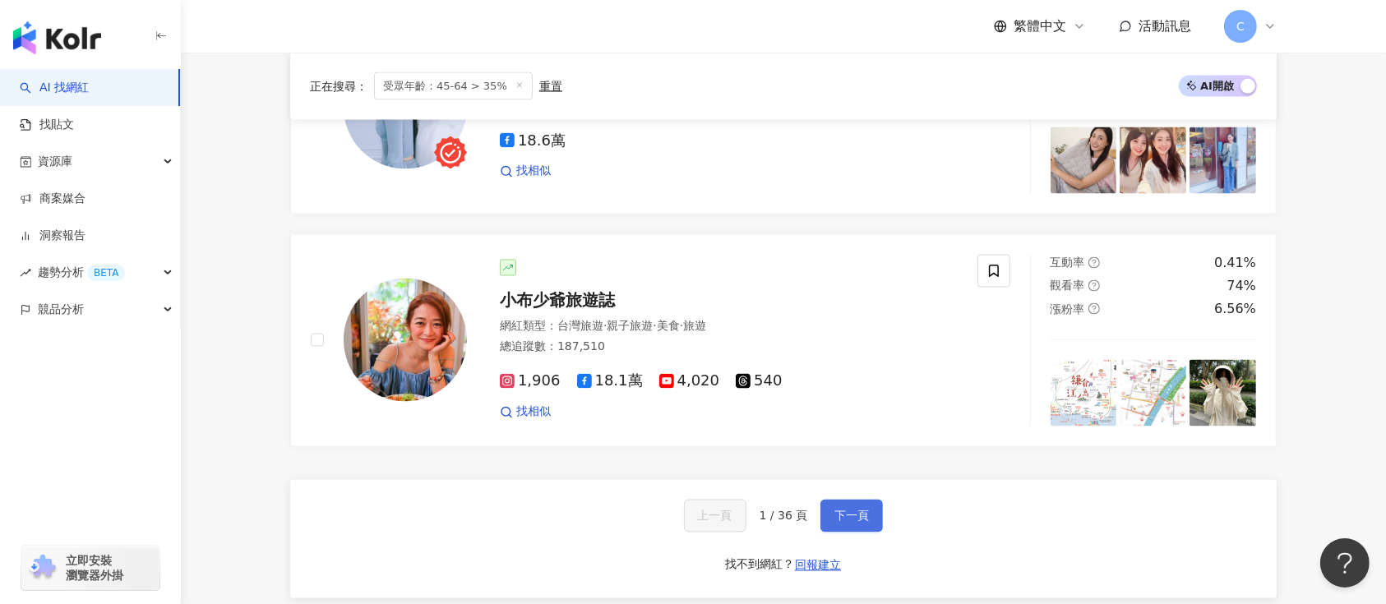
click at [860, 523] on span "下一頁" at bounding box center [851, 516] width 35 height 13
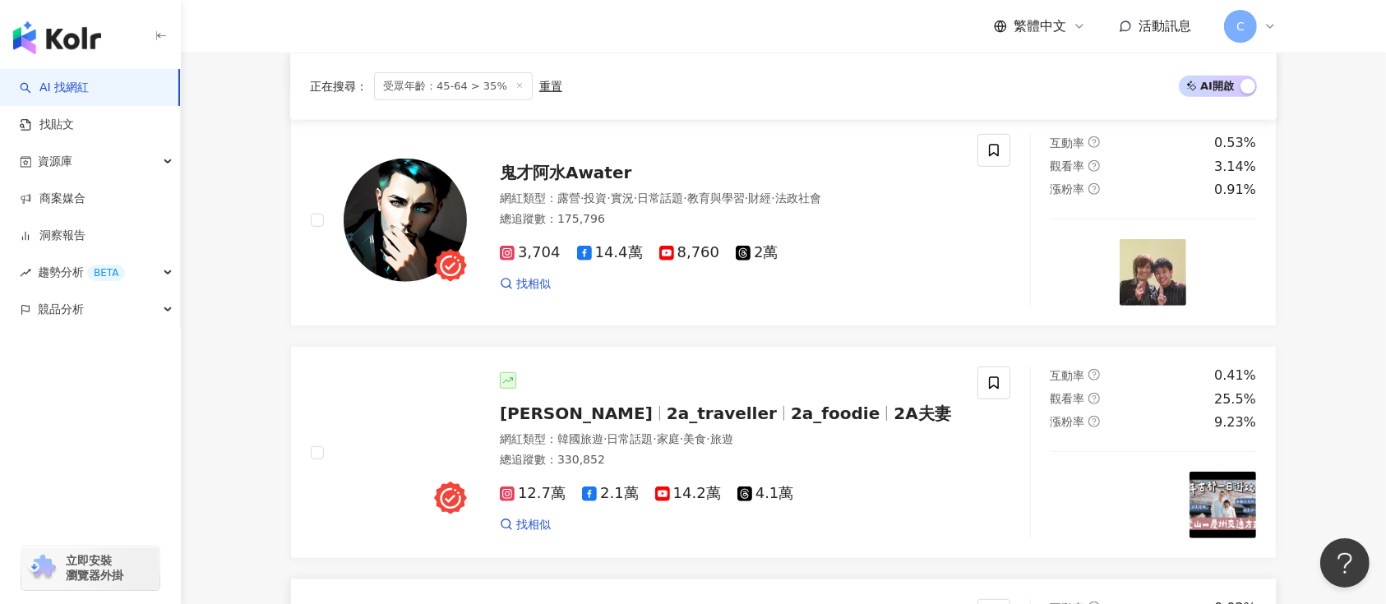
scroll to position [1204, 0]
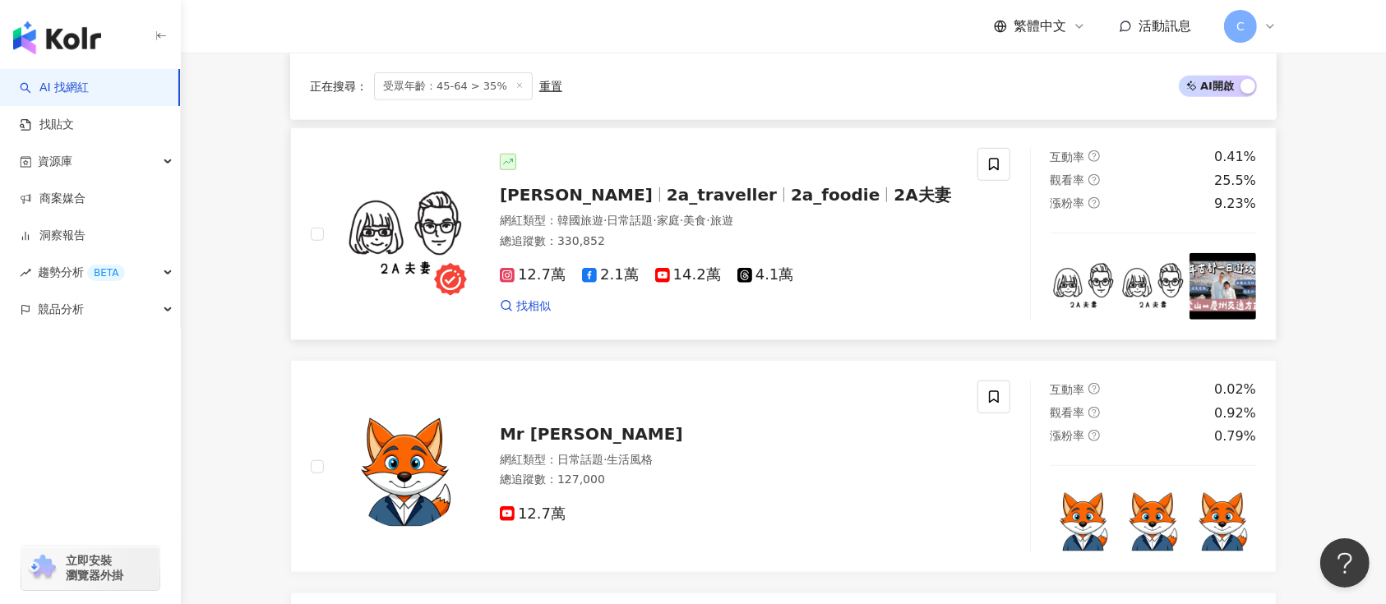
click at [435, 233] on img at bounding box center [405, 234] width 123 height 123
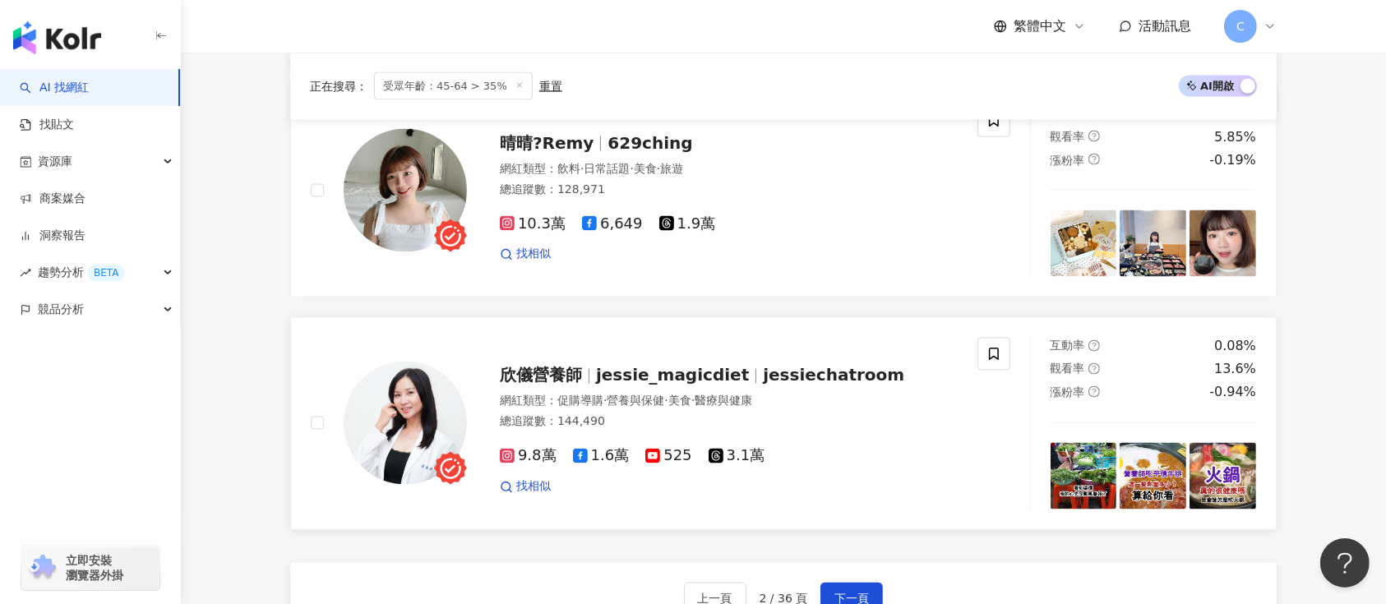
scroll to position [2849, 0]
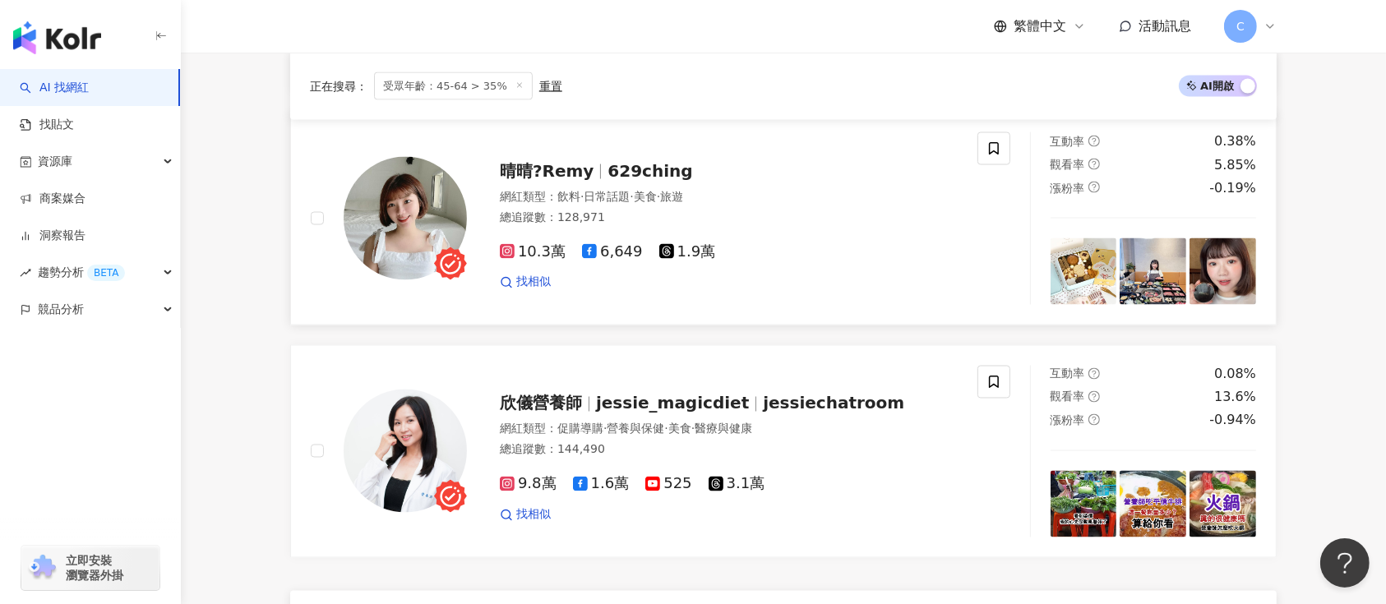
click at [526, 181] on span "晴晴?Remy" at bounding box center [547, 171] width 94 height 20
click at [835, 463] on div "9.8萬 1.6萬 525 3.1萬 找相似" at bounding box center [729, 493] width 458 height 61
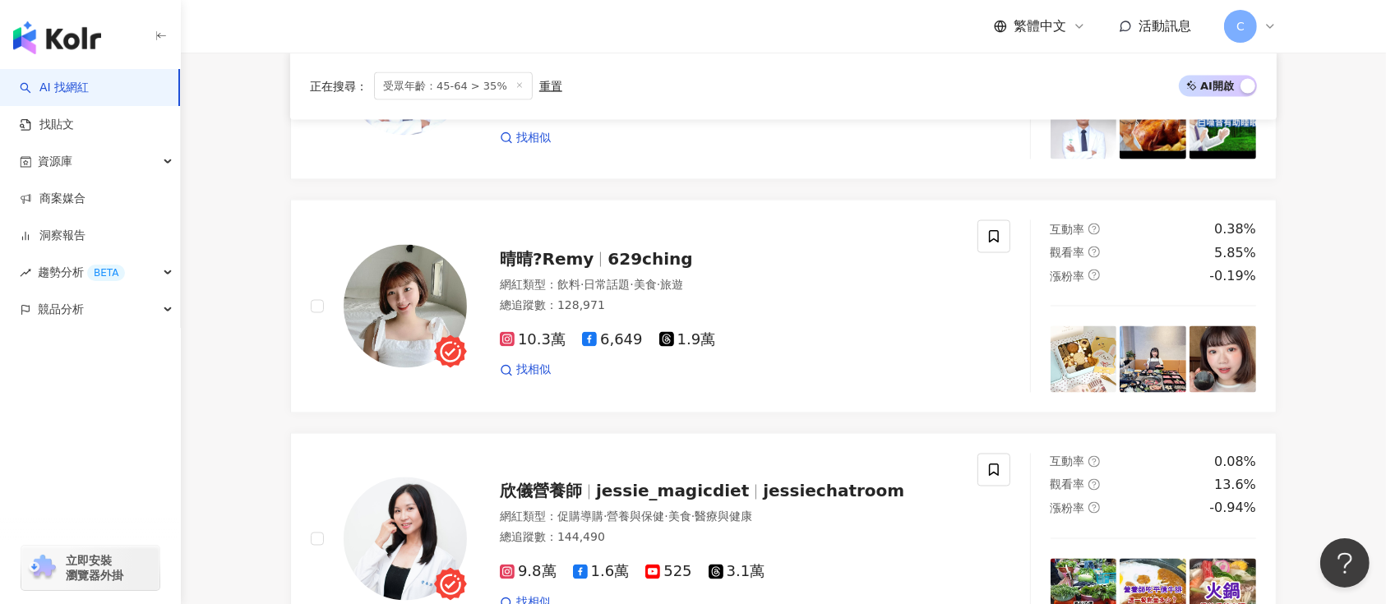
scroll to position [3199, 0]
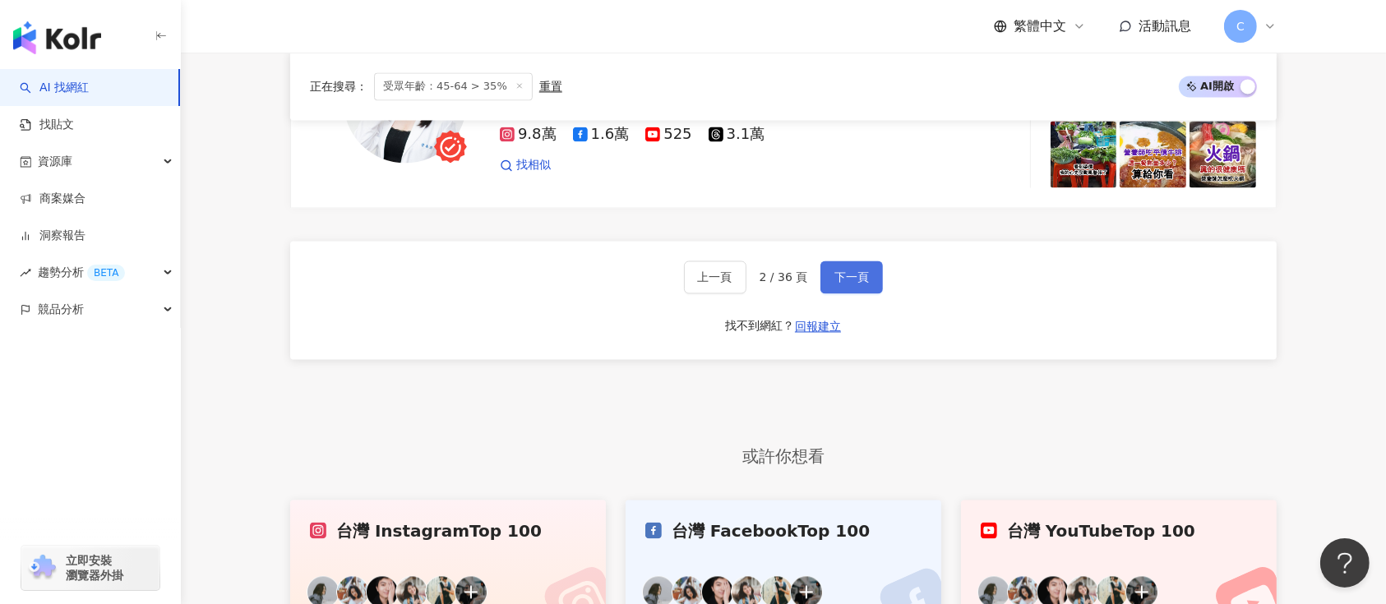
click at [848, 284] on span "下一頁" at bounding box center [851, 276] width 35 height 13
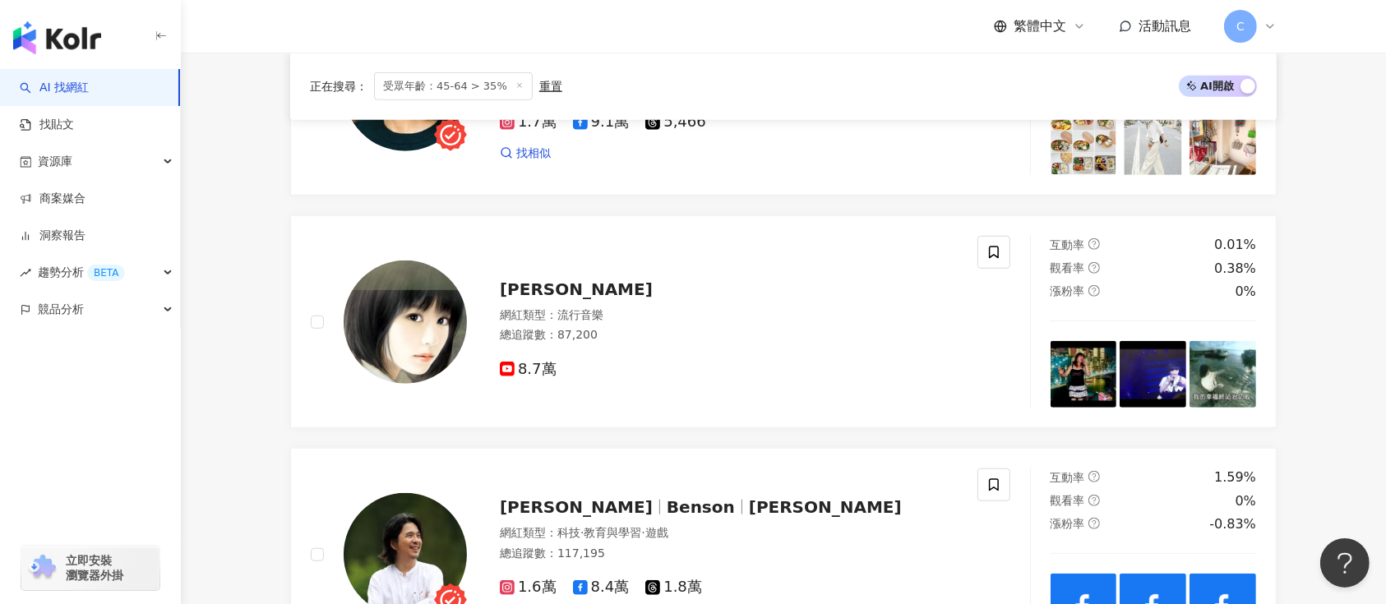
scroll to position [897, 0]
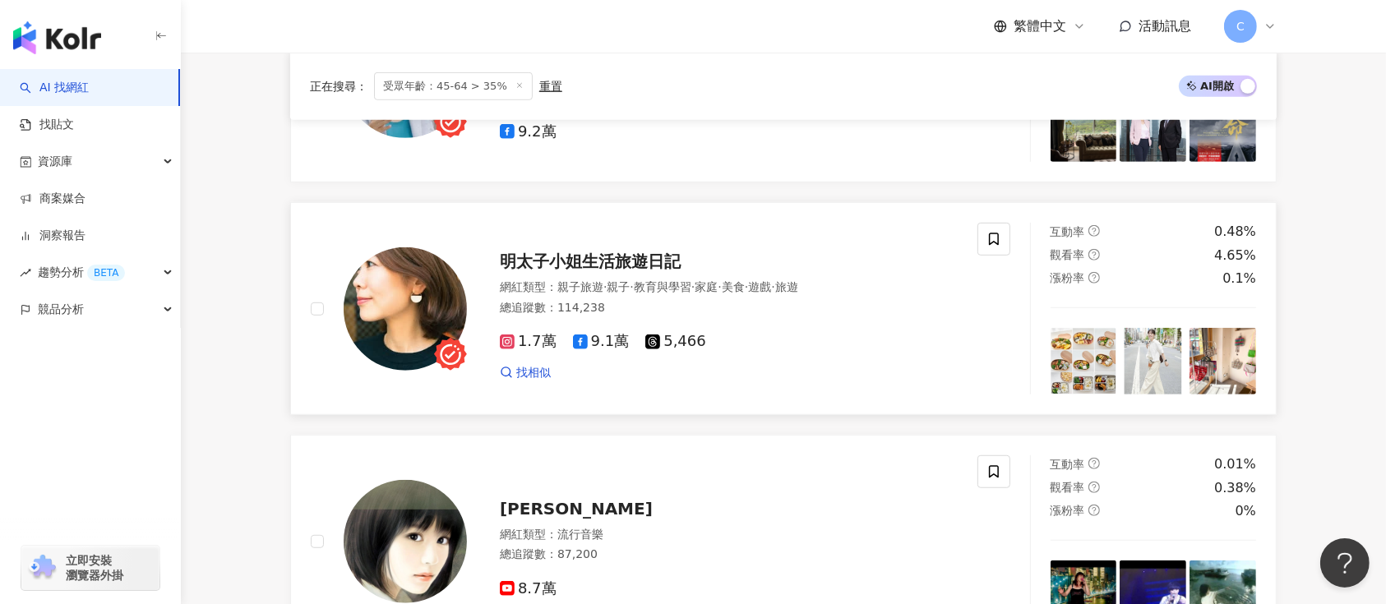
click at [641, 271] on span "明太子小姐生活旅遊日記" at bounding box center [590, 262] width 181 height 20
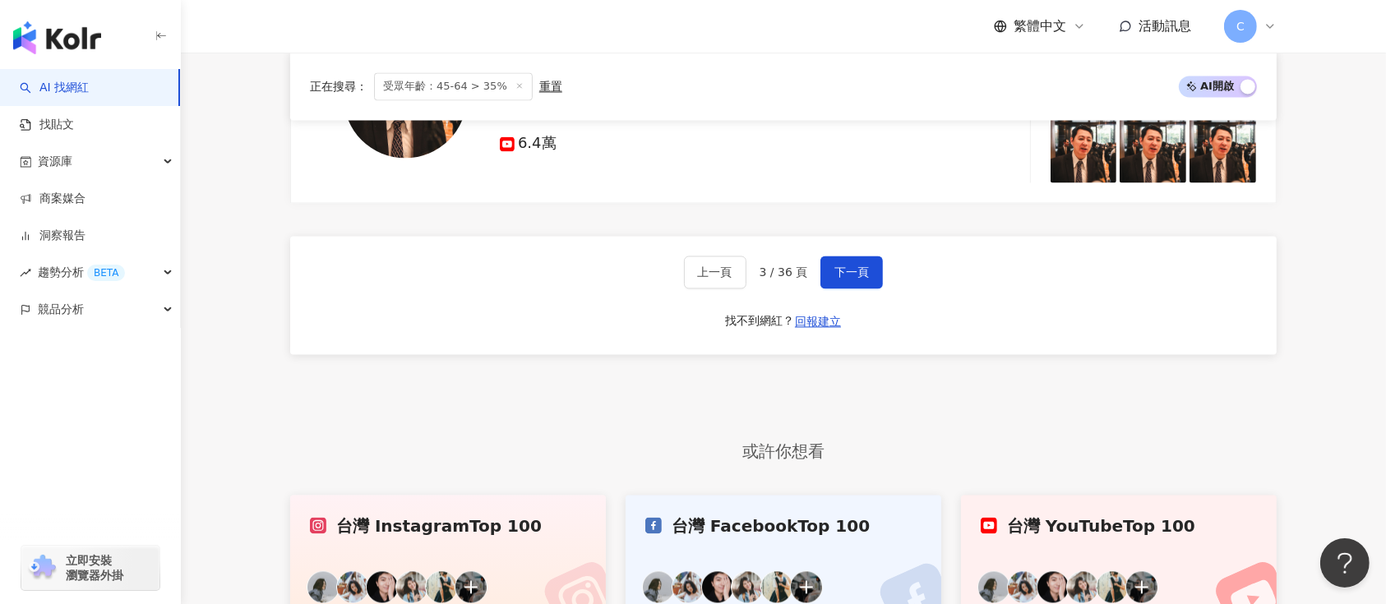
scroll to position [3308, 0]
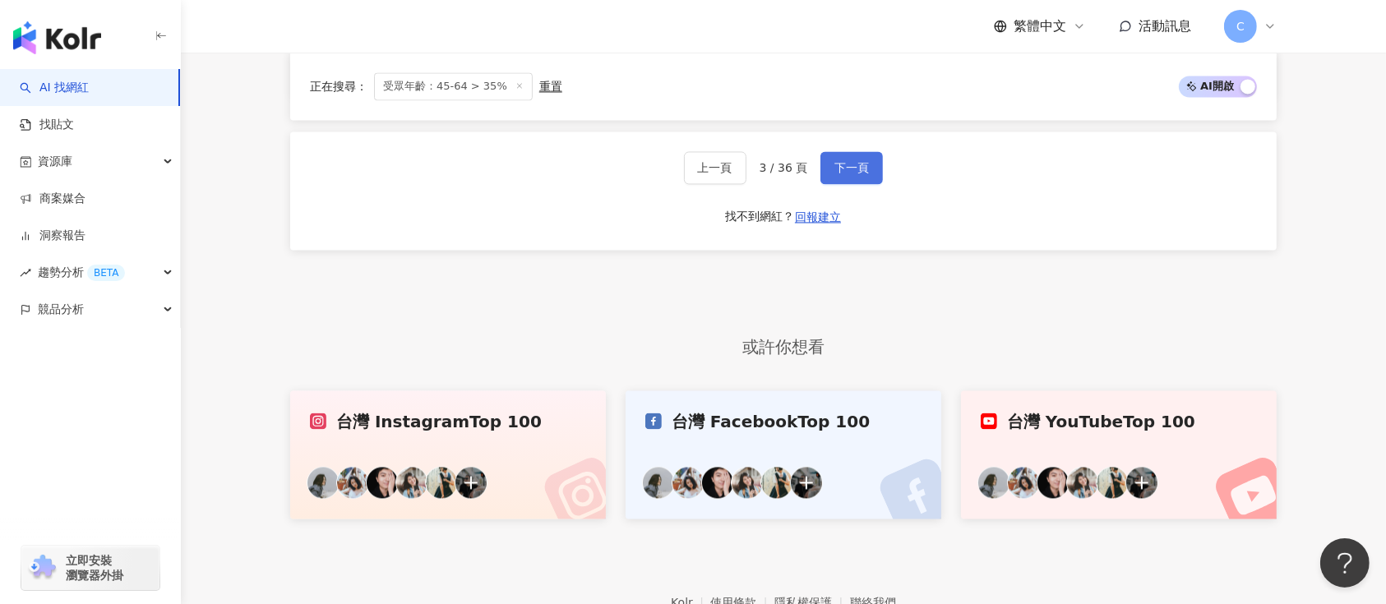
click at [853, 174] on span "下一頁" at bounding box center [851, 167] width 35 height 13
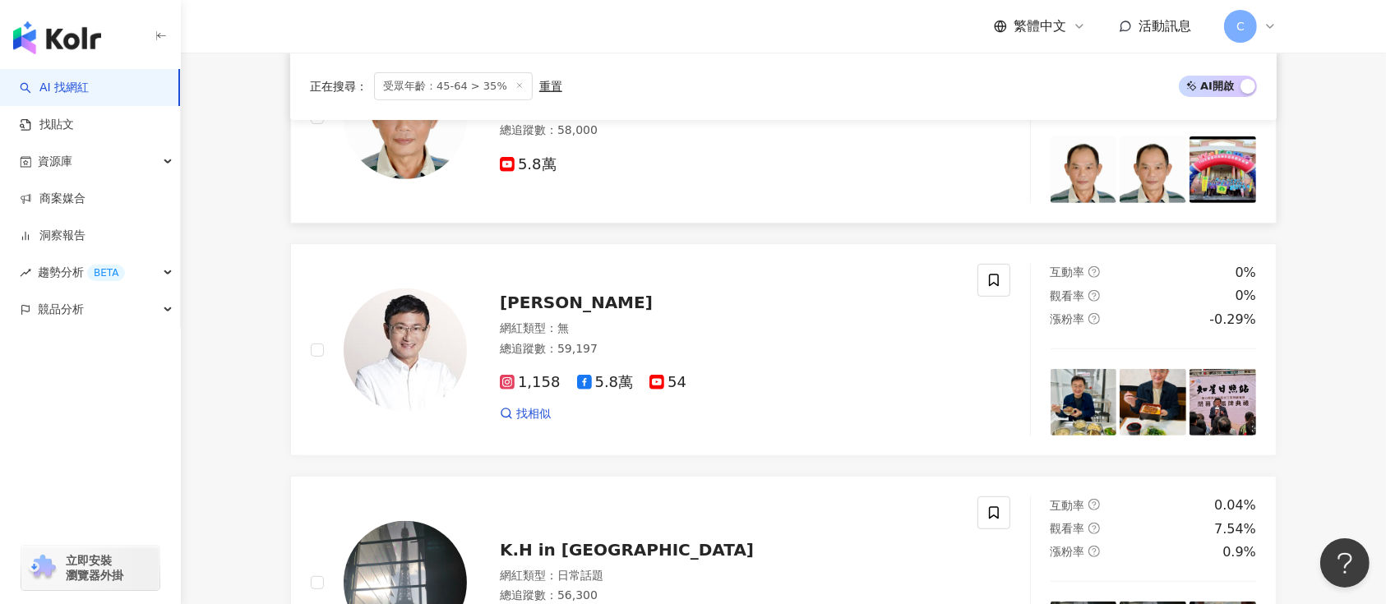
scroll to position [713, 0]
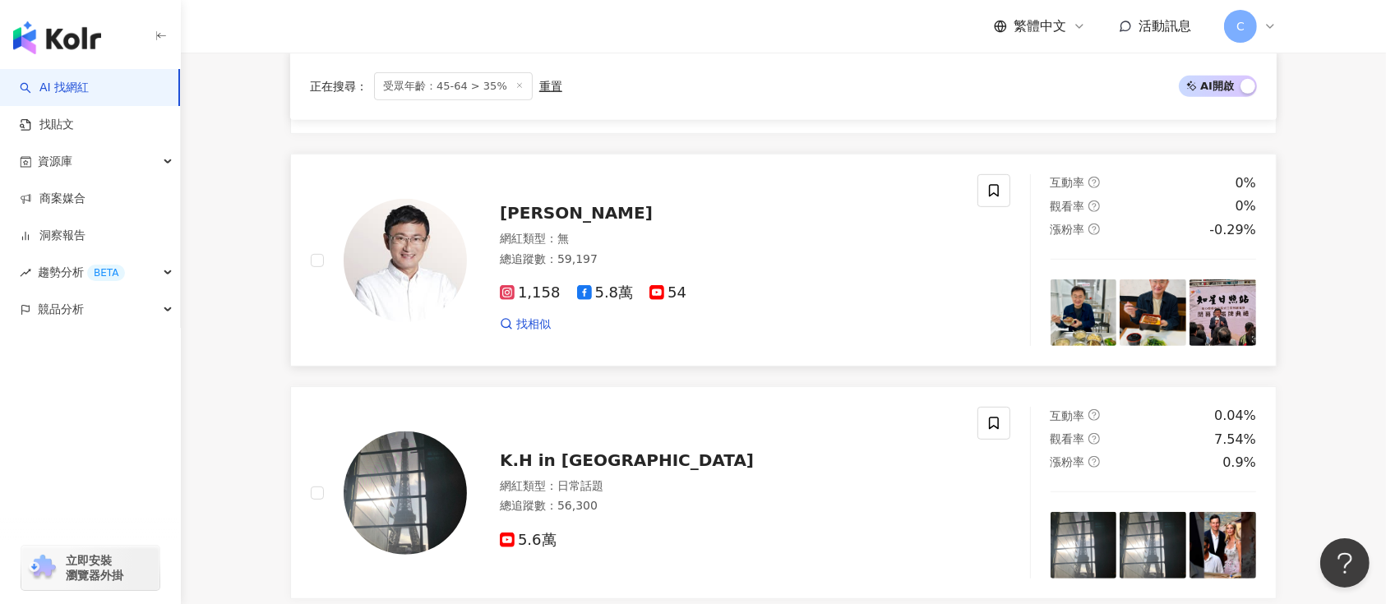
click at [522, 221] on span "黃國書" at bounding box center [576, 213] width 153 height 20
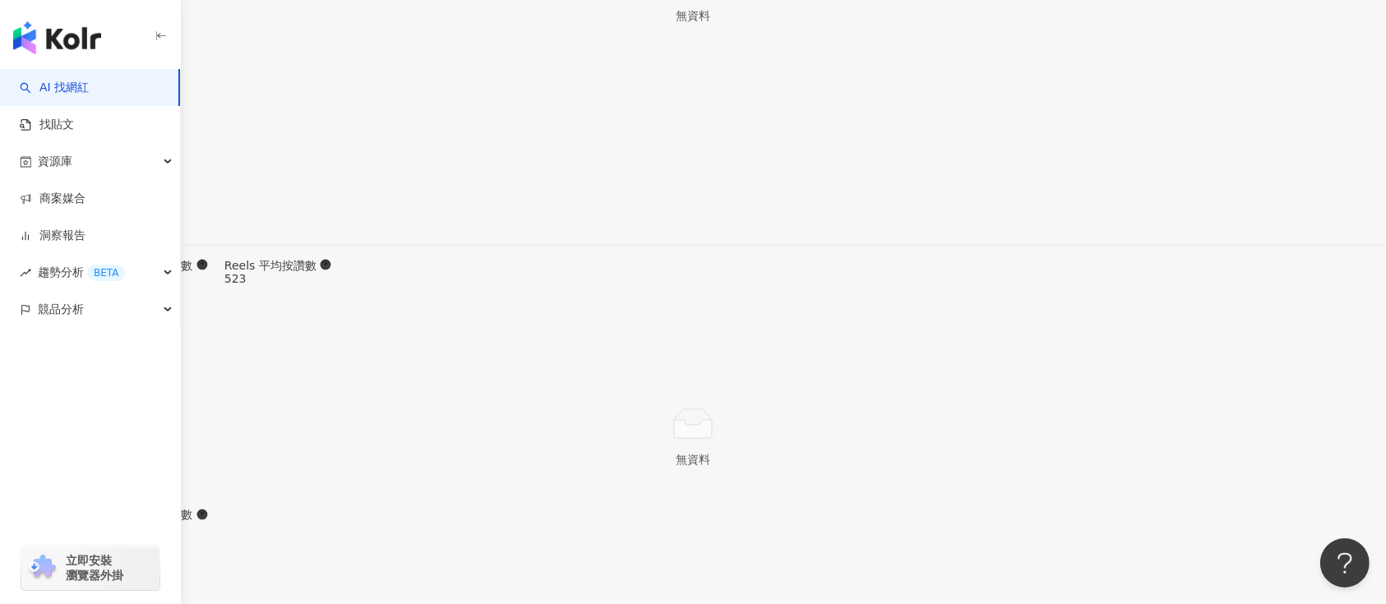
scroll to position [4747, 0]
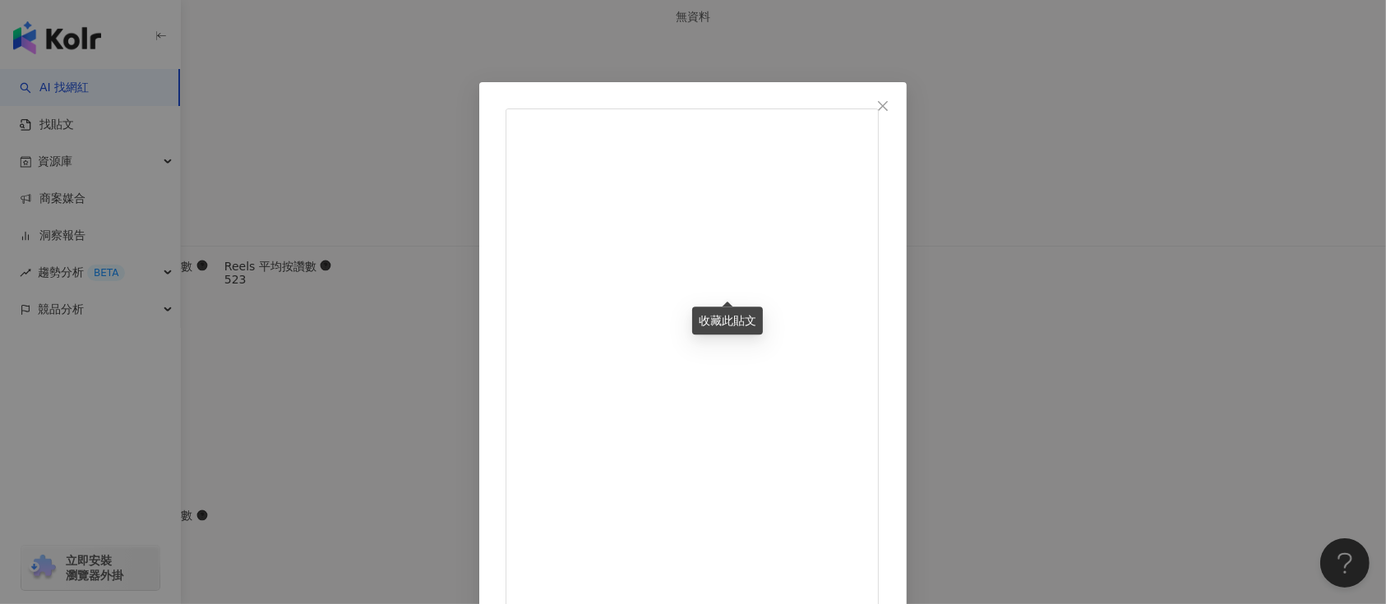
scroll to position [73, 0]
click at [899, 95] on button "Close" at bounding box center [882, 106] width 33 height 33
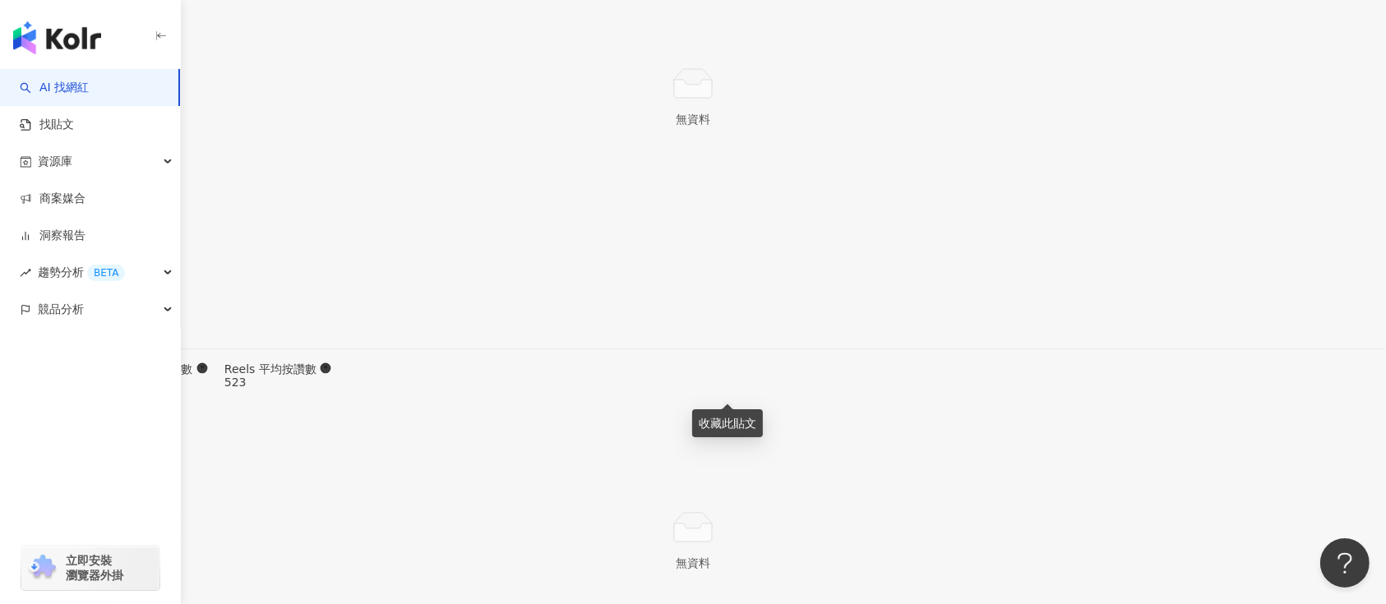
scroll to position [4637, 0]
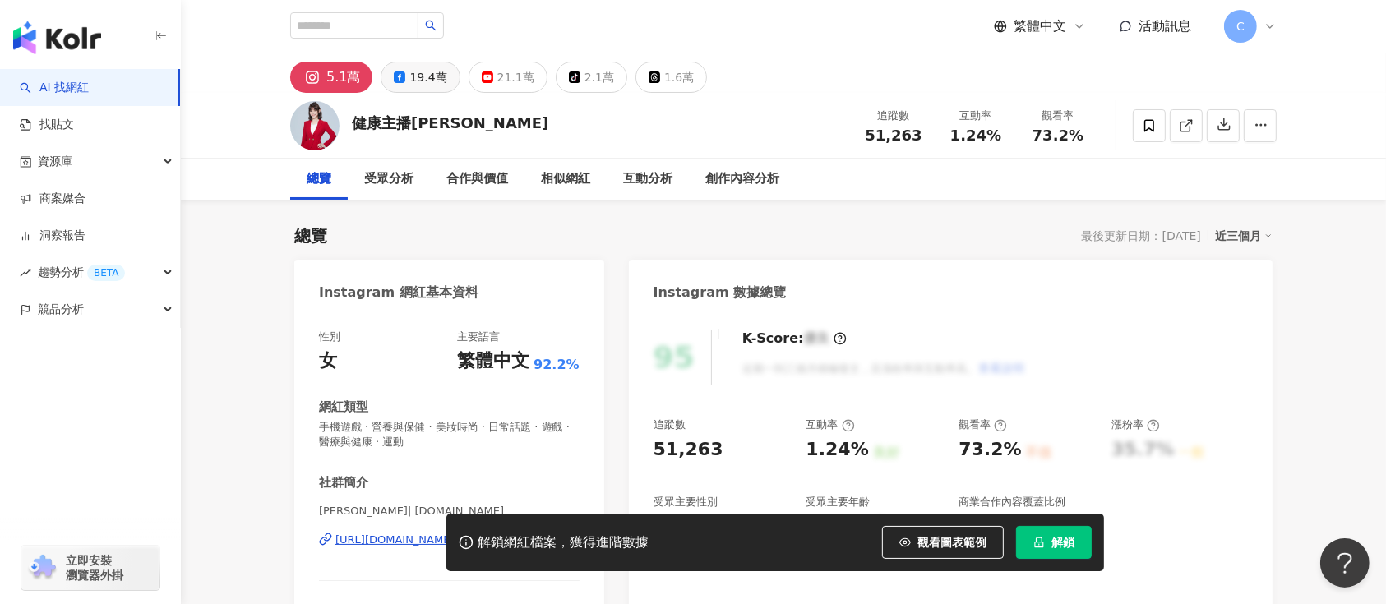
click at [409, 76] on div "19.4萬" at bounding box center [427, 77] width 37 height 23
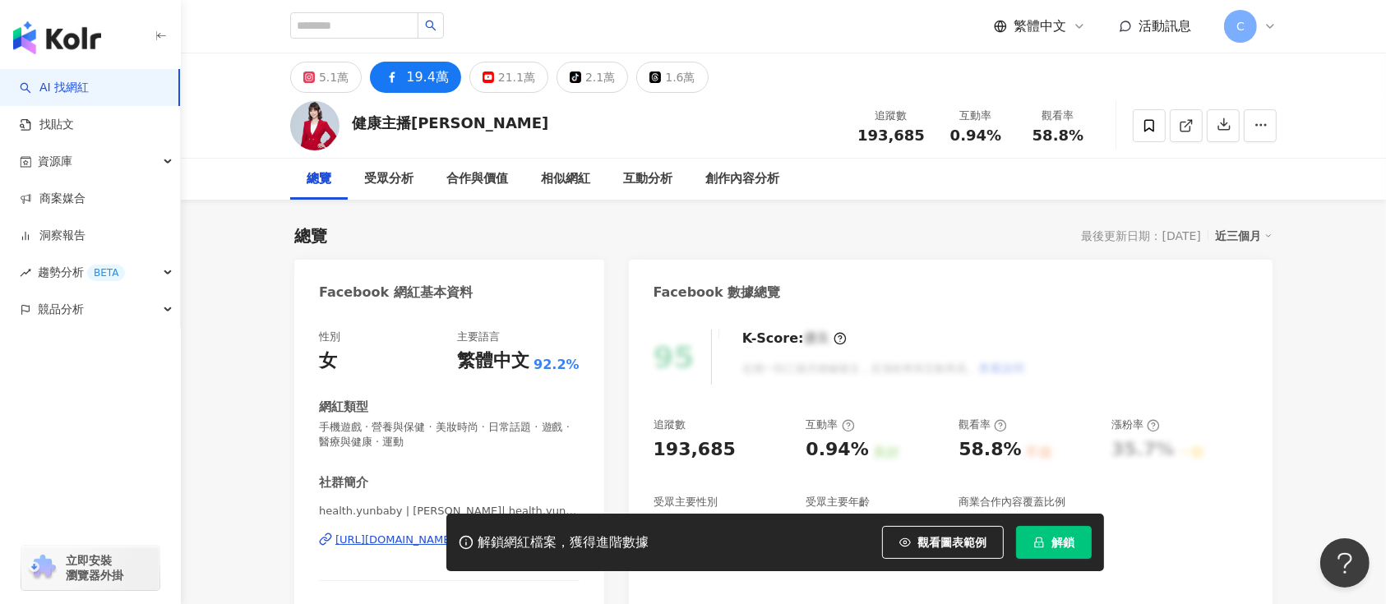
click at [406, 542] on div "解鎖網紅檔案，獲得進階數據 觀看圖表範例 解鎖" at bounding box center [693, 543] width 1386 height 58
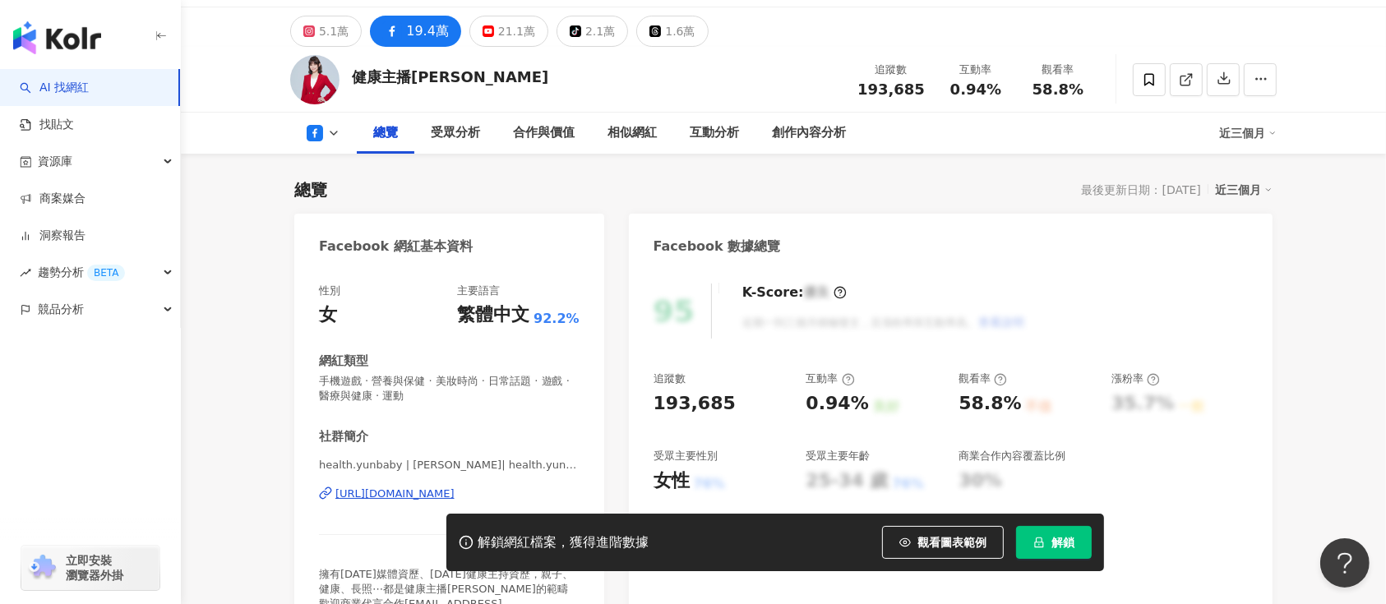
scroll to position [109, 0]
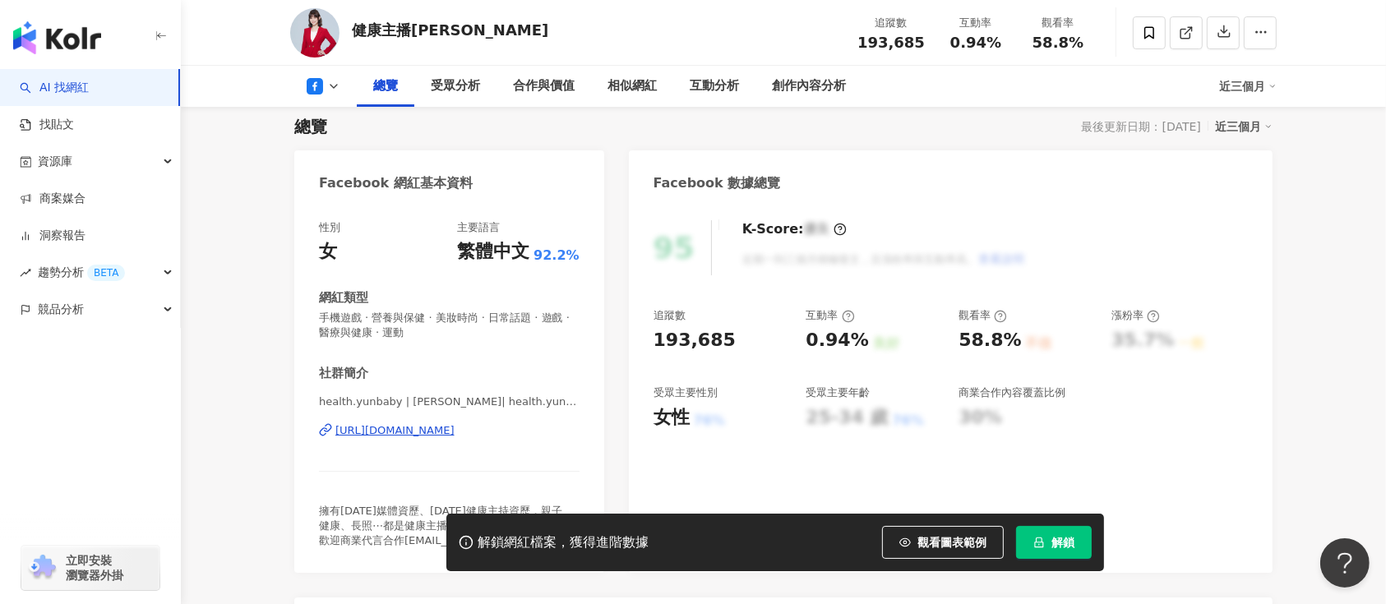
click at [375, 435] on div "[URL][DOMAIN_NAME]" at bounding box center [394, 430] width 119 height 15
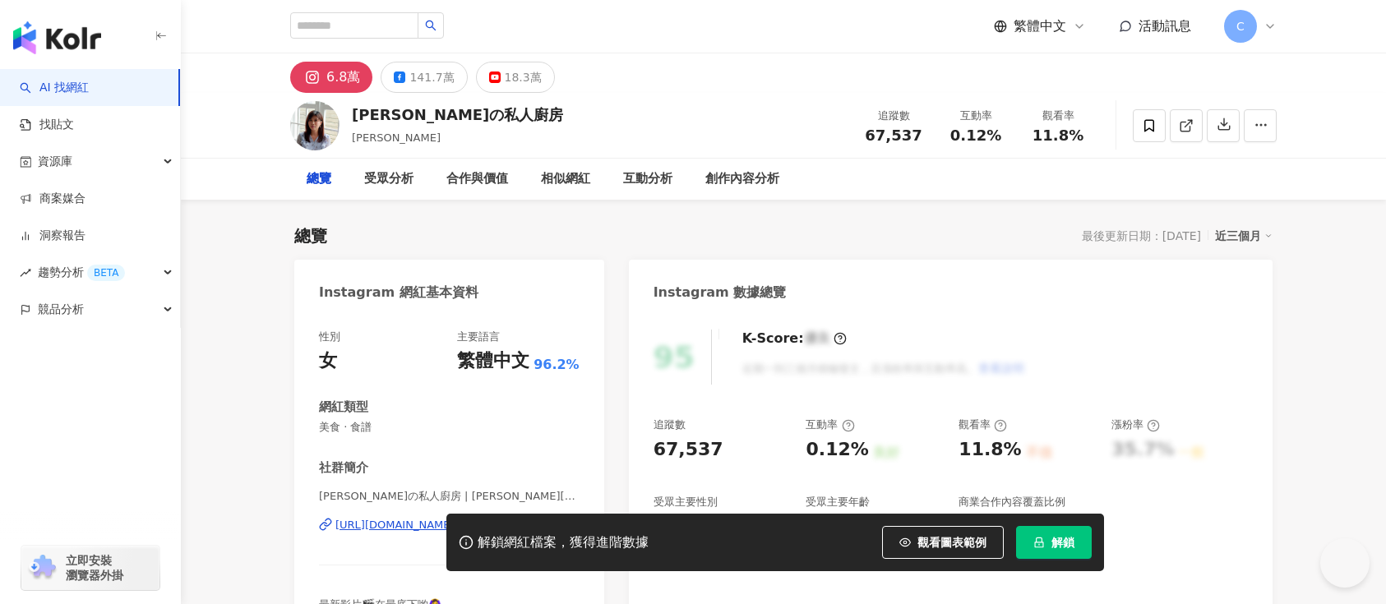
click at [423, 83] on div "141.7萬" at bounding box center [431, 77] width 44 height 23
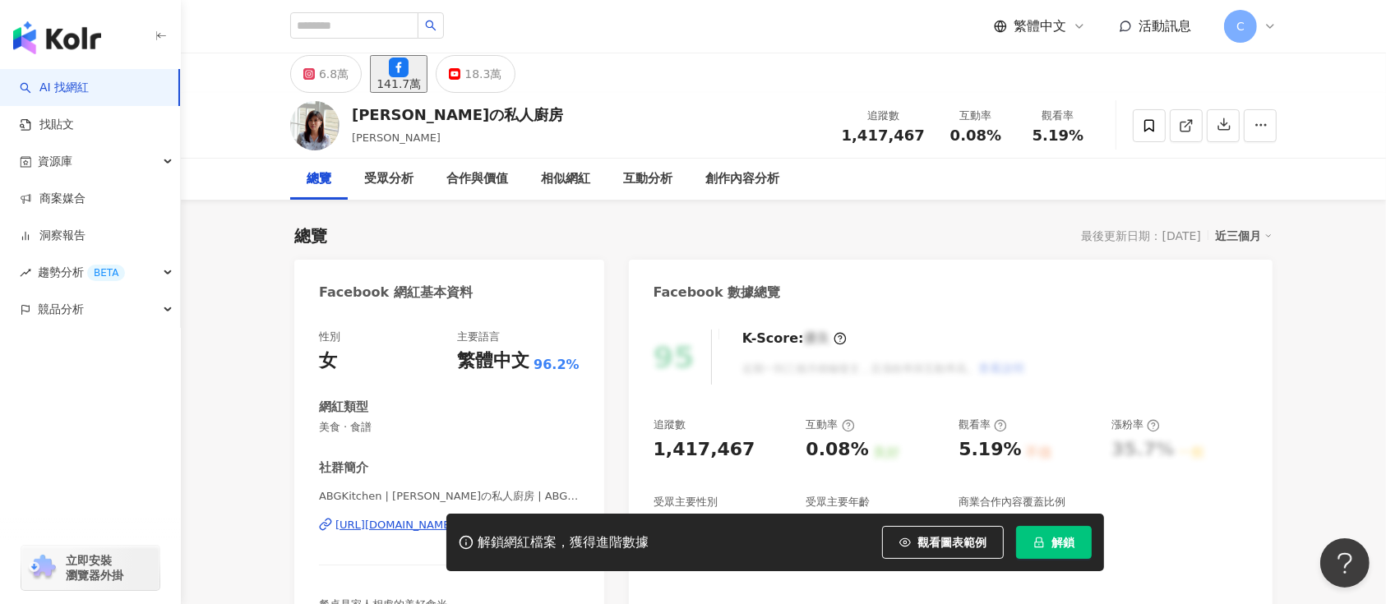
click at [381, 520] on div "解鎖網紅檔案，獲得進階數據 觀看圖表範例 解鎖" at bounding box center [693, 543] width 1386 height 58
click at [381, 523] on div "解鎖網紅檔案，獲得進階數據 觀看圖表範例 解鎖" at bounding box center [693, 543] width 1386 height 58
click at [385, 526] on div "解鎖網紅檔案，獲得進階數據 觀看圖表範例 解鎖" at bounding box center [693, 543] width 1386 height 58
click at [390, 530] on div "解鎖網紅檔案，獲得進階數據 觀看圖表範例 解鎖" at bounding box center [693, 543] width 1386 height 58
click at [387, 526] on div "解鎖網紅檔案，獲得進階數據 觀看圖表範例 解鎖" at bounding box center [693, 543] width 1386 height 58
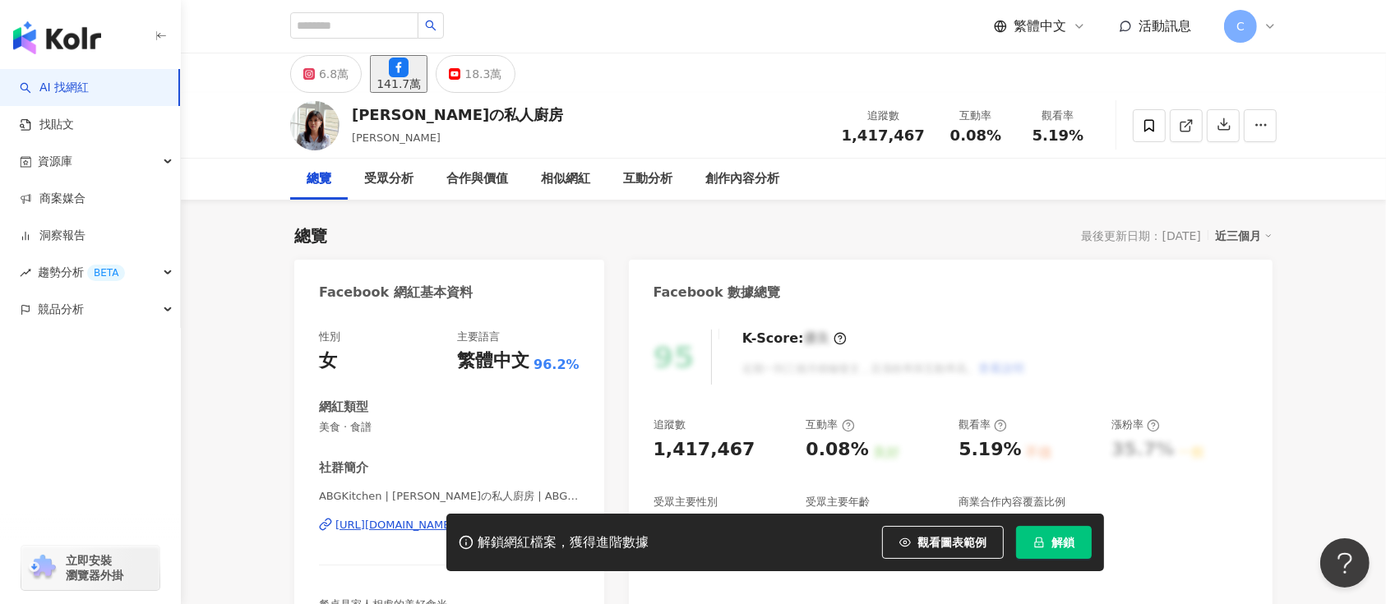
scroll to position [329, 0]
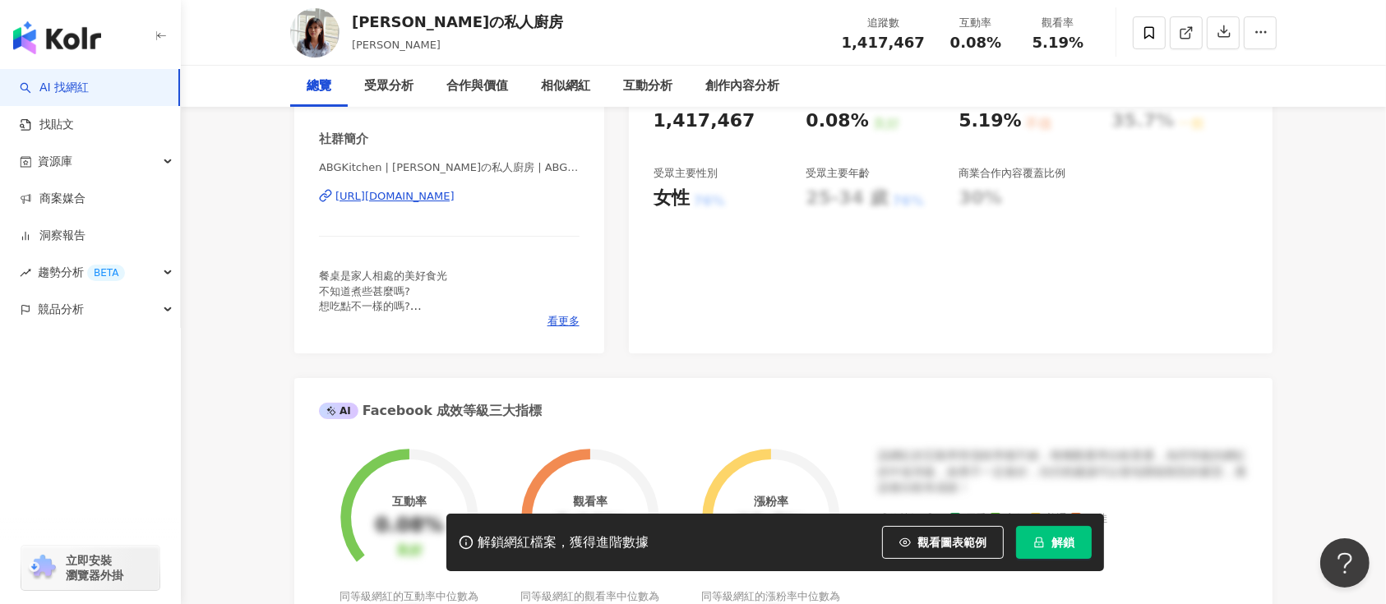
click at [421, 198] on div "https://www.facebook.com/1398490733701795" at bounding box center [394, 196] width 119 height 15
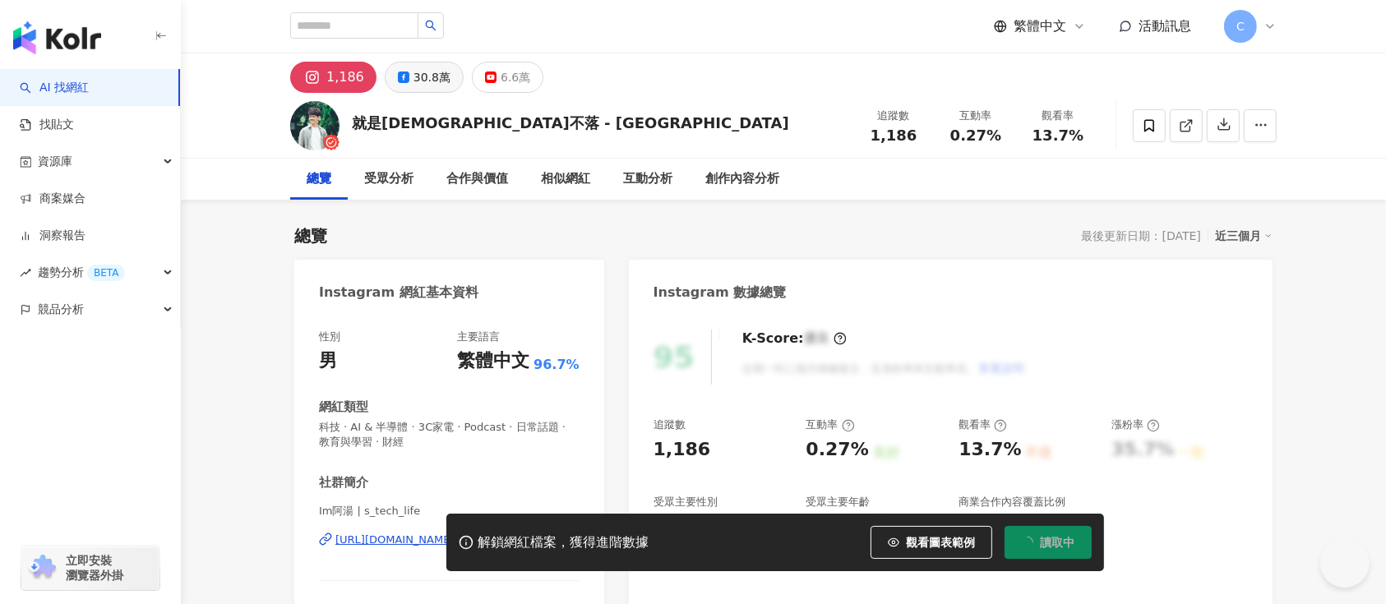
click at [421, 74] on div "30.8萬" at bounding box center [432, 77] width 37 height 23
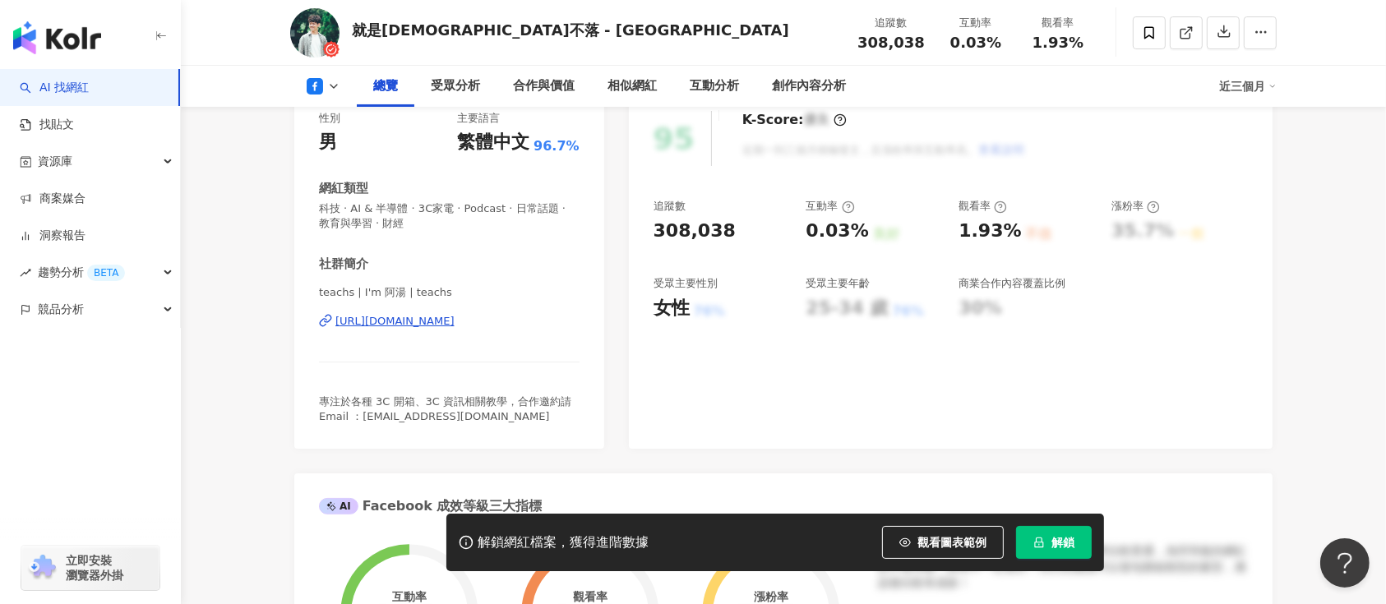
click at [369, 322] on div "[URL][DOMAIN_NAME]" at bounding box center [394, 321] width 119 height 15
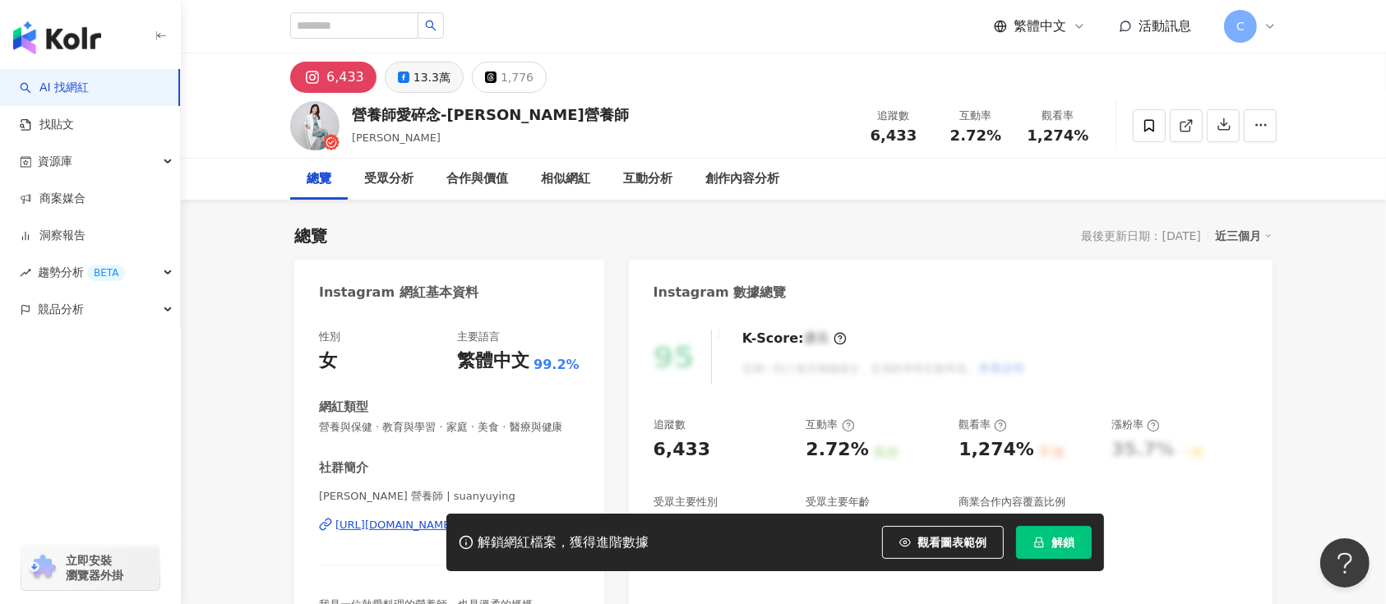
click at [427, 81] on div "13.3萬" at bounding box center [432, 77] width 37 height 23
click at [416, 70] on div "13.3萬" at bounding box center [432, 77] width 37 height 23
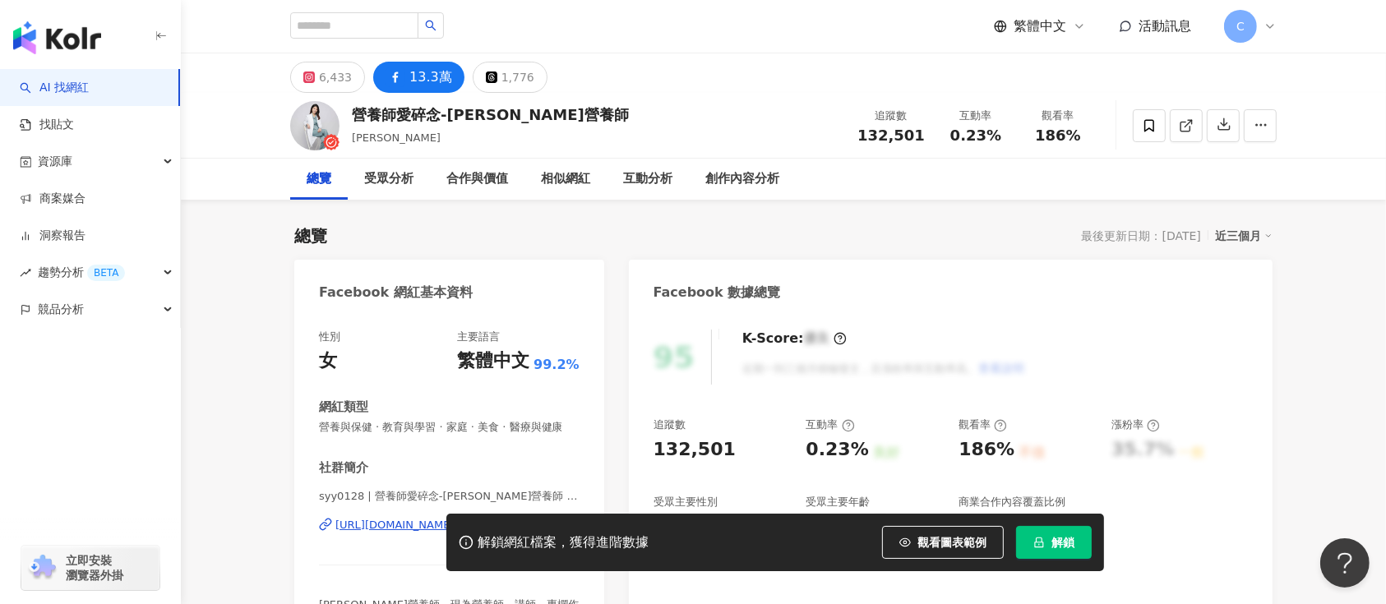
click at [363, 452] on div "解鎖網紅檔案，獲得進階數據 觀看圖表範例 解鎖" at bounding box center [693, 543] width 1386 height 58
click at [353, 452] on div "解鎖網紅檔案，獲得進階數據 觀看圖表範例 解鎖" at bounding box center [693, 543] width 1386 height 58
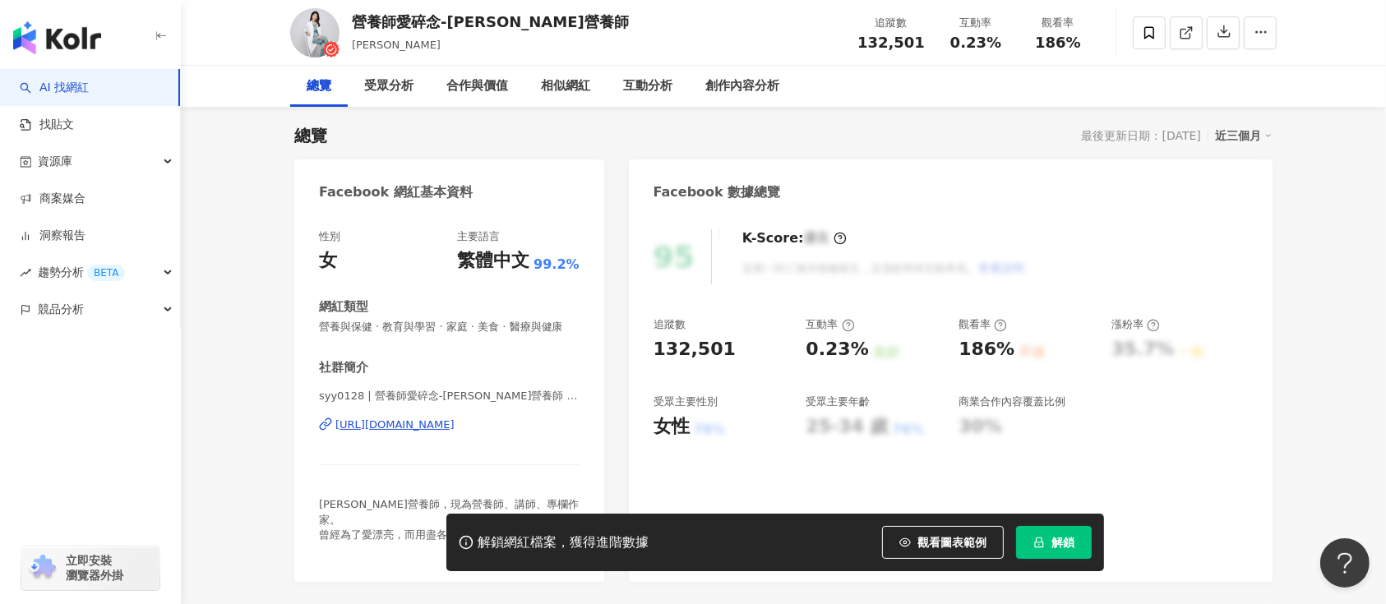
scroll to position [109, 0]
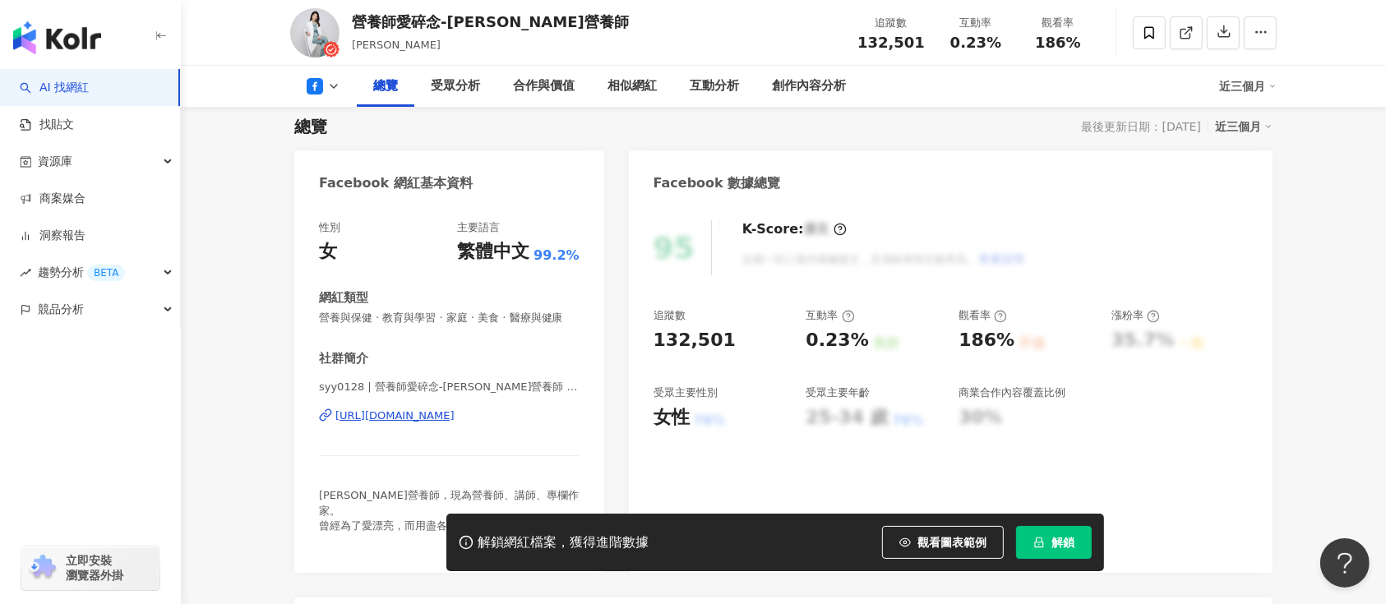
click at [442, 423] on div "https://www.facebook.com/287006461743692" at bounding box center [394, 416] width 119 height 15
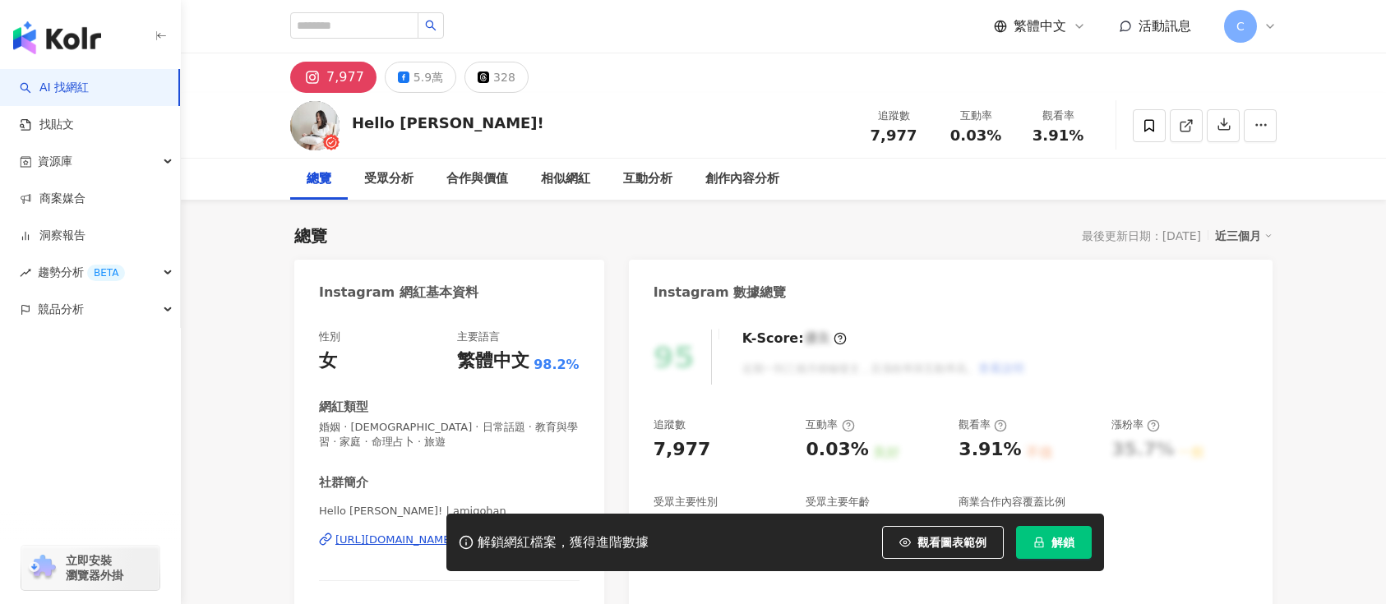
click at [425, 70] on div "5.9萬" at bounding box center [429, 77] width 30 height 23
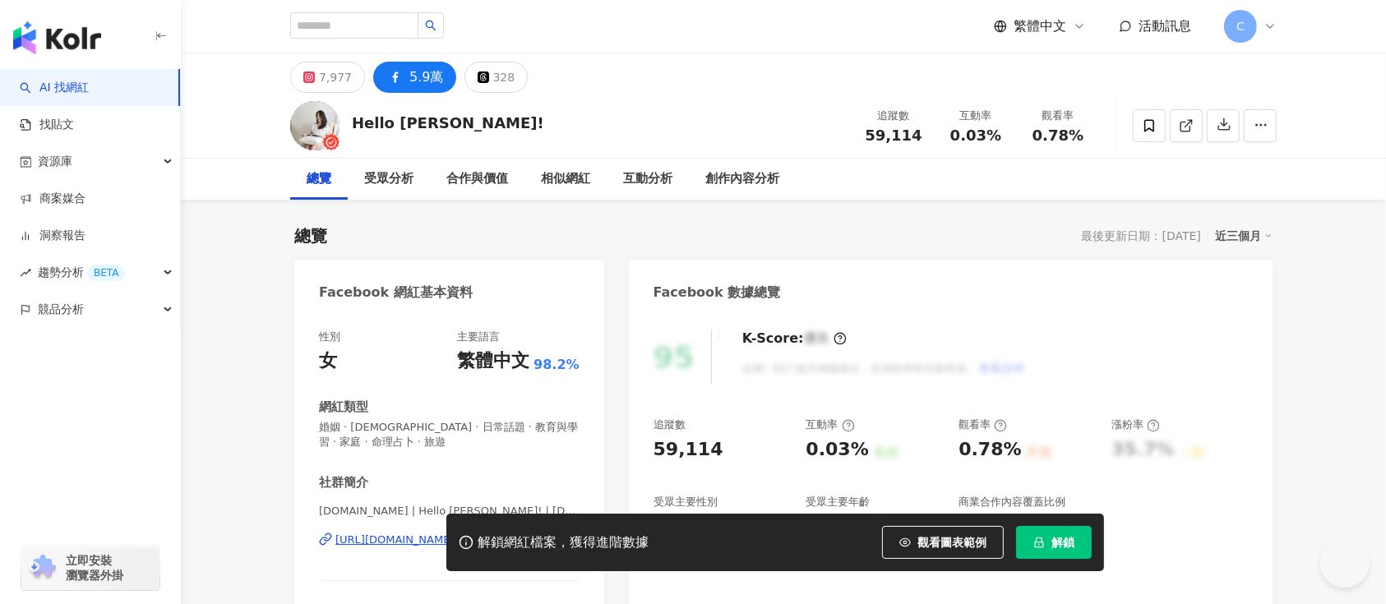
scroll to position [219, 0]
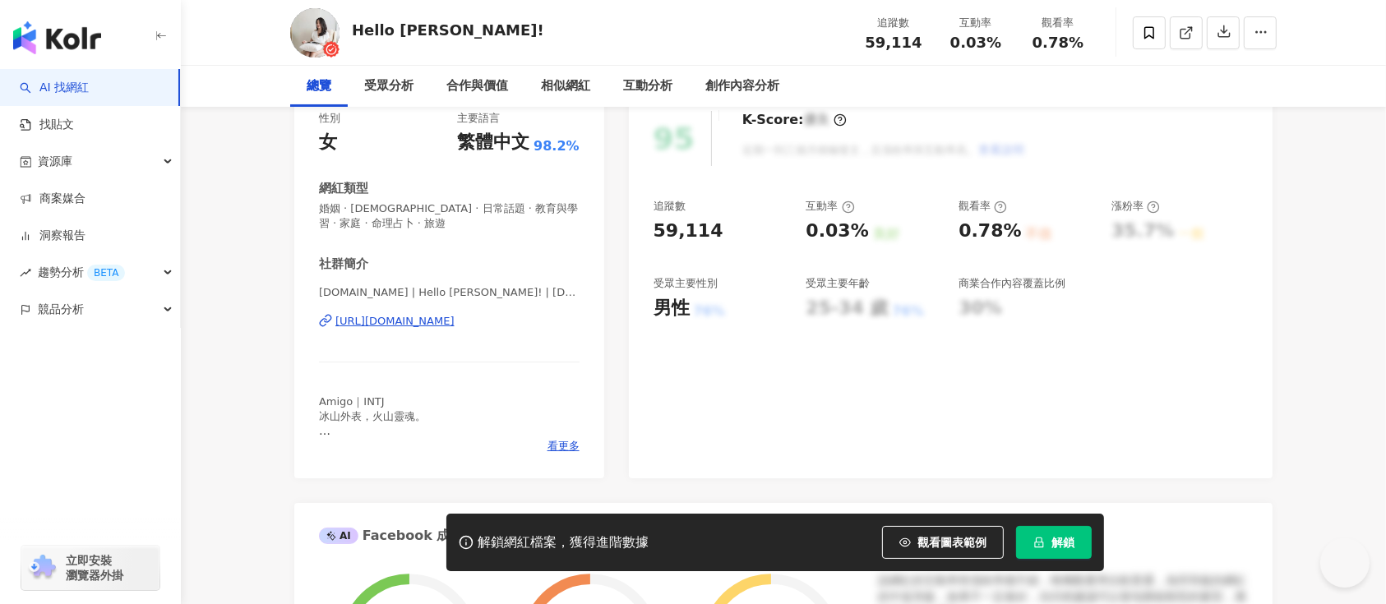
click at [422, 326] on div "https://www.facebook.com/524720007672710" at bounding box center [394, 321] width 119 height 15
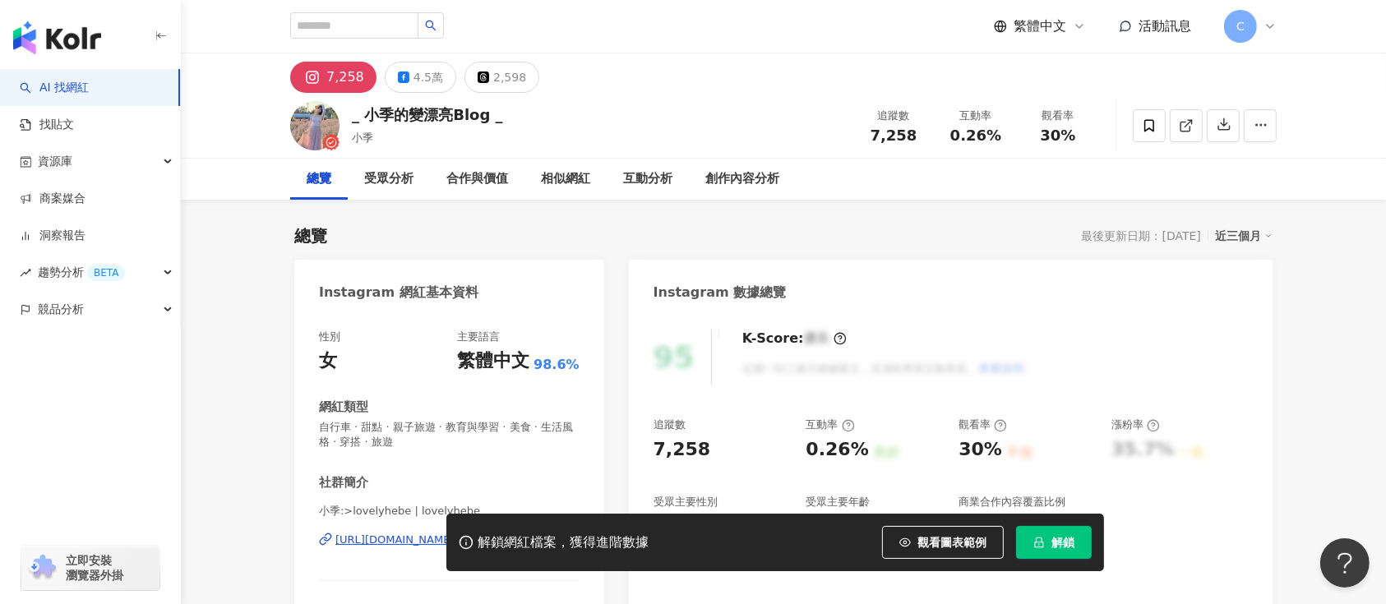
click at [372, 539] on div "解鎖網紅檔案，獲得進階數據 觀看圖表範例 解鎖" at bounding box center [693, 543] width 1386 height 58
click at [408, 77] on button "4.5萬" at bounding box center [421, 77] width 72 height 31
click at [413, 62] on button "4.5萬" at bounding box center [421, 77] width 72 height 31
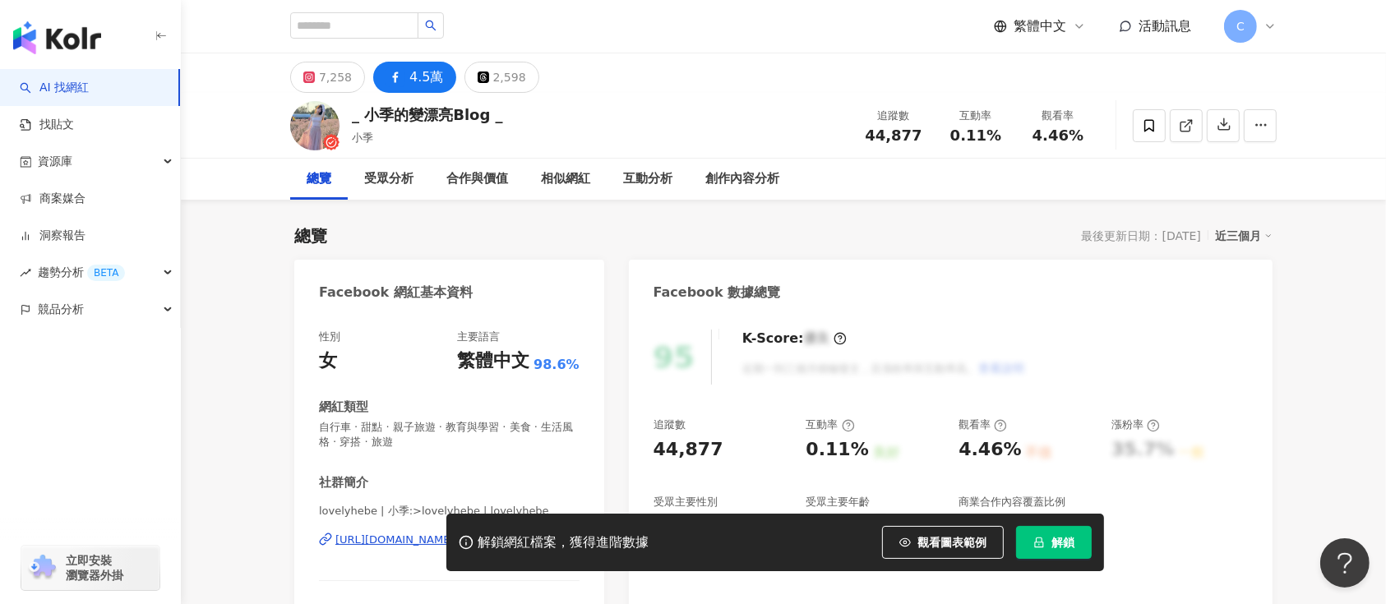
scroll to position [329, 0]
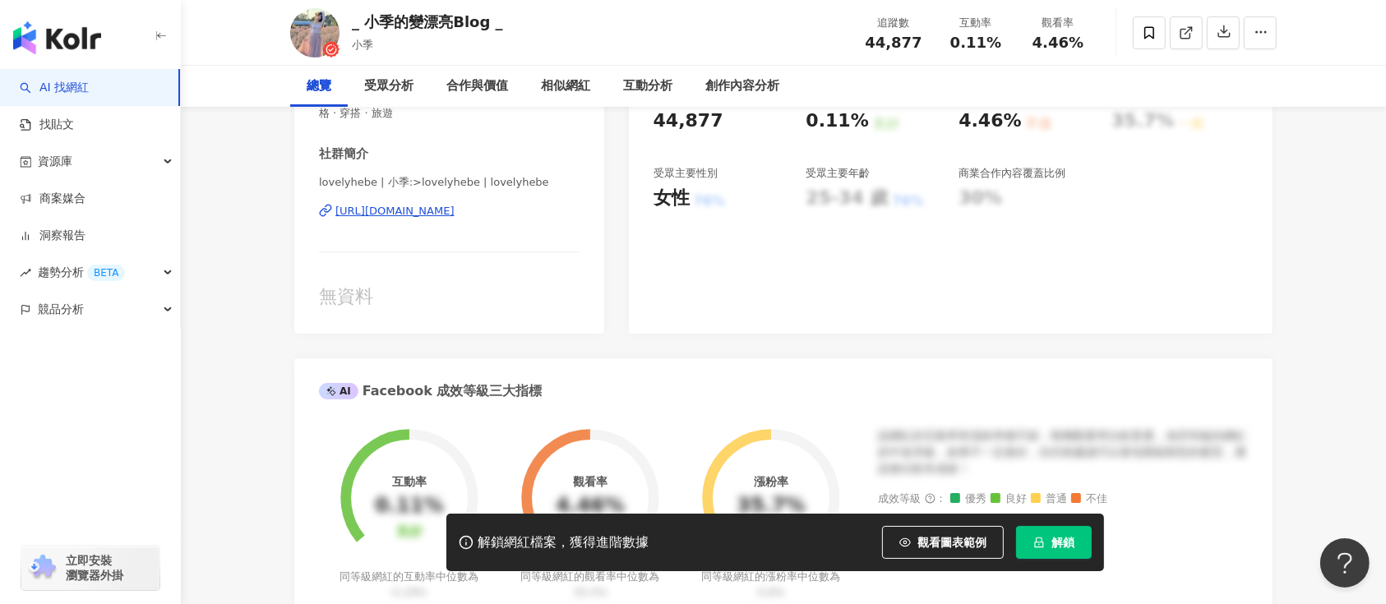
click at [419, 212] on div "[URL][DOMAIN_NAME]" at bounding box center [394, 211] width 119 height 15
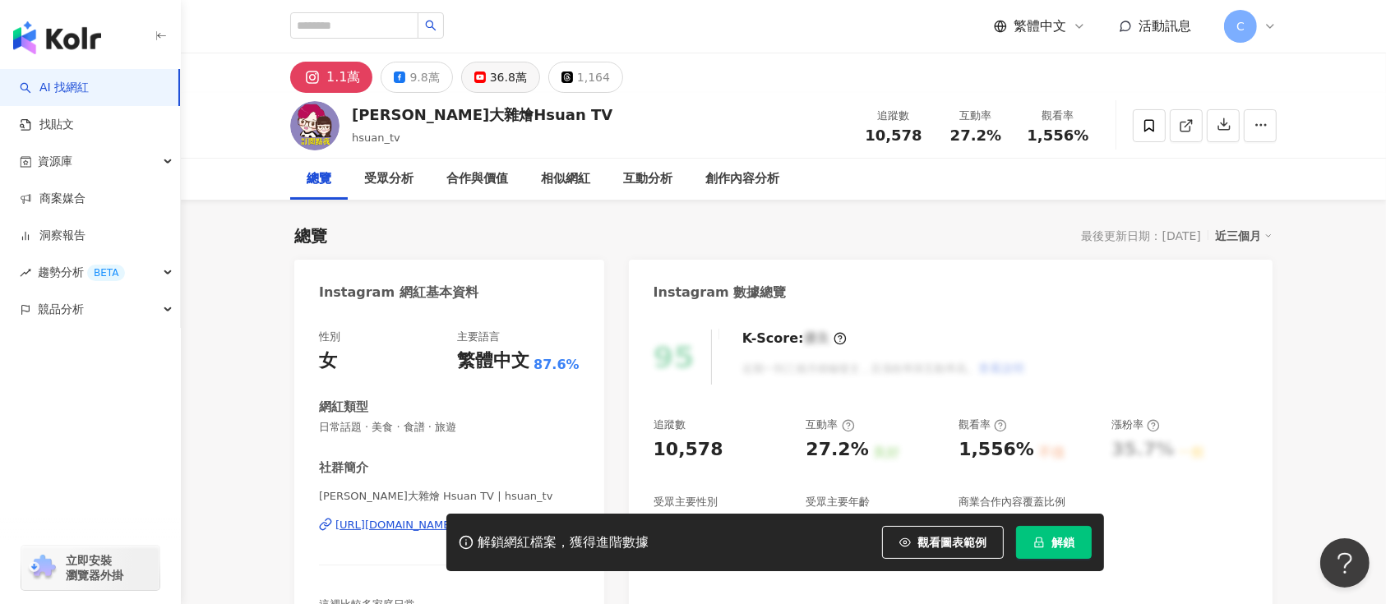
click at [502, 74] on div "36.8萬" at bounding box center [508, 77] width 37 height 23
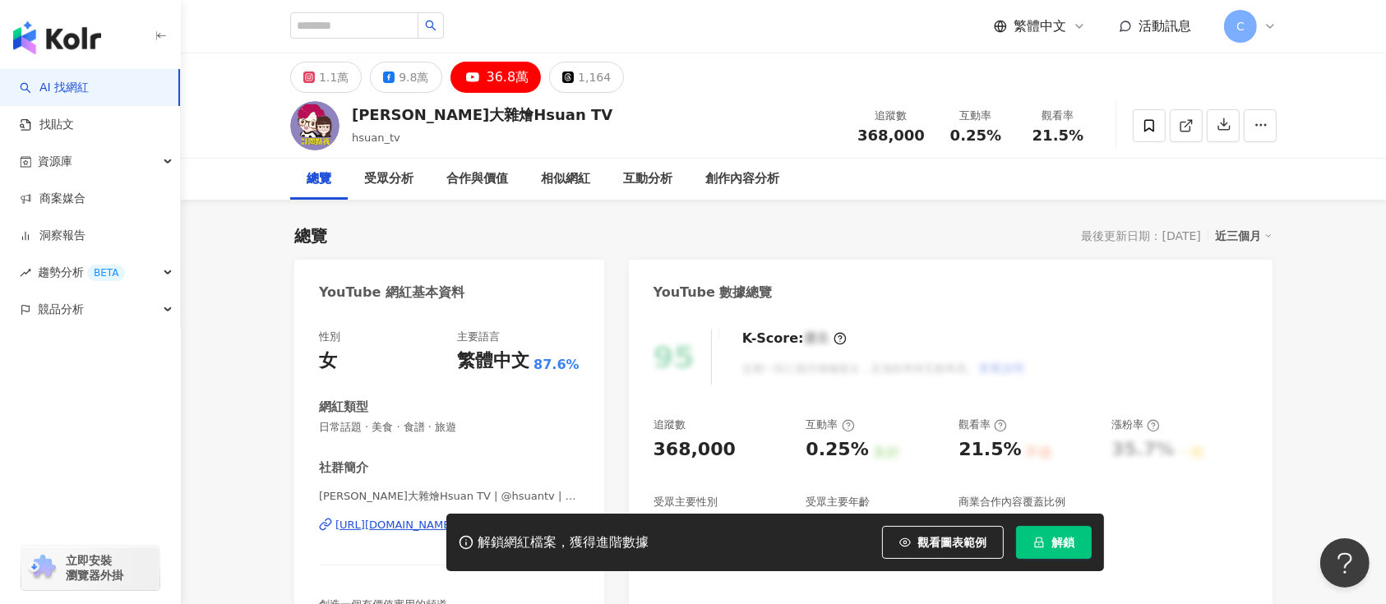
click at [1059, 536] on span "解鎖" at bounding box center [1062, 542] width 23 height 13
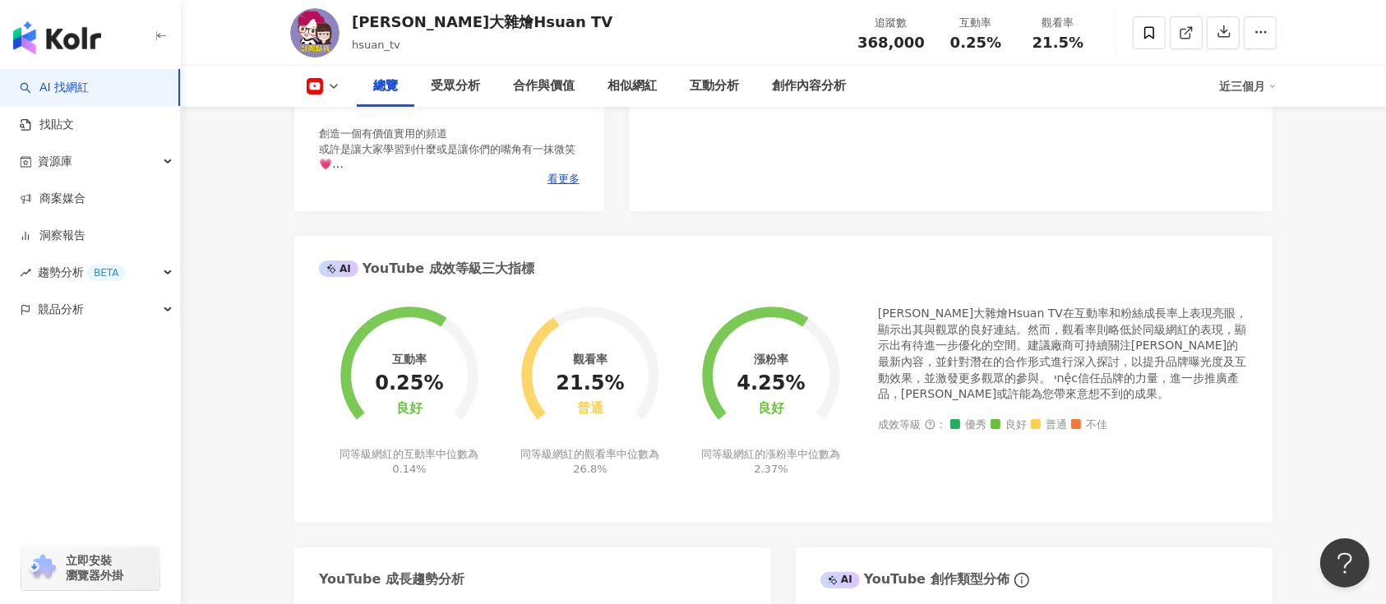
scroll to position [219, 0]
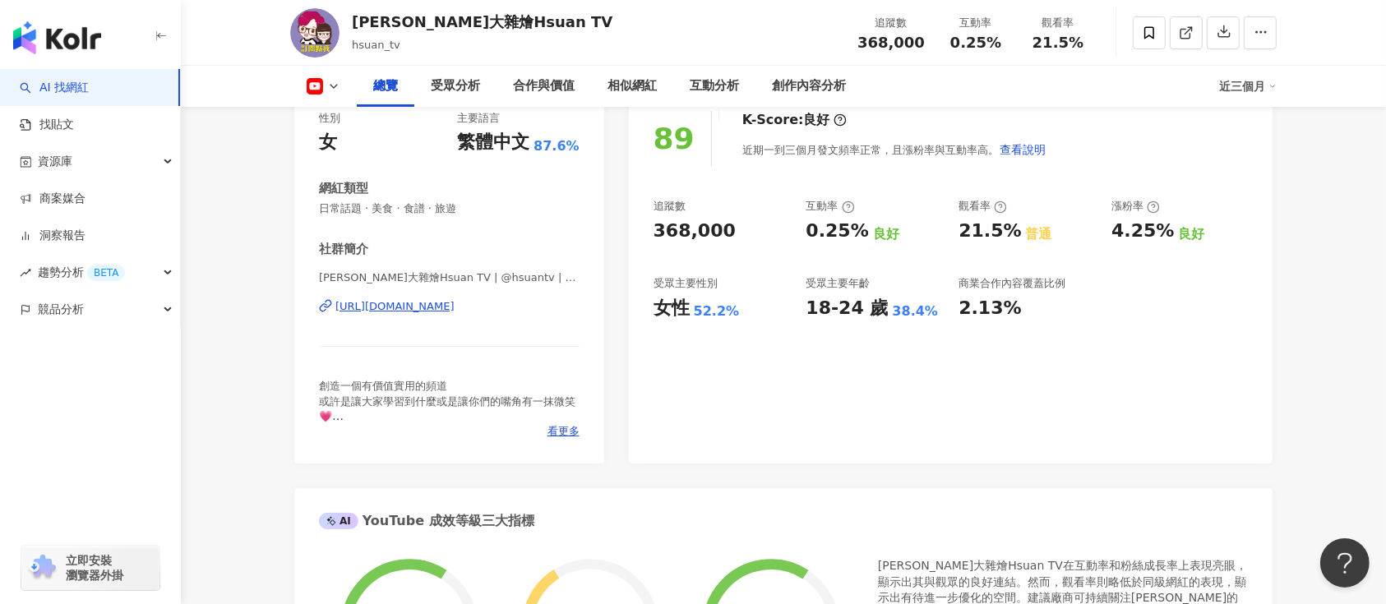
click at [424, 312] on div "[URL][DOMAIN_NAME]" at bounding box center [394, 306] width 119 height 15
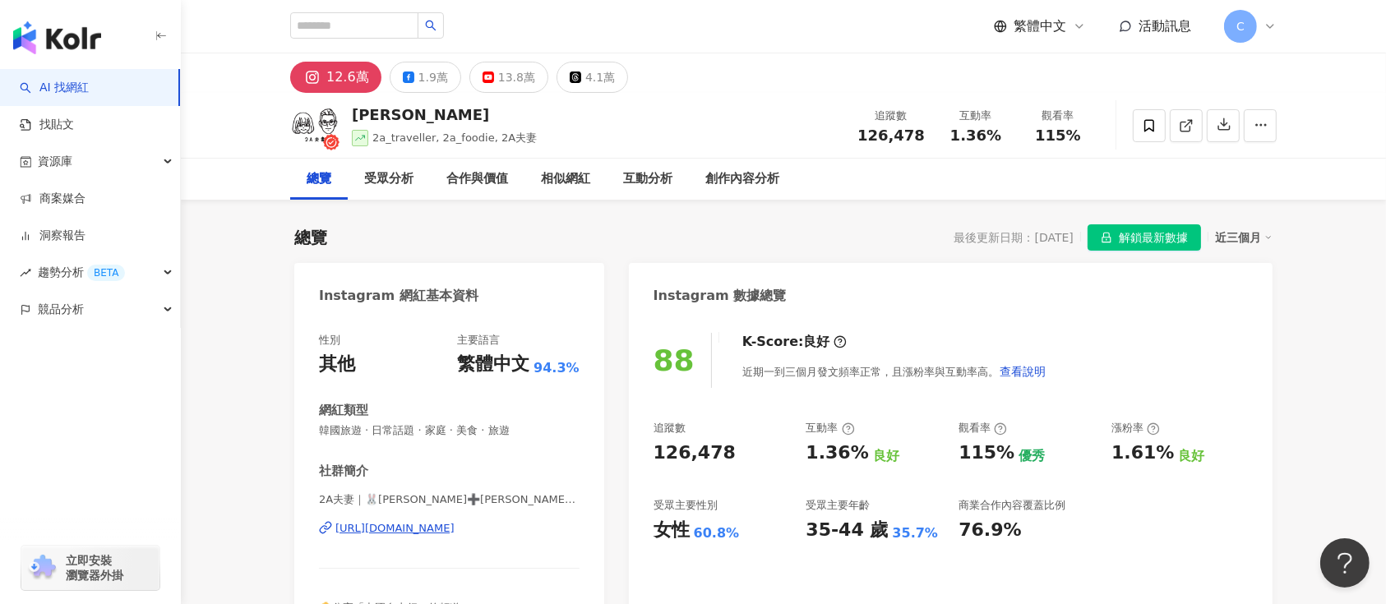
click at [1039, 236] on span "解鎖最新數據" at bounding box center [1153, 238] width 69 height 26
click at [487, 77] on icon at bounding box center [489, 78] width 12 height 12
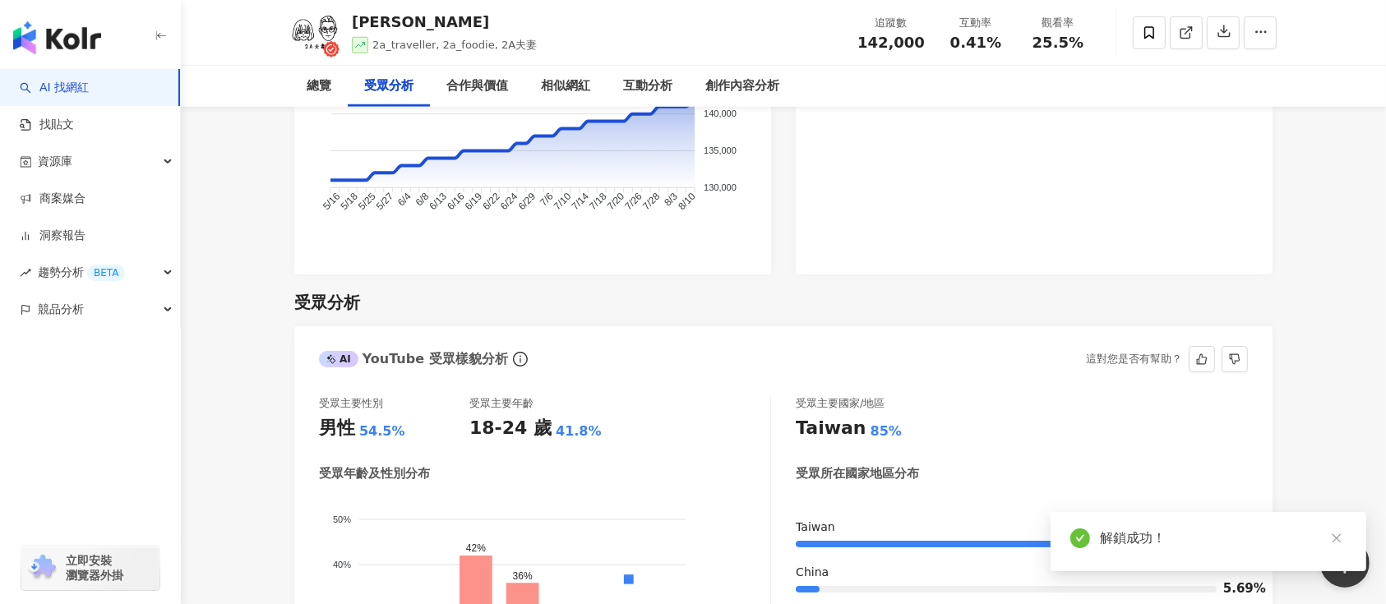
scroll to position [38, 0]
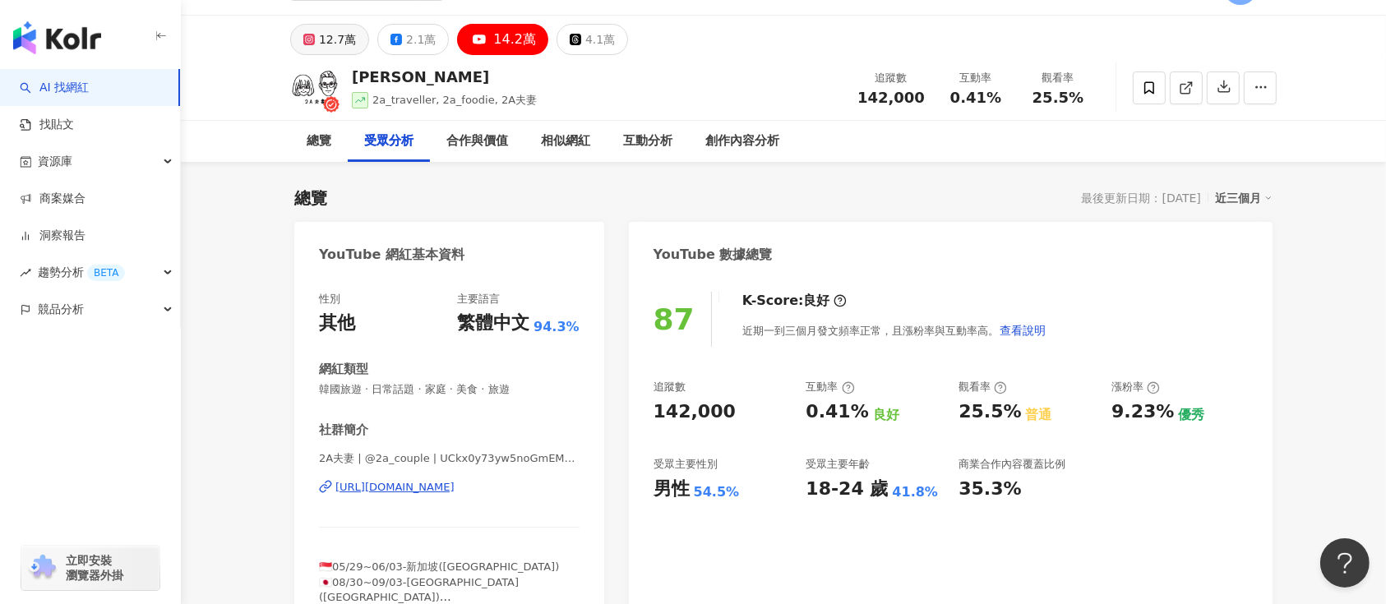
click at [344, 37] on div "12.7萬" at bounding box center [337, 39] width 37 height 23
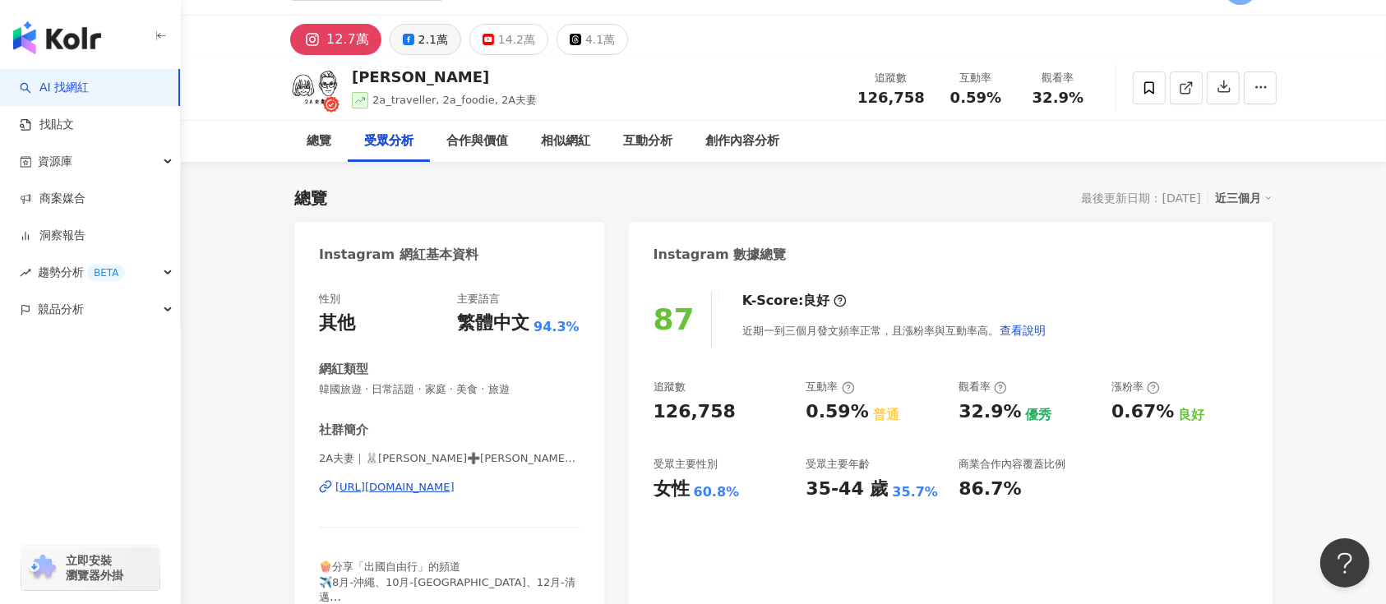
click at [418, 34] on div "2.1萬" at bounding box center [433, 39] width 30 height 23
click at [420, 40] on div "2.1萬" at bounding box center [433, 39] width 30 height 23
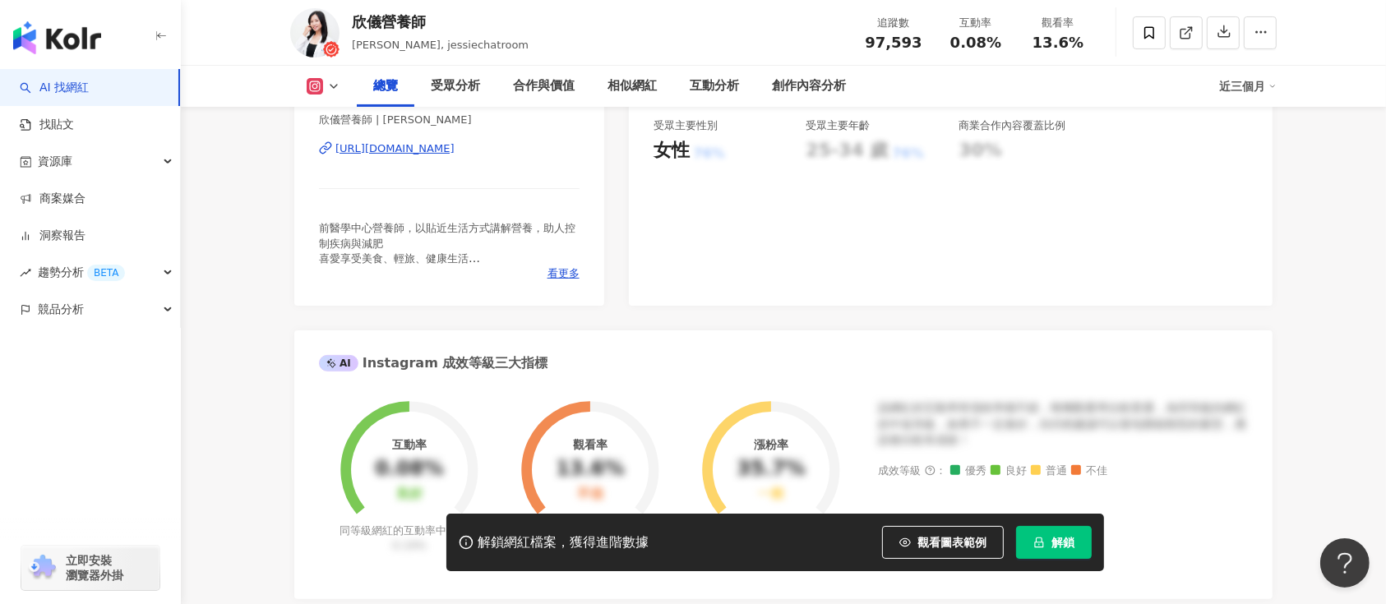
scroll to position [329, 0]
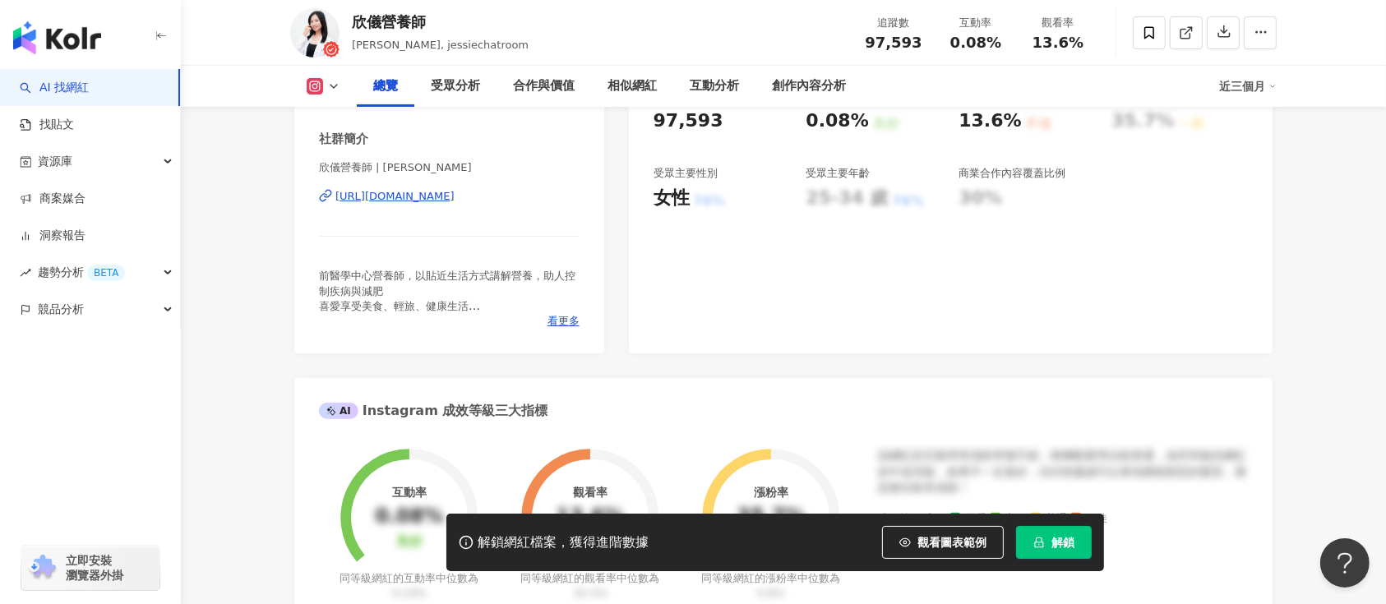
click at [455, 194] on div "https://www.instagram.com/jessie_magicdiet/" at bounding box center [394, 196] width 119 height 15
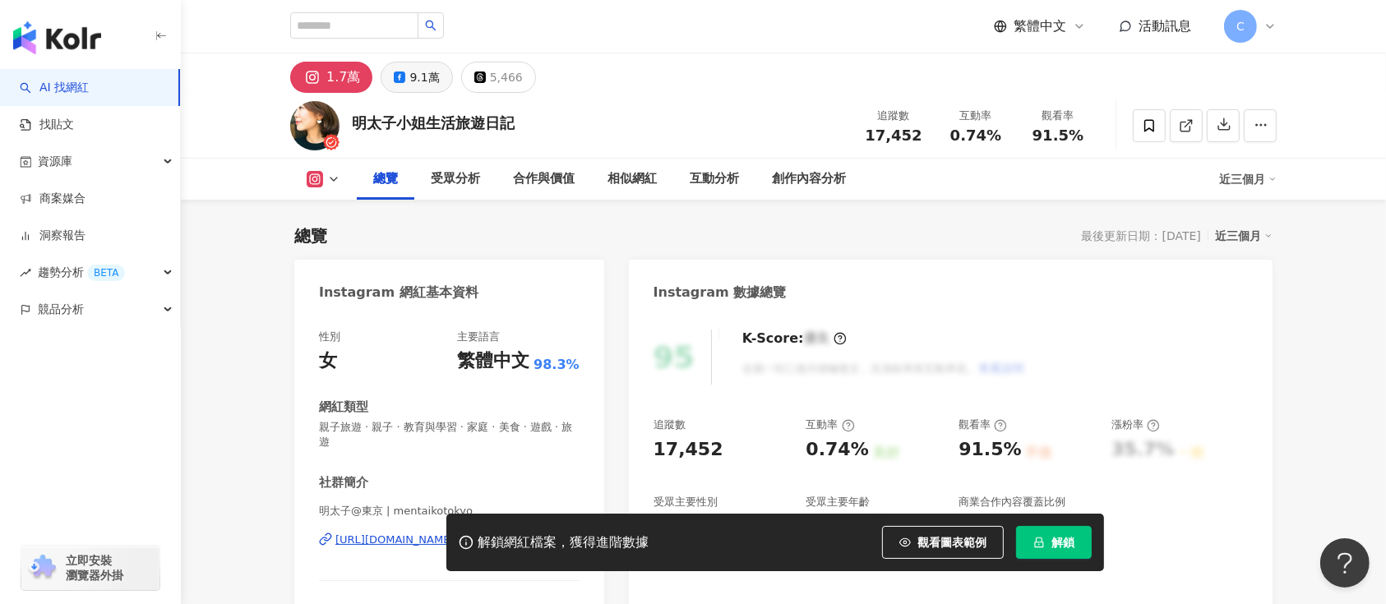
click at [408, 159] on div "總覽" at bounding box center [386, 179] width 58 height 41
click at [409, 75] on div "9.1萬" at bounding box center [424, 77] width 30 height 23
click at [418, 67] on div "9.1萬" at bounding box center [424, 77] width 30 height 23
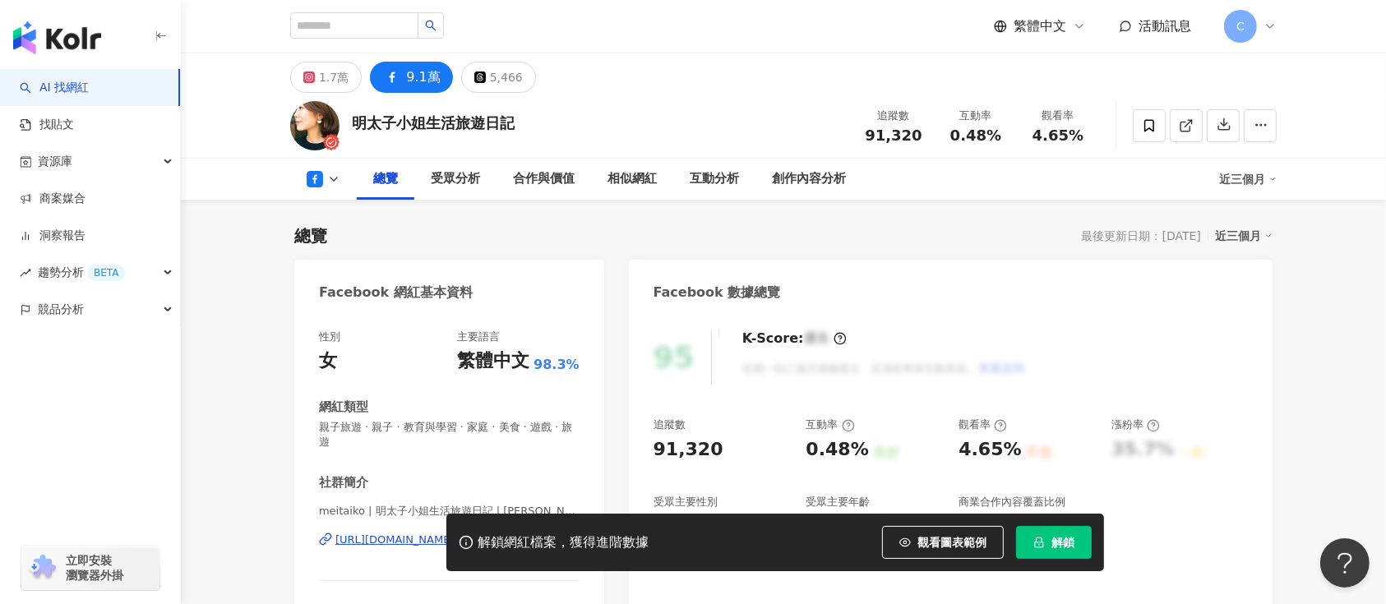
click at [388, 452] on div "解鎖網紅檔案，獲得進階數據 觀看圖表範例 解鎖" at bounding box center [693, 543] width 1386 height 58
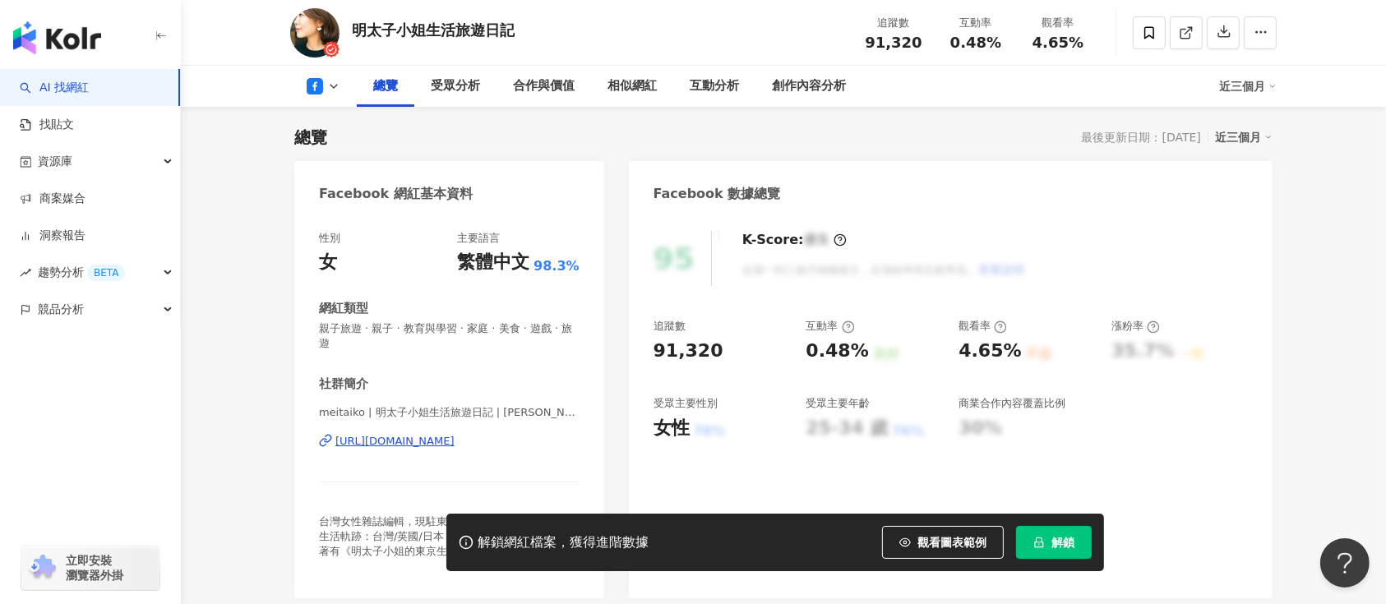
click at [451, 422] on div "meitaiko | 明太子小姐生活旅遊日記 | meitaiko https://www.facebook.com/254582971321781" at bounding box center [449, 453] width 261 height 96
click at [450, 431] on div "meitaiko | 明太子小姐生活旅遊日記 | meitaiko https://www.facebook.com/254582971321781" at bounding box center [449, 453] width 261 height 96
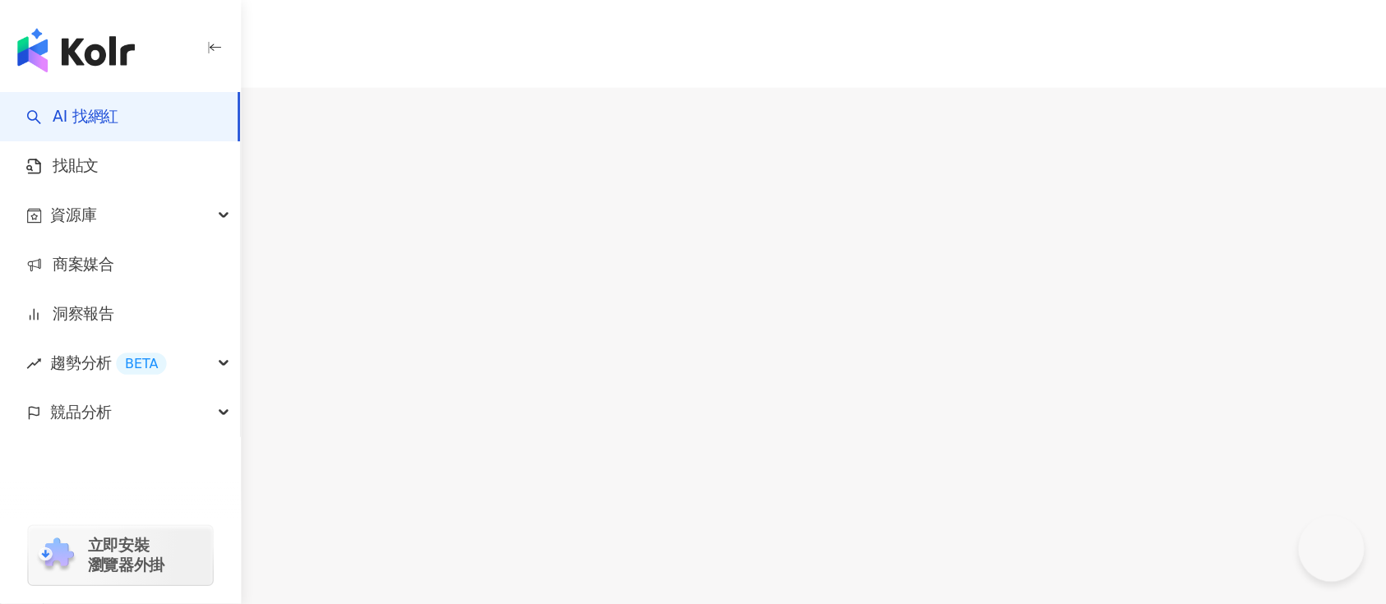
scroll to position [219, 0]
